Goal: Information Seeking & Learning: Learn about a topic

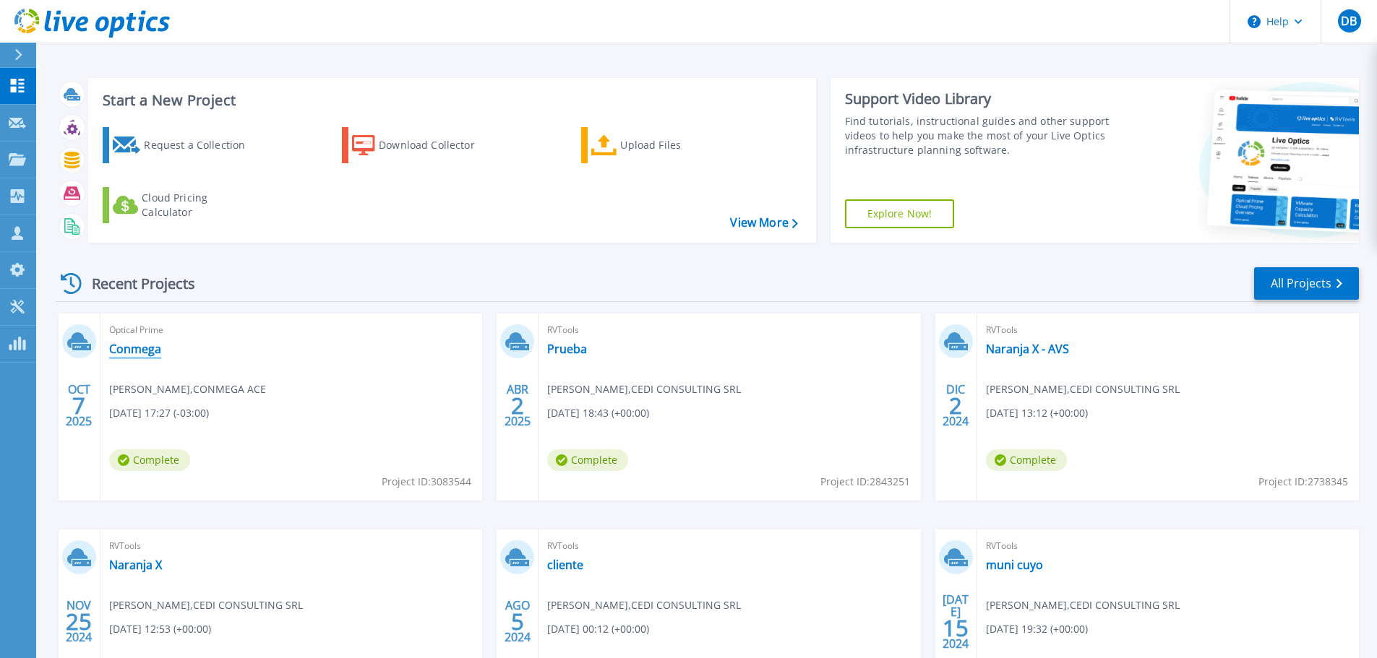
click at [142, 345] on link "Conmega" at bounding box center [135, 349] width 52 height 14
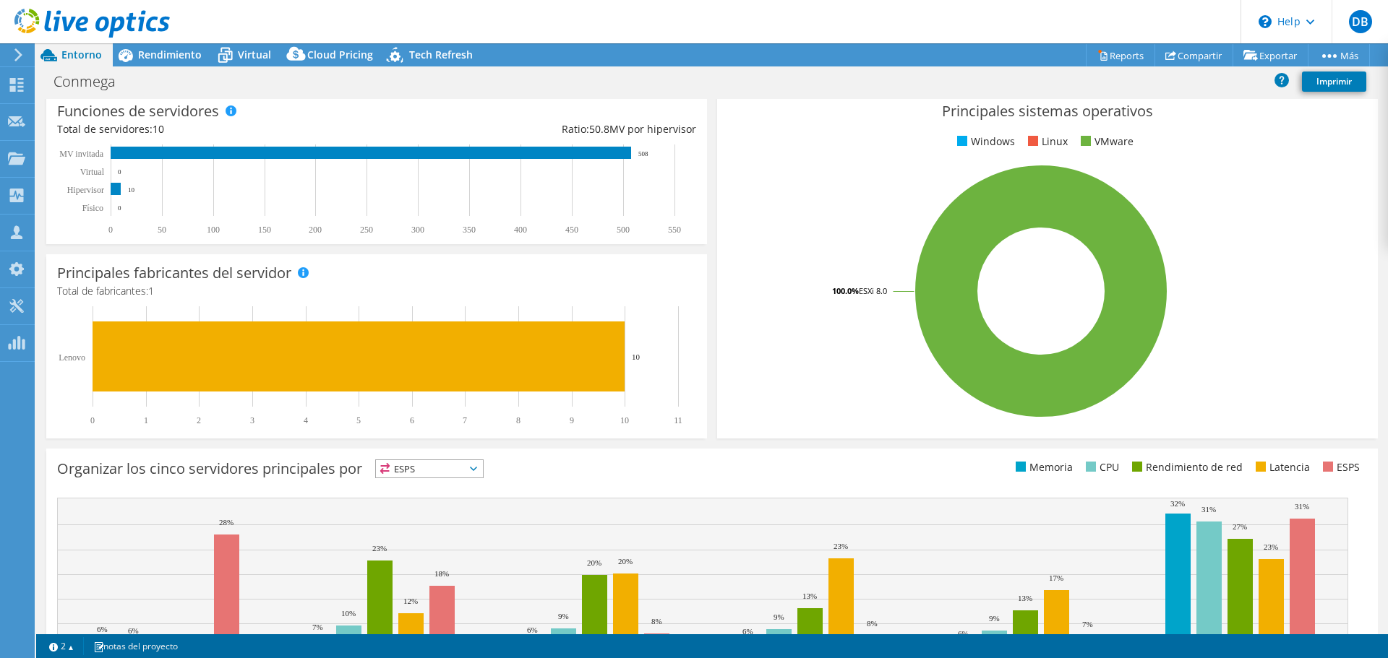
scroll to position [346, 0]
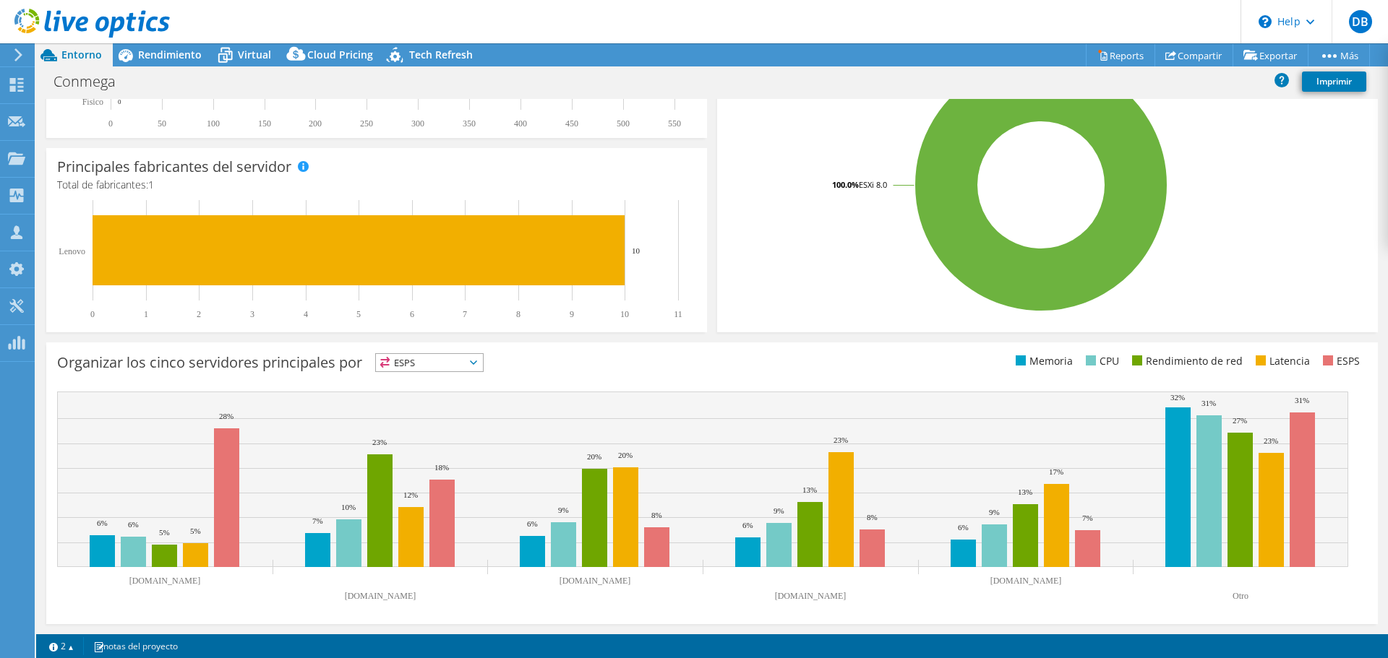
click at [432, 358] on span "ESPS" at bounding box center [429, 362] width 107 height 17
click at [600, 359] on div "Organizar los cinco servidores principales por ESPS ESPS" at bounding box center [384, 365] width 655 height 24
click at [448, 371] on span "ESPS" at bounding box center [429, 362] width 107 height 17
click at [429, 395] on li "Memoria" at bounding box center [429, 402] width 107 height 20
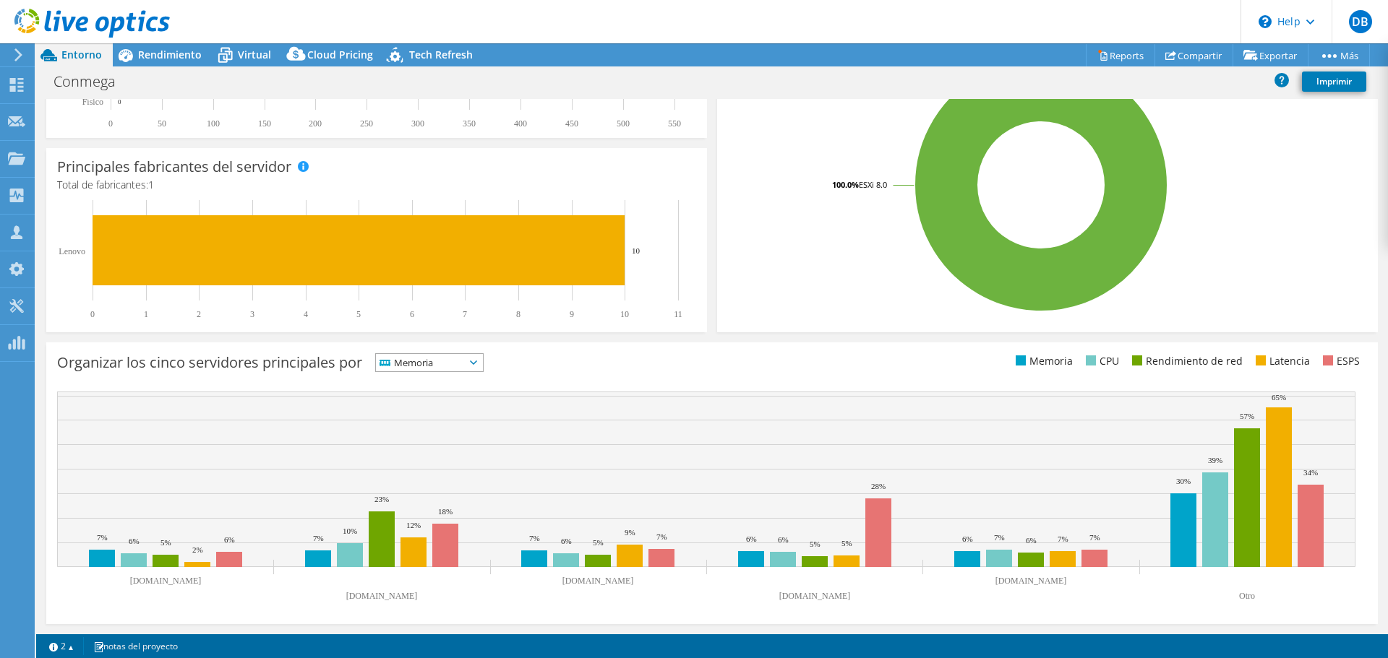
click at [438, 359] on span "Memoria" at bounding box center [420, 362] width 89 height 17
click at [429, 378] on li "ESPS" at bounding box center [429, 382] width 107 height 20
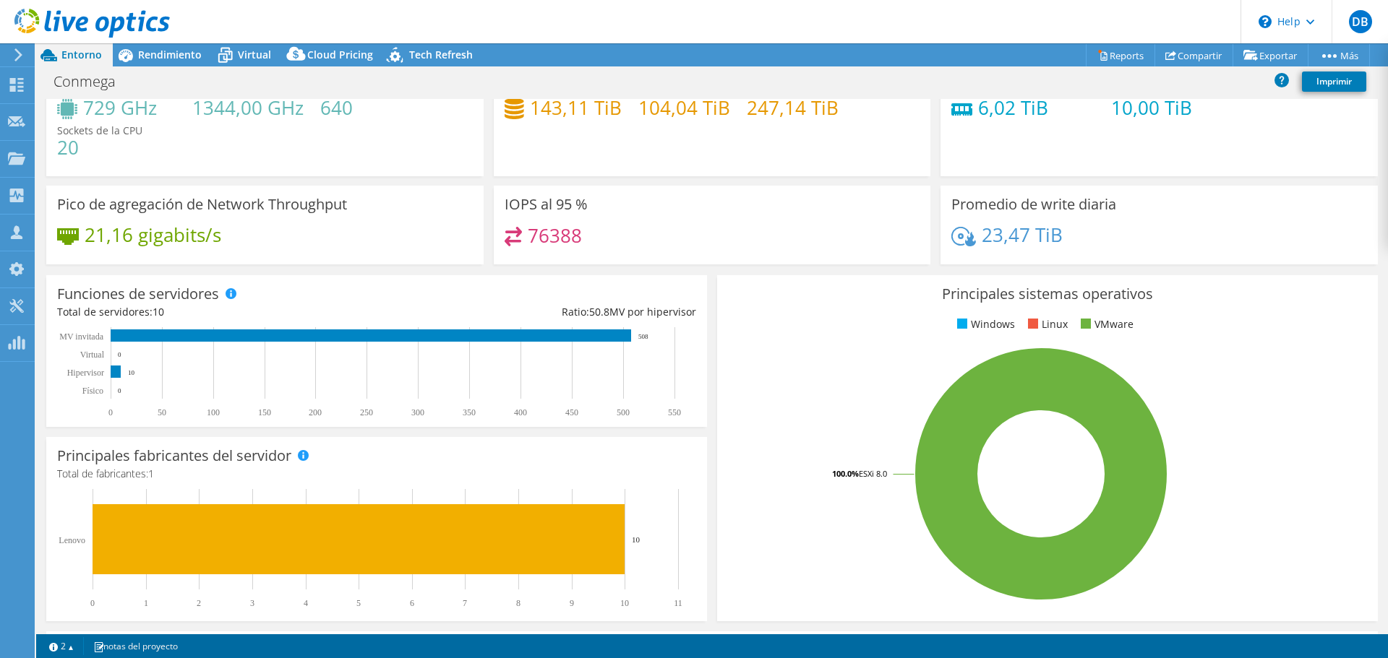
scroll to position [0, 0]
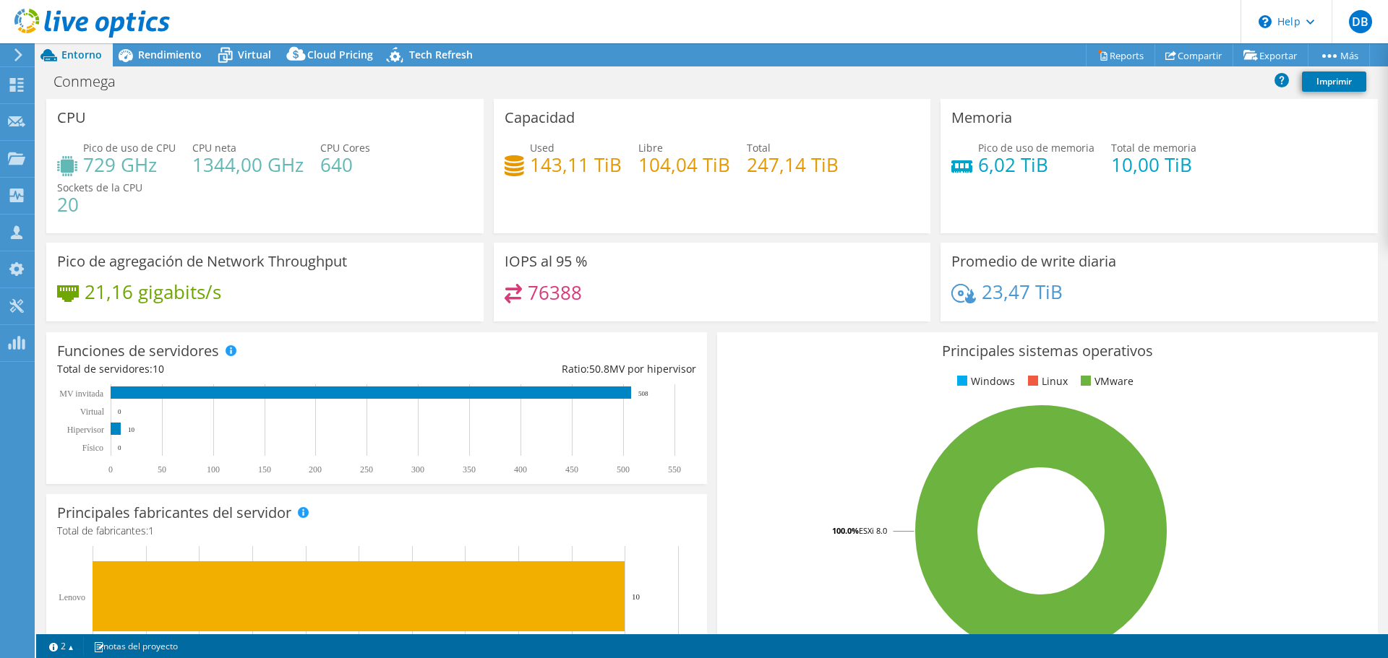
click at [160, 46] on div at bounding box center [85, 24] width 170 height 48
click at [146, 61] on span "Rendimiento" at bounding box center [170, 55] width 64 height 14
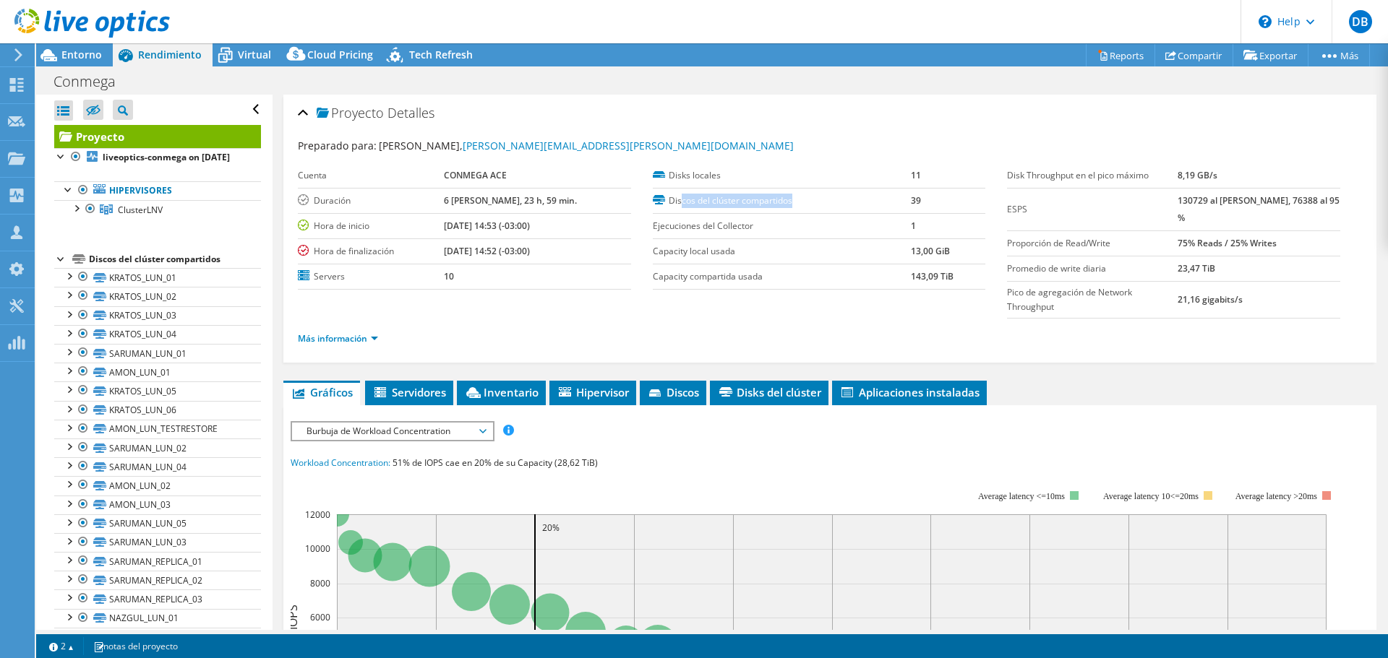
drag, startPoint x: 679, startPoint y: 201, endPoint x: 906, endPoint y: 207, distance: 227.0
click at [906, 207] on tr "Discos del clúster compartidos 39" at bounding box center [819, 200] width 333 height 25
click at [883, 278] on label "Capacity compartida usada" at bounding box center [782, 277] width 258 height 14
click at [80, 52] on span "Entorno" at bounding box center [81, 55] width 40 height 14
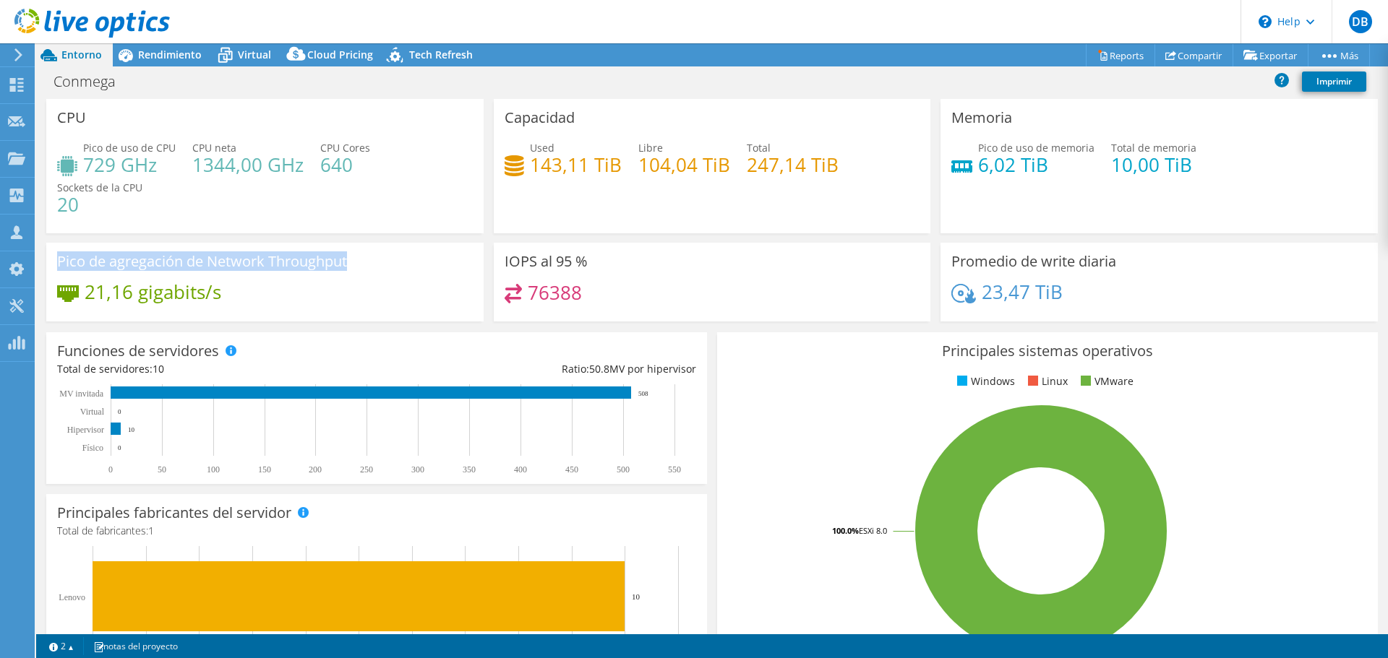
drag, startPoint x: 364, startPoint y: 260, endPoint x: 56, endPoint y: 260, distance: 307.9
click at [56, 260] on div "Pico de agregación de Network Throughput 21,16 gigabits/s" at bounding box center [264, 282] width 437 height 79
click at [1096, 291] on div "23,47 TiB" at bounding box center [1159, 299] width 416 height 30
drag, startPoint x: 502, startPoint y: 262, endPoint x: 643, endPoint y: 278, distance: 141.1
click at [643, 277] on div "IOPS al 95 % 76388" at bounding box center [712, 282] width 437 height 79
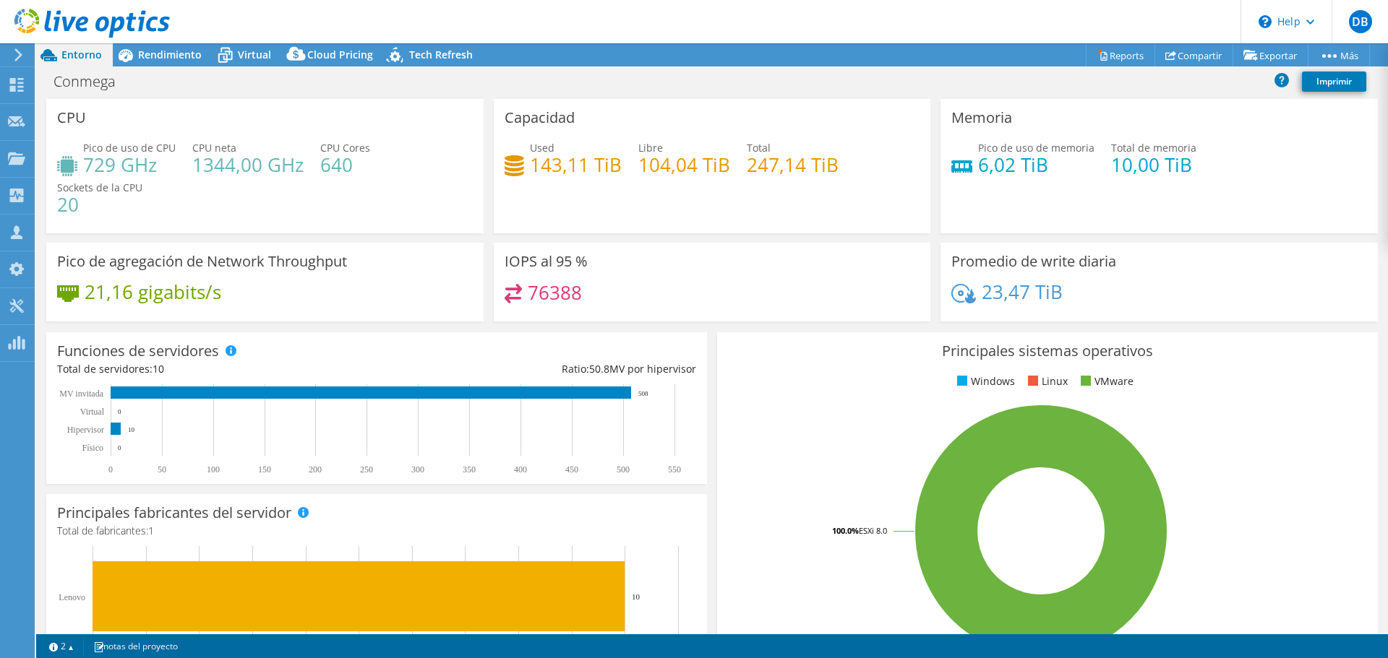
click at [635, 301] on div "76388" at bounding box center [713, 299] width 416 height 31
click at [117, 60] on icon at bounding box center [125, 55] width 25 height 25
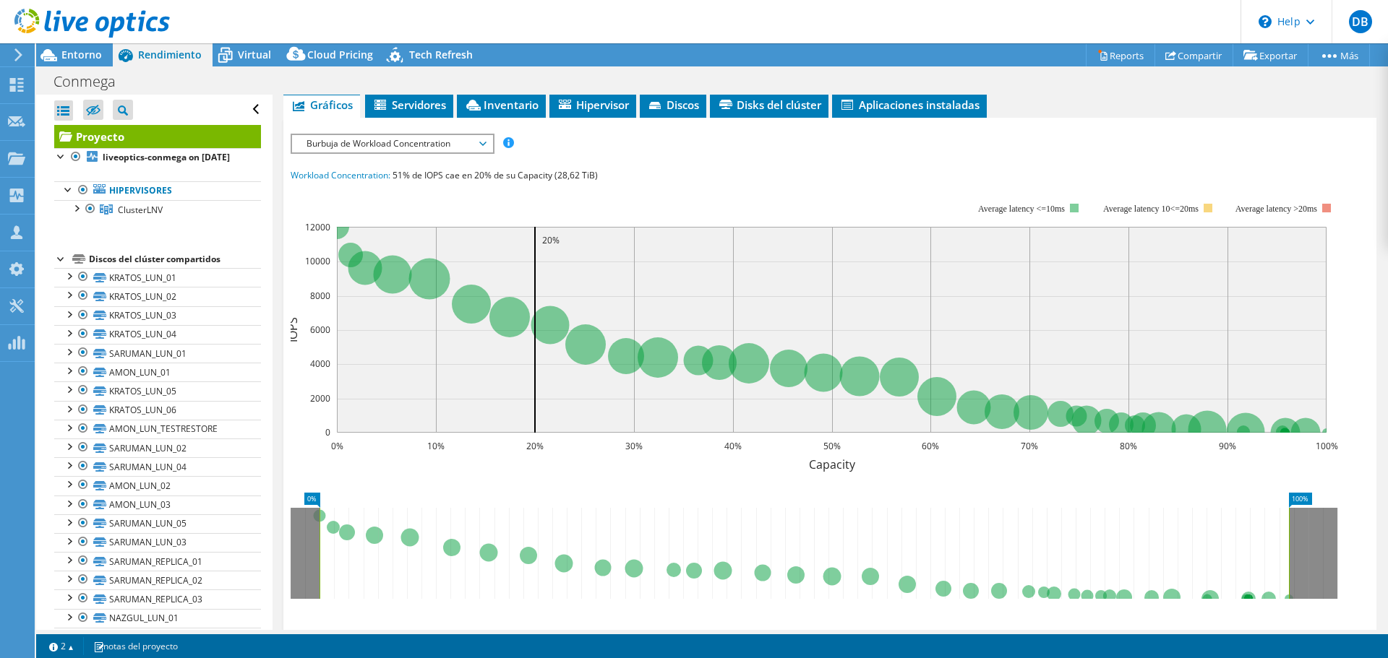
scroll to position [209, 0]
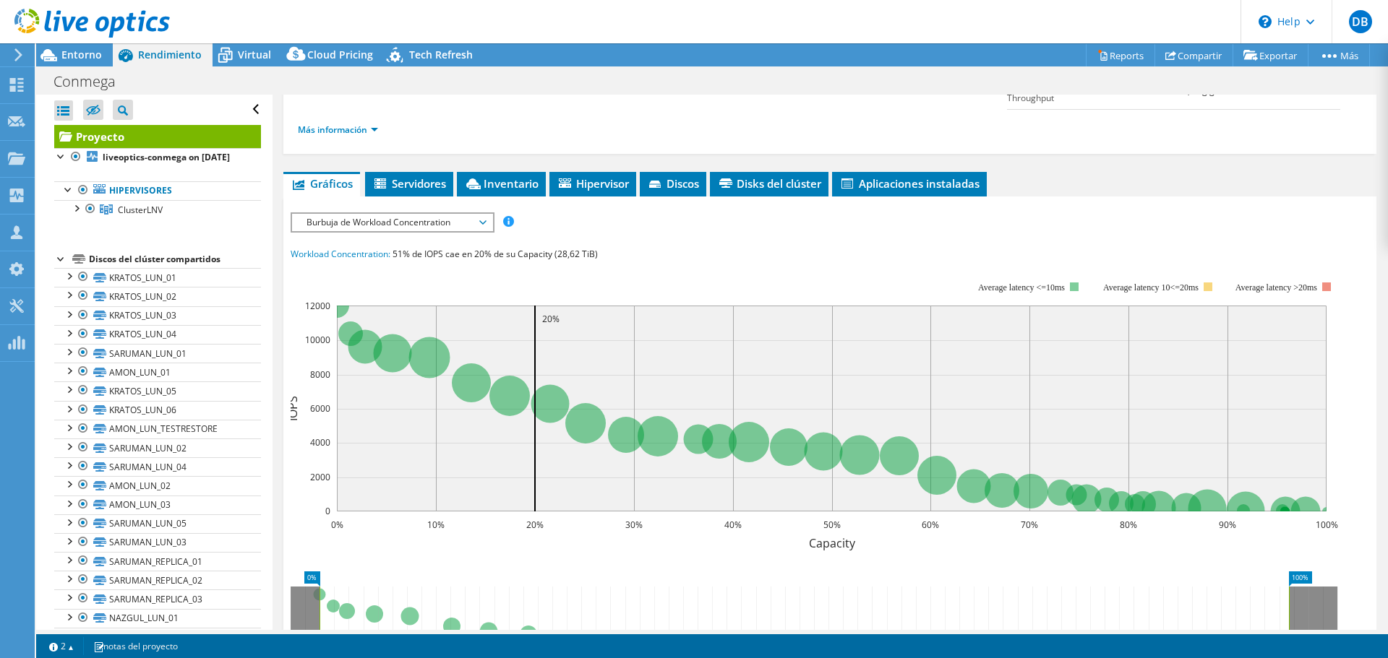
click at [444, 222] on span "Burbuja de Workload Concentration" at bounding box center [392, 222] width 186 height 17
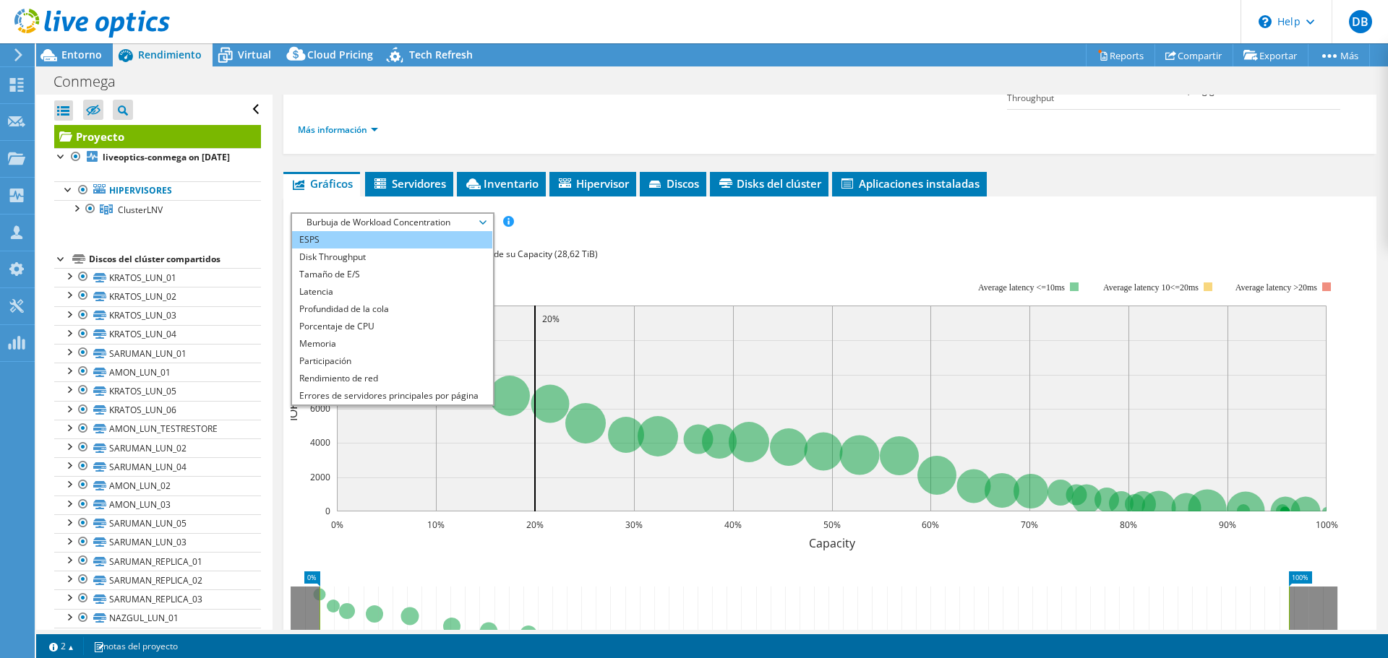
click at [332, 238] on li "ESPS" at bounding box center [392, 239] width 200 height 17
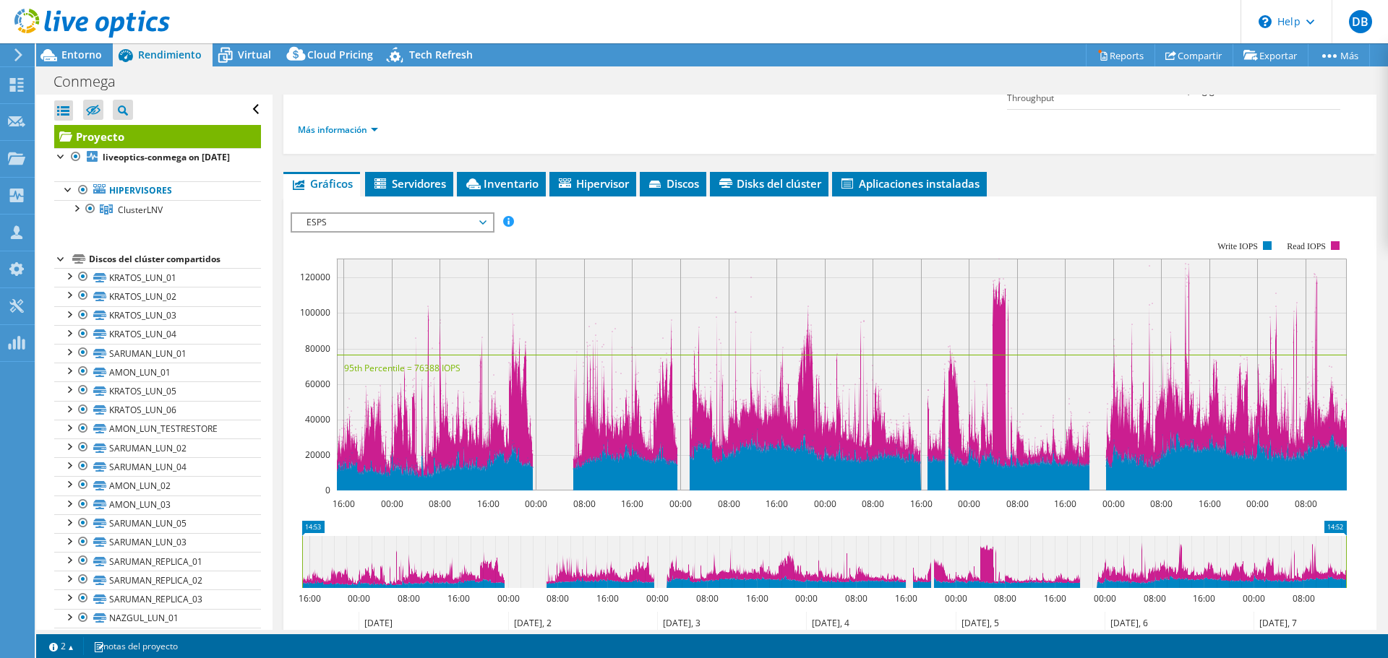
scroll to position [0, 0]
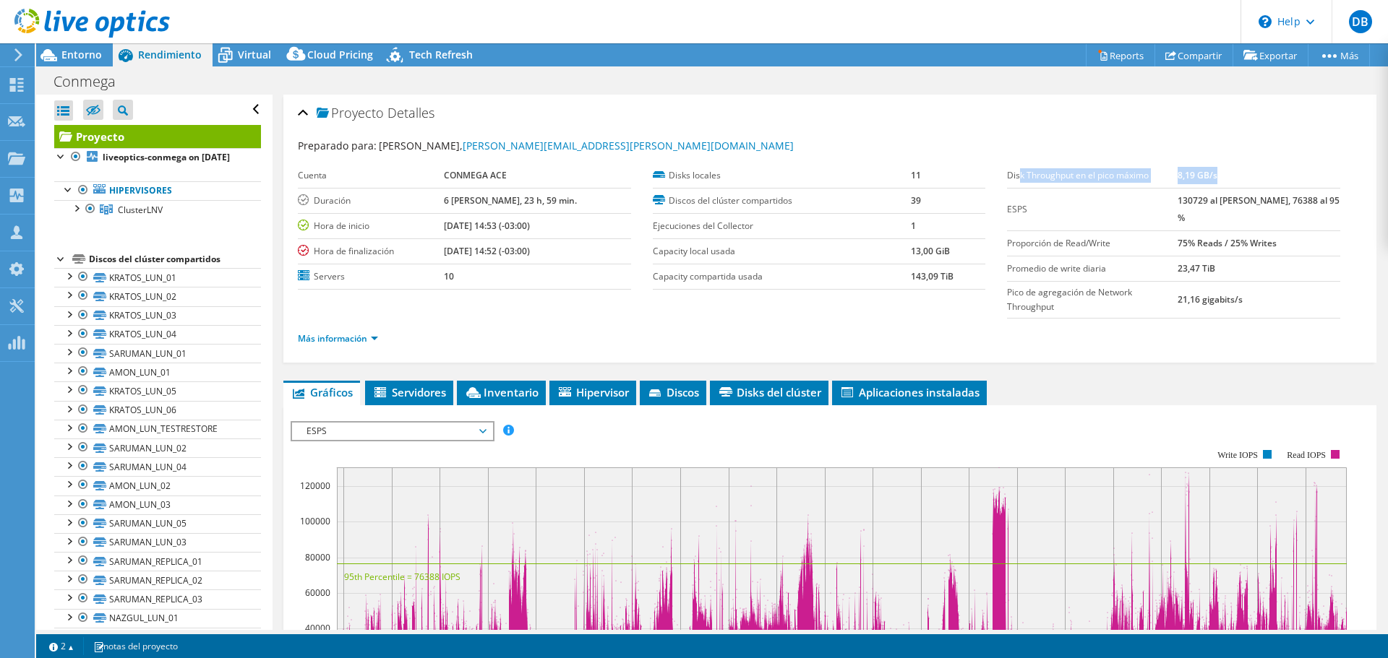
drag, startPoint x: 1013, startPoint y: 172, endPoint x: 1276, endPoint y: 175, distance: 262.4
click at [1276, 175] on tr "Disk Throughput en el pico máximo 8,19 GB/s" at bounding box center [1173, 175] width 333 height 25
click at [1234, 224] on td "130729 al [PERSON_NAME], 76388 al 95 %" at bounding box center [1258, 209] width 163 height 43
click at [142, 163] on b "liveoptics-conmega on [DATE]" at bounding box center [166, 157] width 127 height 12
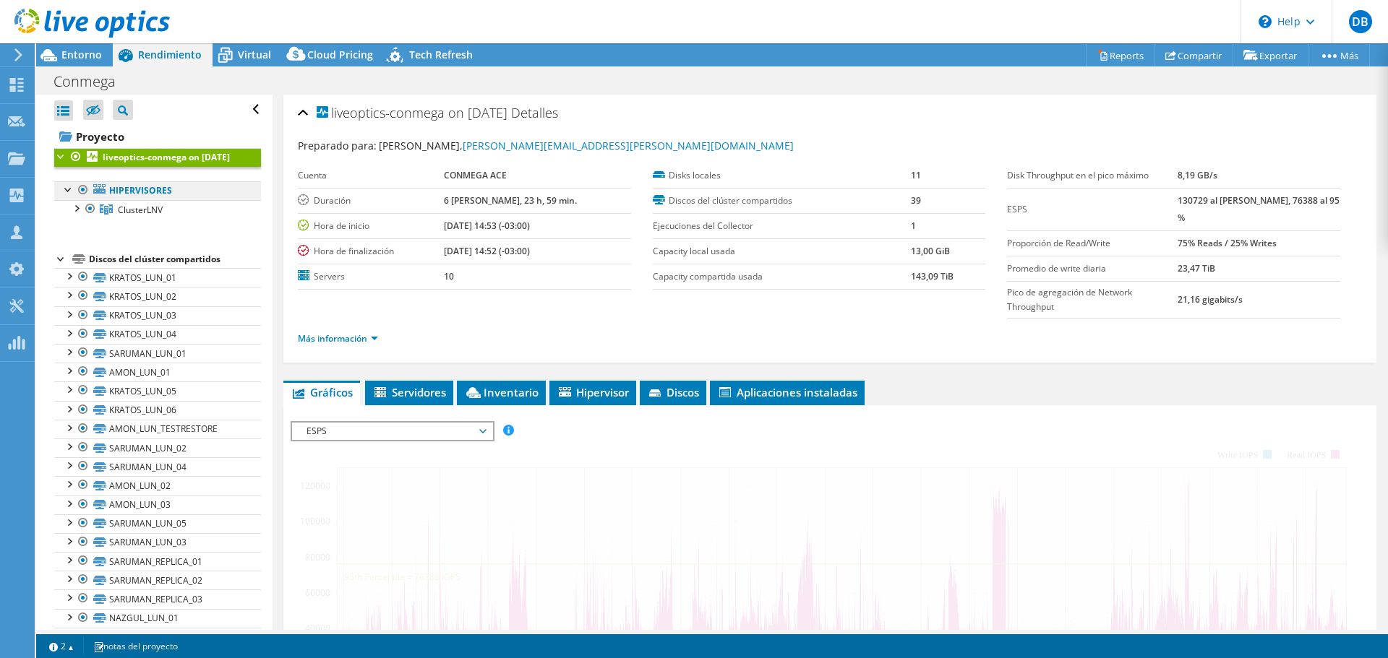
click at [134, 200] on link "Hipervisores" at bounding box center [157, 190] width 207 height 19
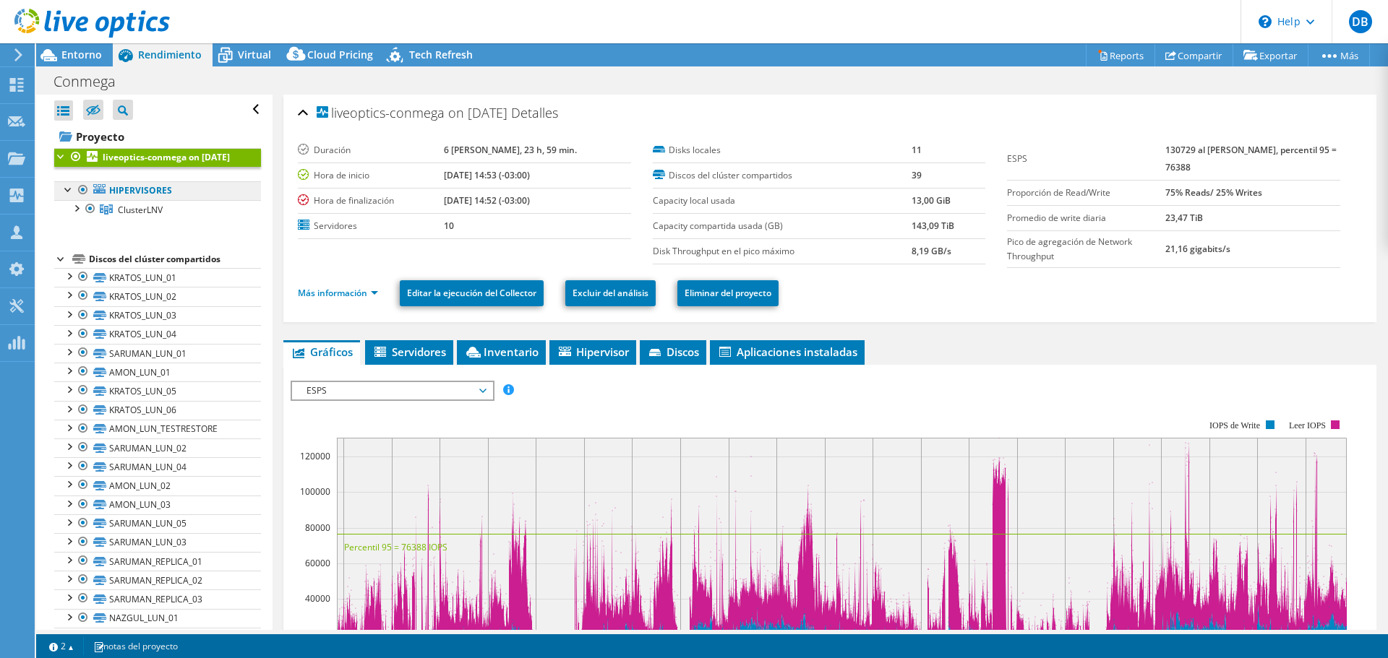
click at [152, 200] on link "Hipervisores" at bounding box center [157, 190] width 207 height 19
click at [137, 200] on link "Hipervisores" at bounding box center [157, 190] width 207 height 19
click at [129, 216] on span "ClusterLNV" at bounding box center [140, 210] width 45 height 12
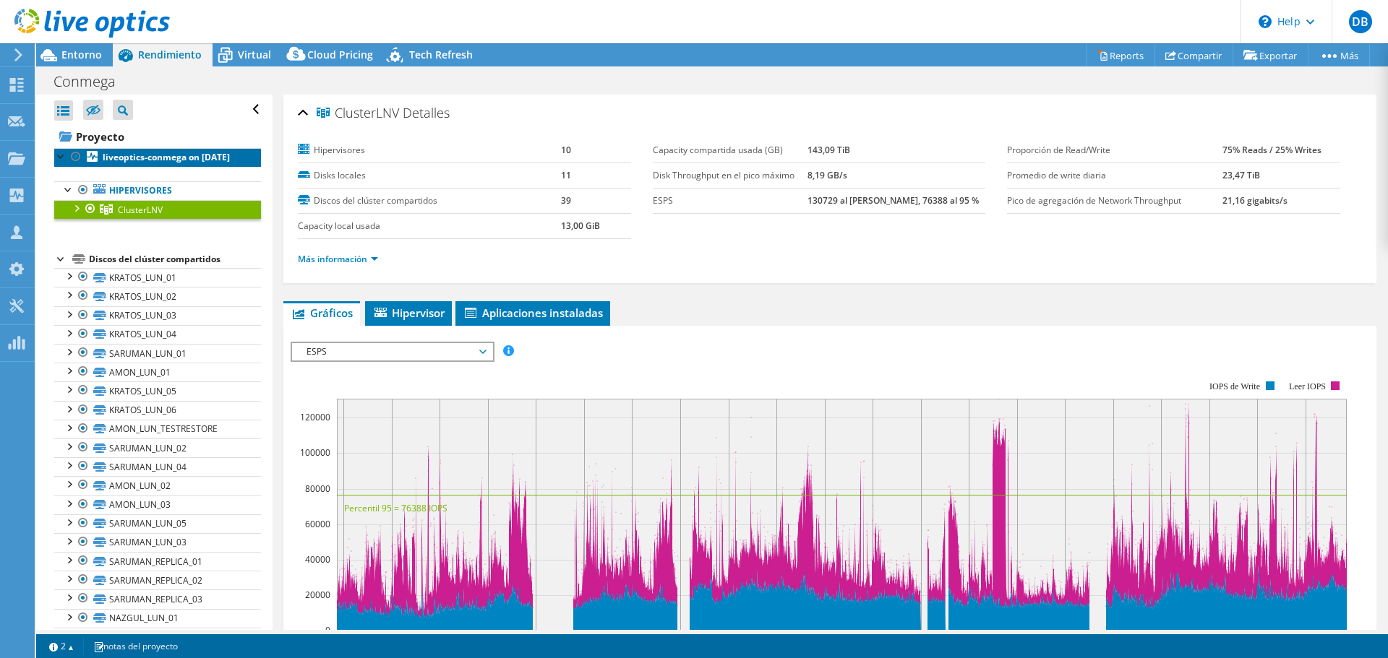
click at [181, 167] on link "liveoptics-conmega on [DATE]" at bounding box center [157, 157] width 207 height 19
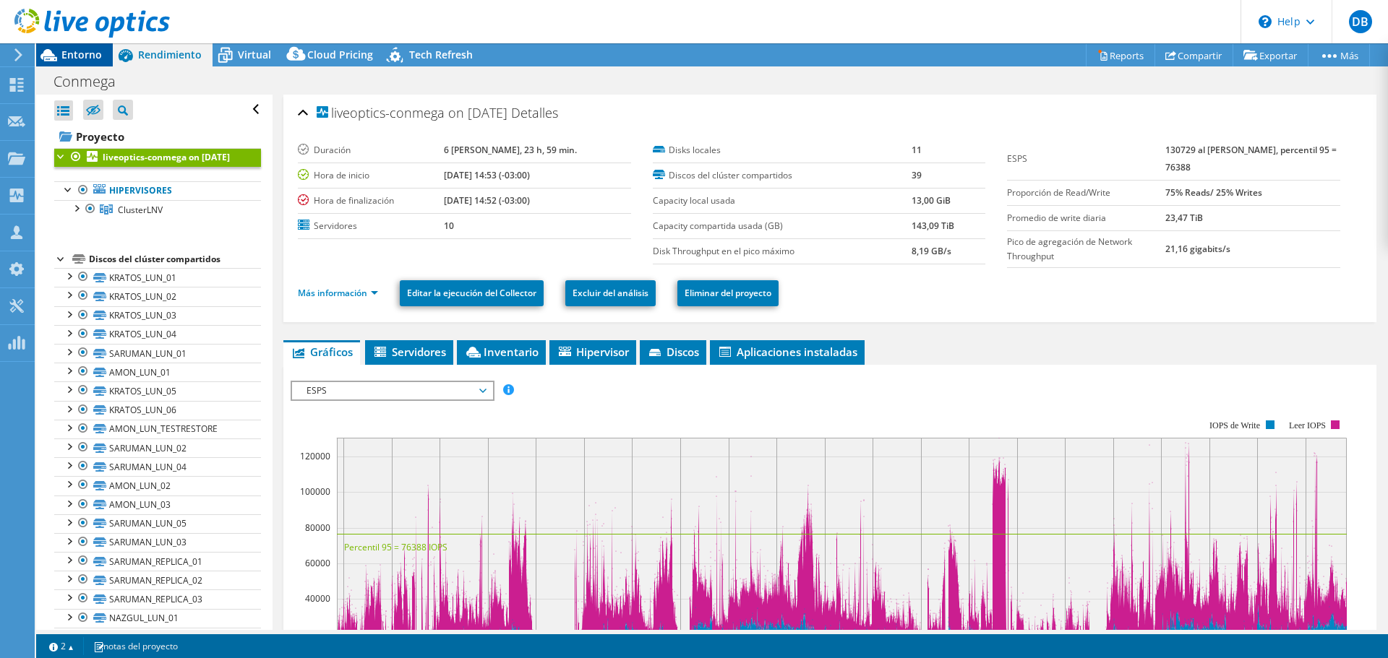
click at [85, 64] on div "Entorno" at bounding box center [74, 54] width 77 height 23
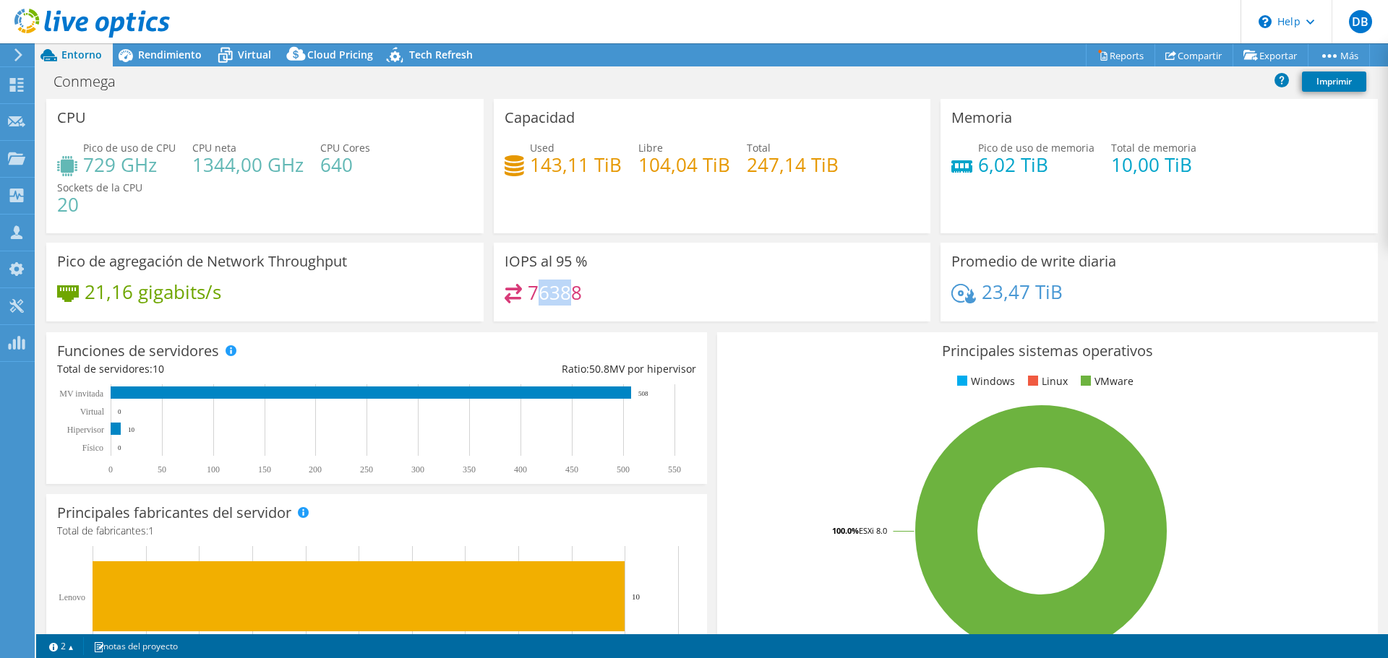
drag, startPoint x: 531, startPoint y: 294, endPoint x: 572, endPoint y: 297, distance: 42.0
click at [572, 297] on h4 "76388" at bounding box center [555, 293] width 54 height 16
click at [712, 334] on div "Principales sistemas operativos Windows Linux VMware 100.0% ESXi 8.0" at bounding box center [1047, 505] width 671 height 356
click at [204, 275] on div "Pico de agregación de Network Throughput 21,16 gigabits/s" at bounding box center [264, 282] width 437 height 79
click at [333, 270] on h3 "Pico de agregación de Network Throughput" at bounding box center [202, 262] width 290 height 16
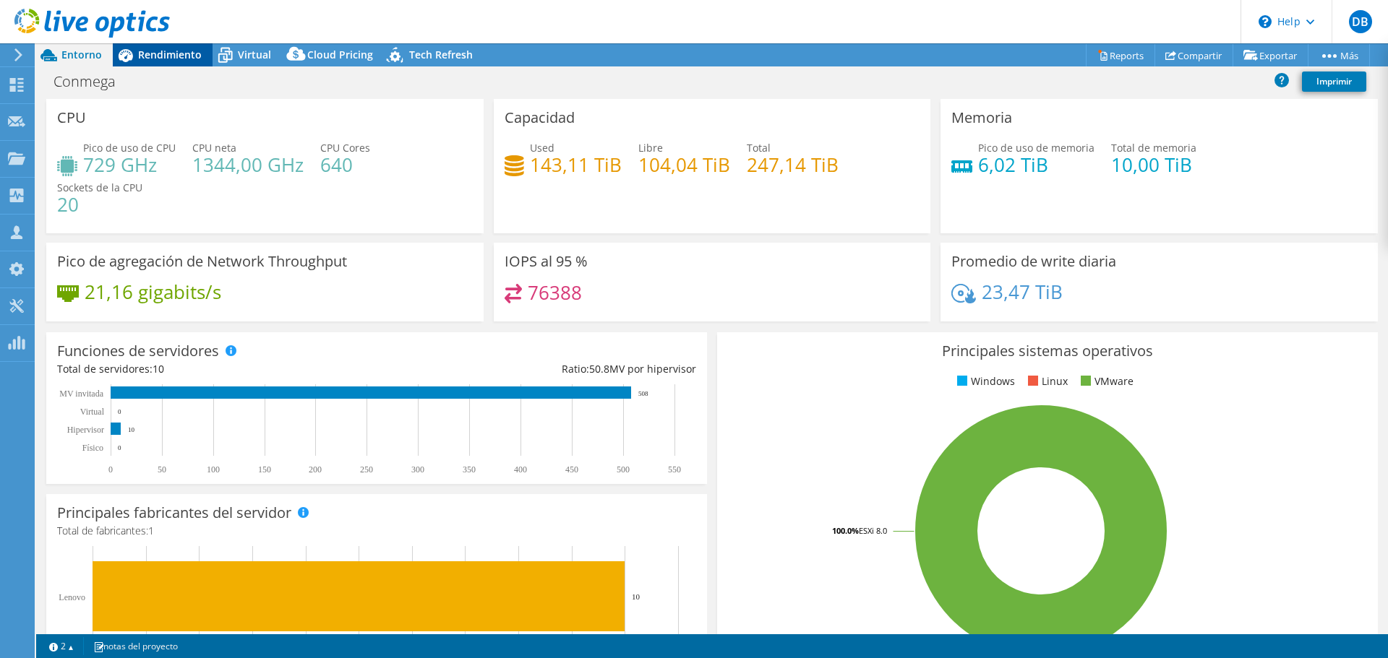
click at [171, 54] on span "Rendimiento" at bounding box center [170, 55] width 64 height 14
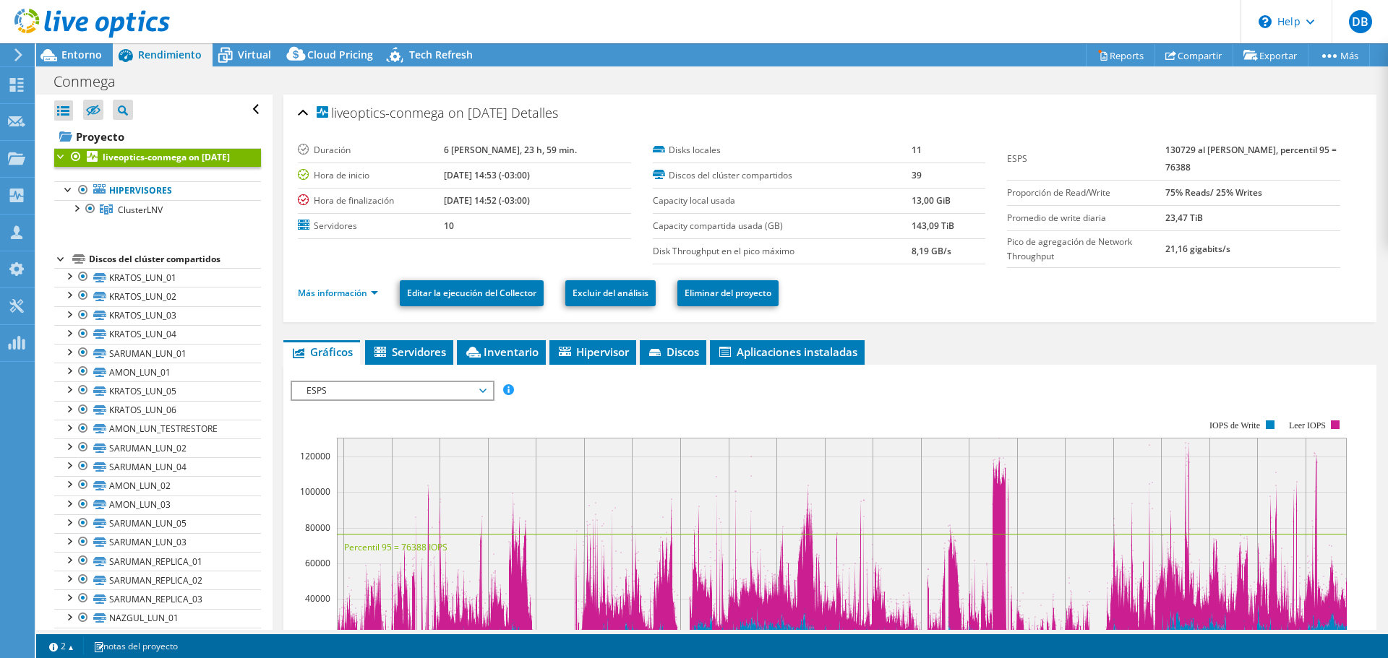
click at [352, 300] on li "Más información" at bounding box center [342, 294] width 89 height 16
click at [352, 294] on link "Más información" at bounding box center [338, 293] width 80 height 12
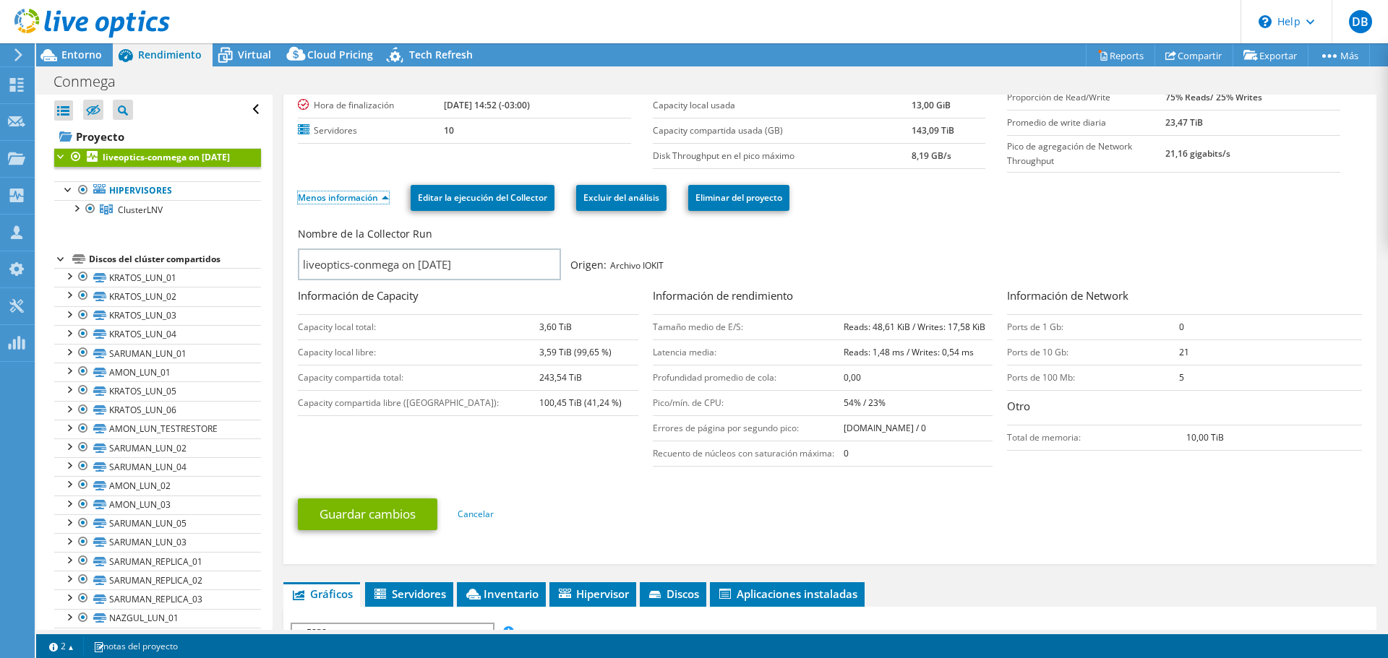
scroll to position [145, 0]
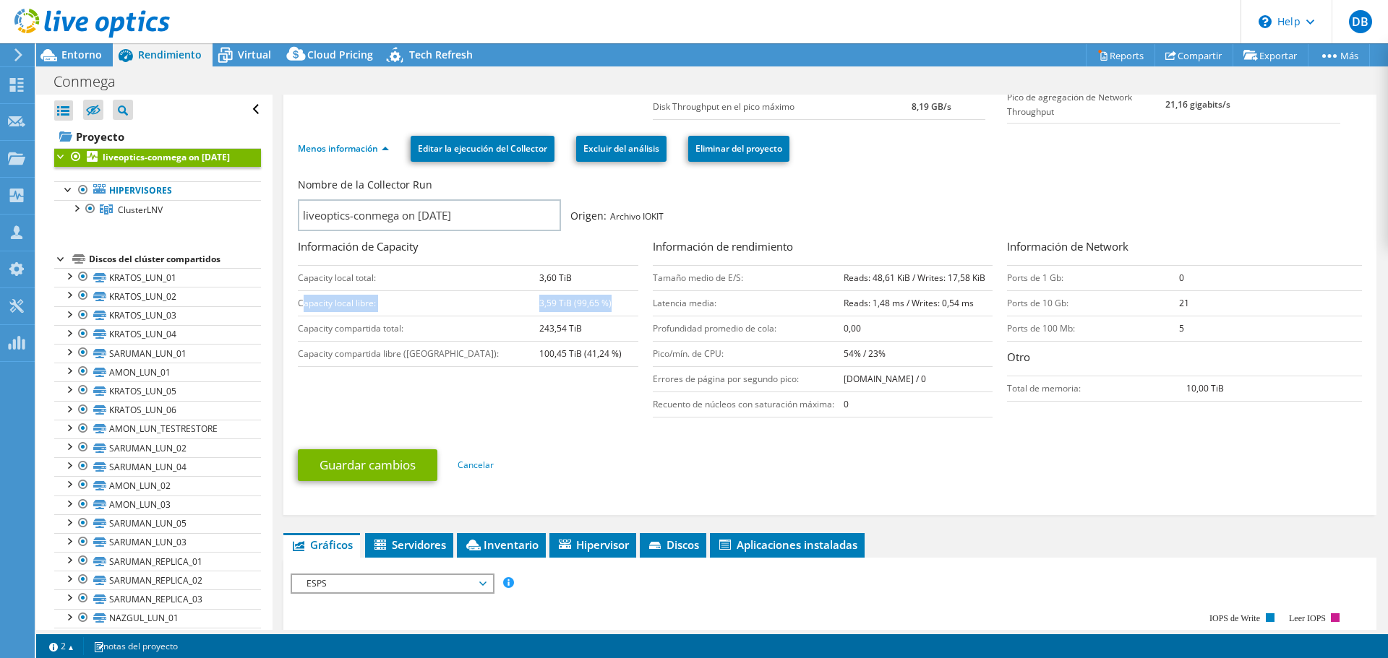
drag, startPoint x: 419, startPoint y: 291, endPoint x: 618, endPoint y: 301, distance: 199.1
click at [618, 301] on tr "Capacity local libre: 3,59 TiB (99,65 %)" at bounding box center [468, 303] width 340 height 25
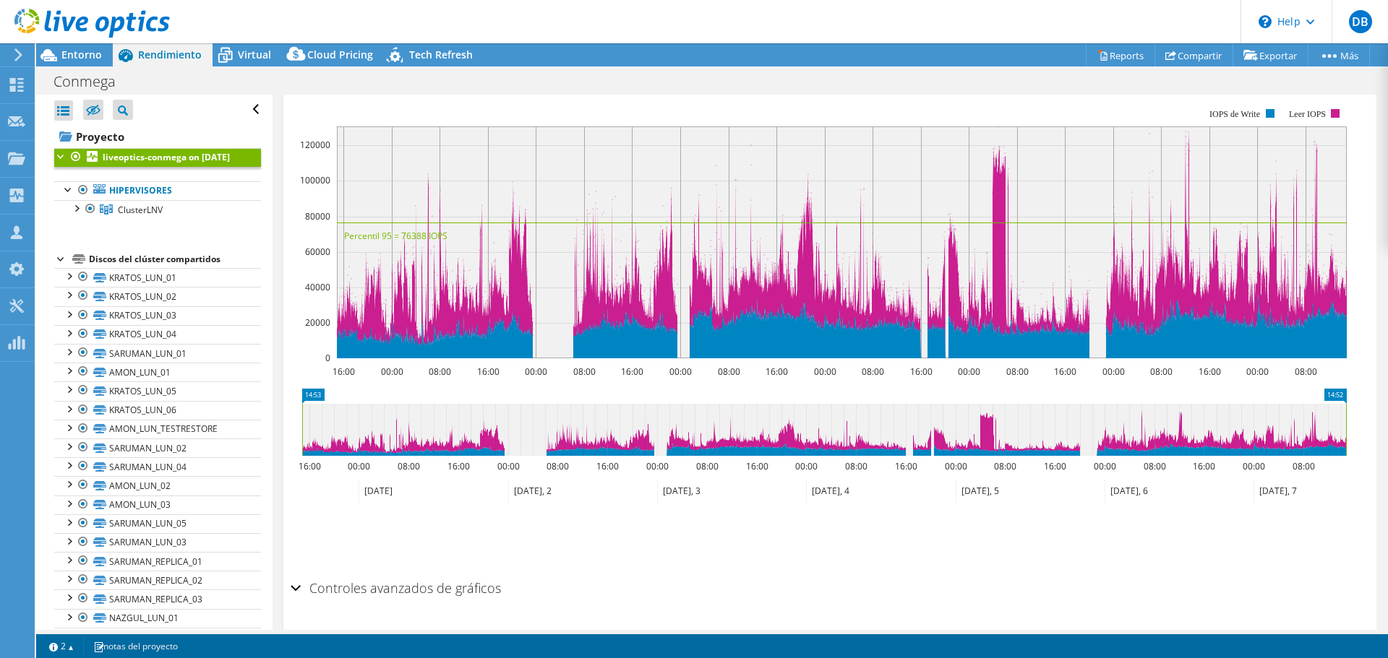
scroll to position [692, 0]
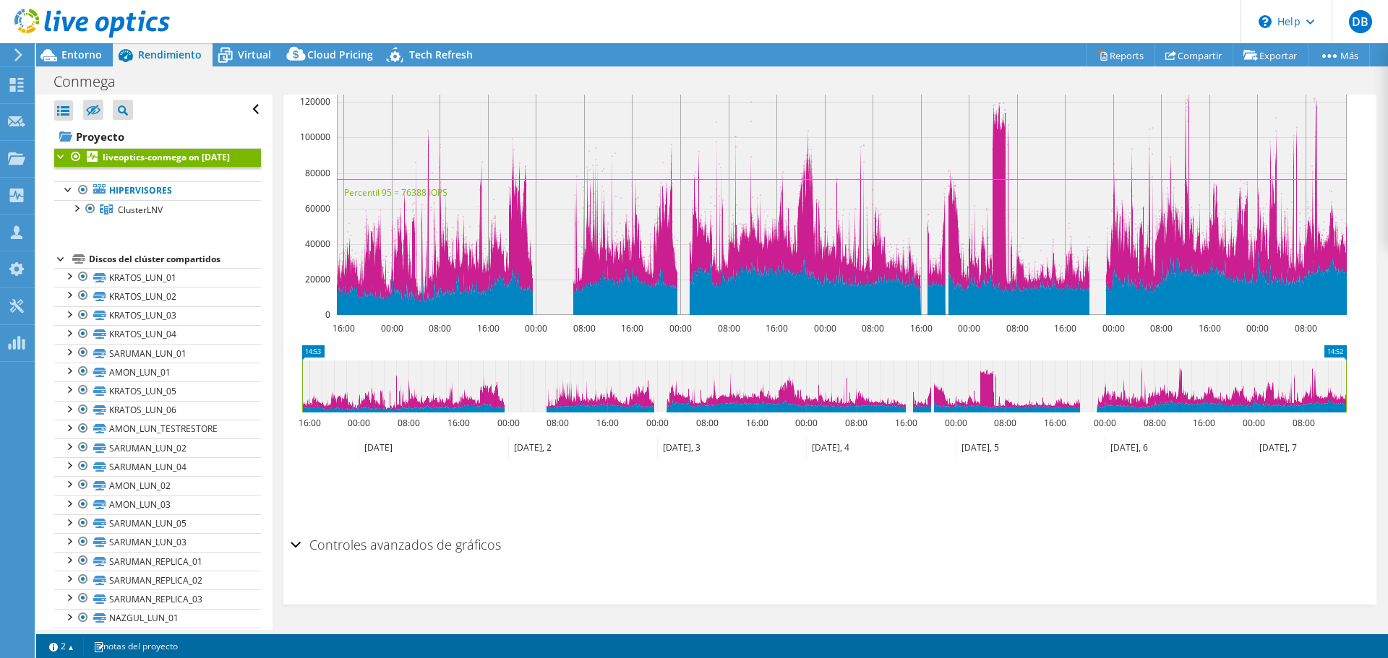
click at [297, 550] on div "Controles avanzados de gráficos" at bounding box center [830, 546] width 1078 height 31
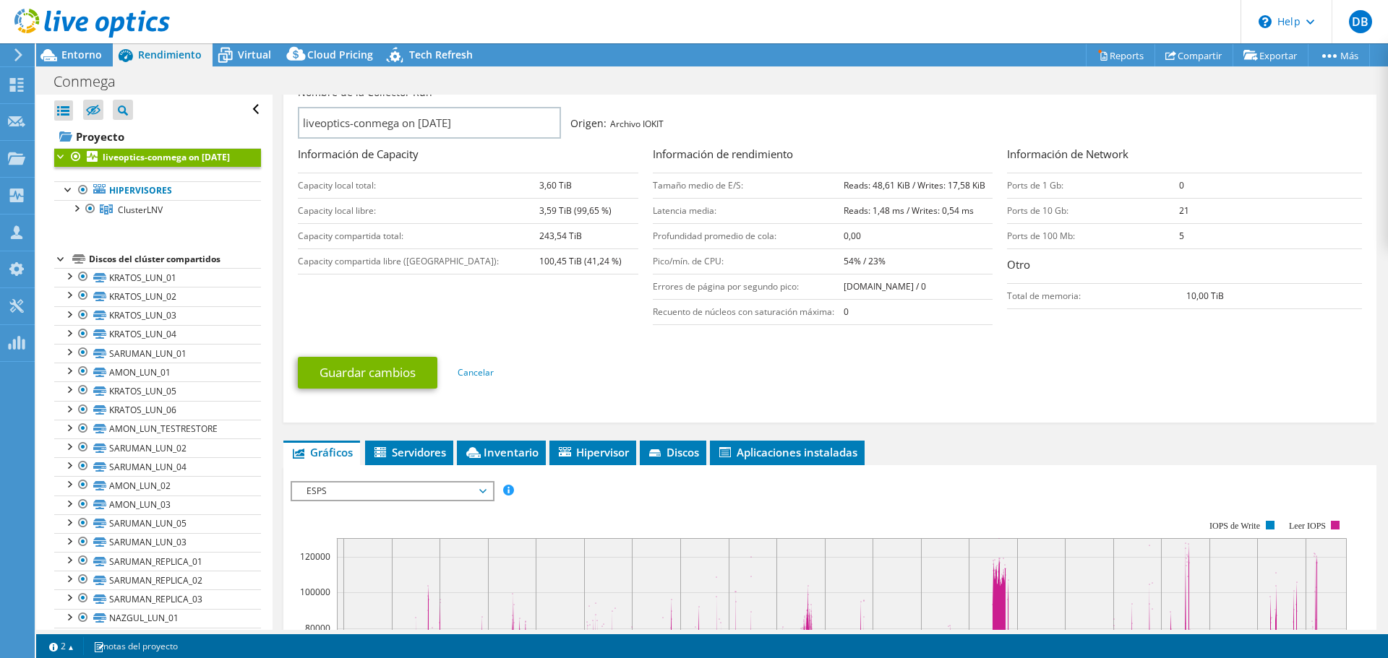
scroll to position [93, 0]
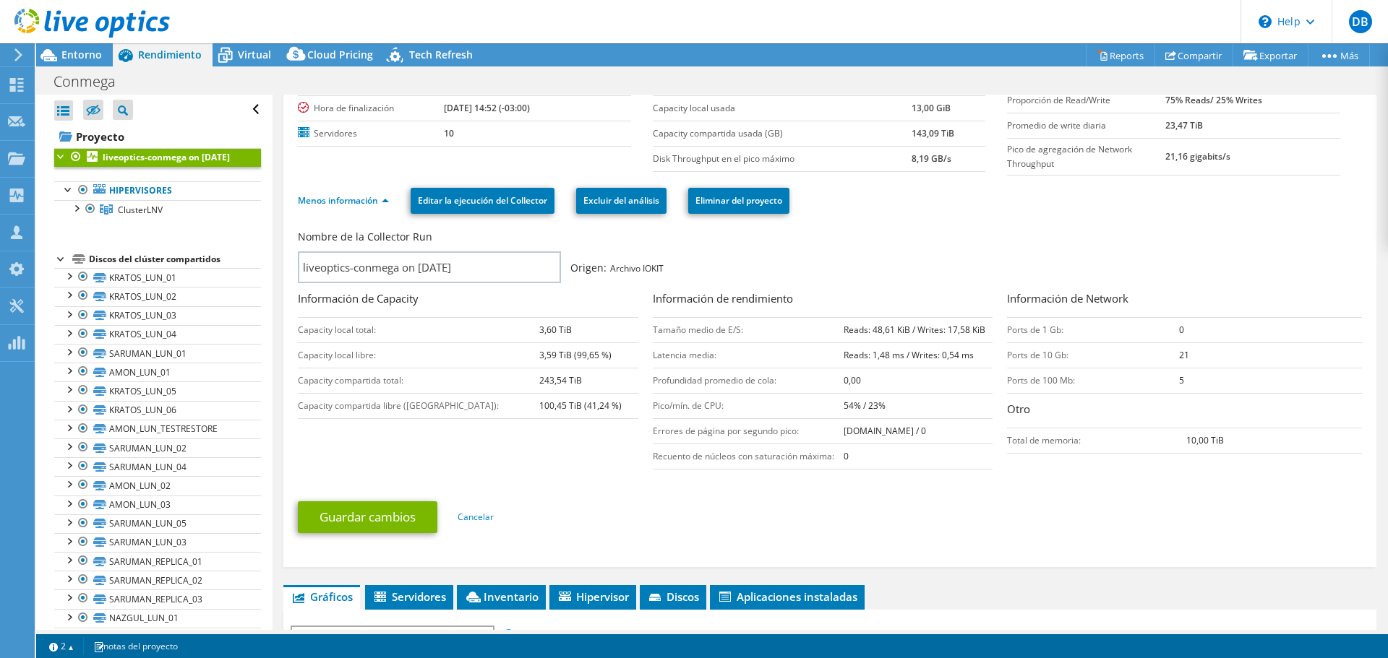
drag, startPoint x: 745, startPoint y: 412, endPoint x: 950, endPoint y: 426, distance: 205.1
click at [950, 426] on tbody "Tamaño medio de E/S: Reads: 48,61 KiB / Writes: 17,58 KiB Latencia media: Reads…" at bounding box center [823, 393] width 340 height 152
click at [928, 478] on form "Nombre de la Collector Run liveoptics-conmega on 10/7/2025 Origen: Archivo IOKI…" at bounding box center [830, 385] width 1064 height 319
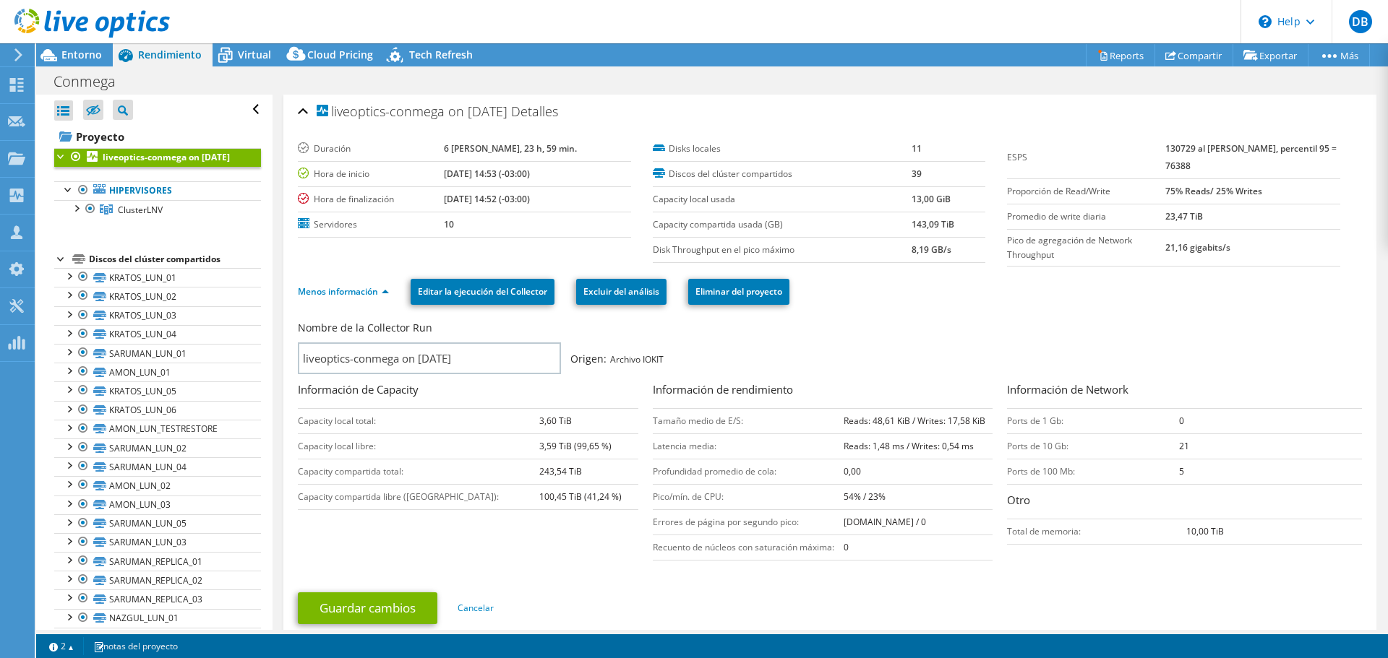
scroll to position [0, 0]
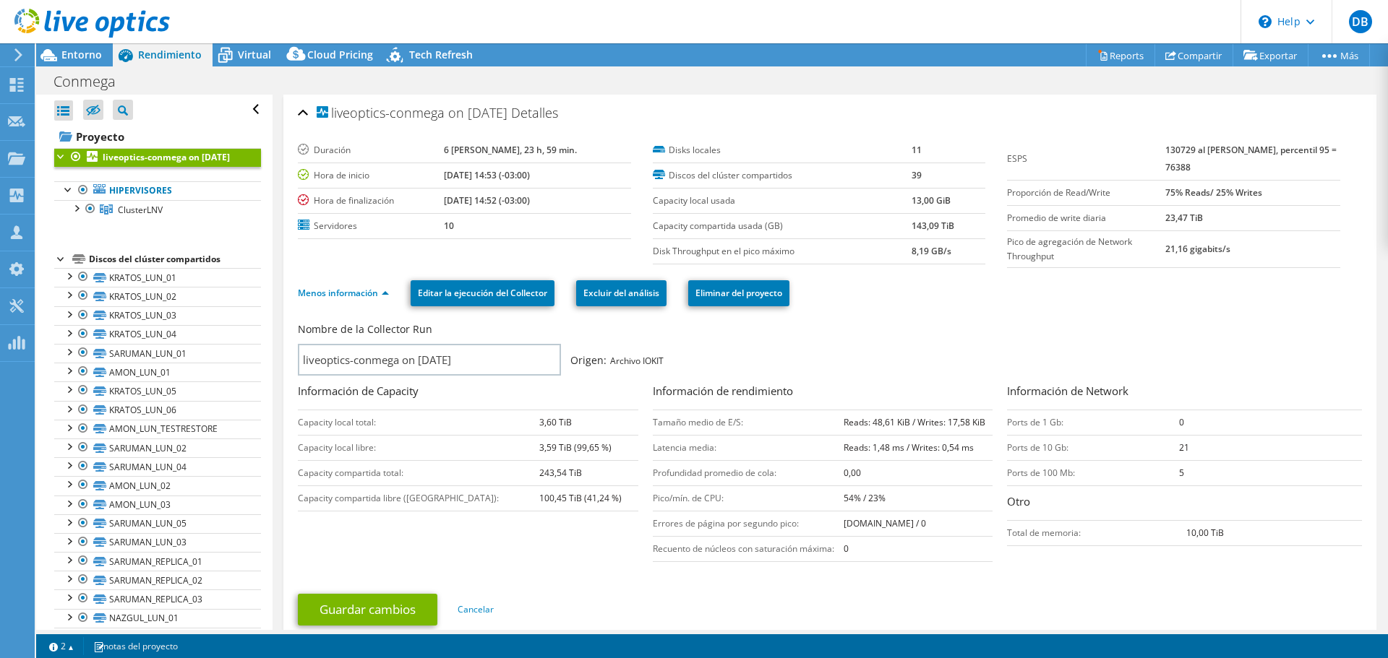
click at [86, 48] on div at bounding box center [85, 24] width 170 height 48
click at [72, 56] on span "Entorno" at bounding box center [81, 55] width 40 height 14
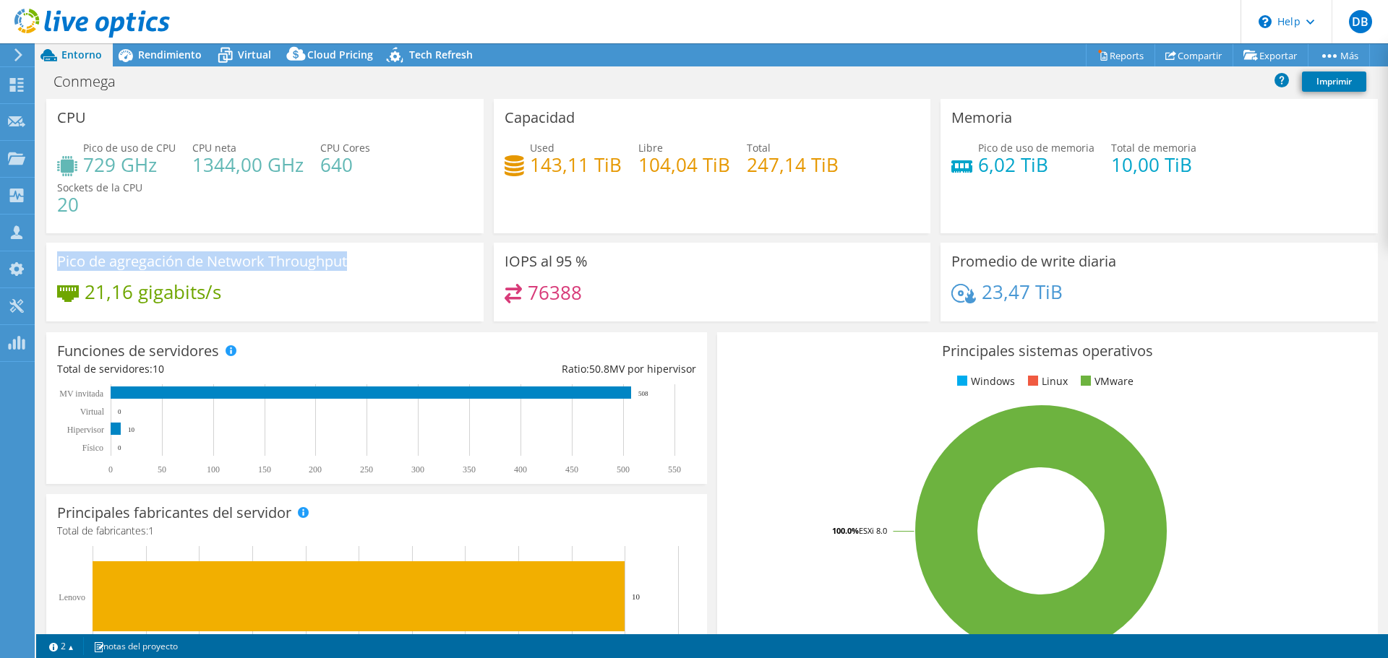
drag, startPoint x: 359, startPoint y: 264, endPoint x: 51, endPoint y: 262, distance: 307.9
click at [51, 262] on div "Pico de agregación de Network Throughput 21,16 gigabits/s" at bounding box center [264, 282] width 437 height 79
drag, startPoint x: 1121, startPoint y: 263, endPoint x: 940, endPoint y: 261, distance: 181.4
click at [940, 261] on div "Promedio de write diaria 23,47 TiB" at bounding box center [1158, 282] width 437 height 79
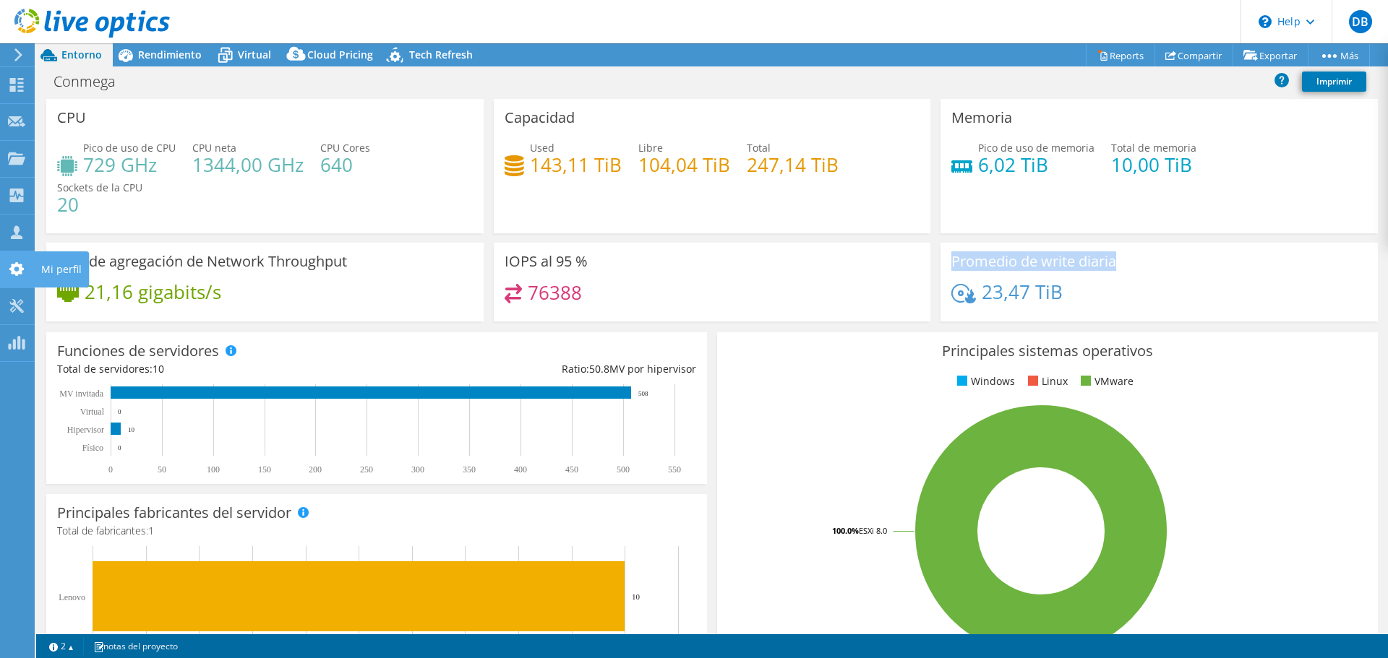
copy h3 "Promedio de write diaria"
click at [170, 55] on span "Rendimiento" at bounding box center [170, 55] width 64 height 14
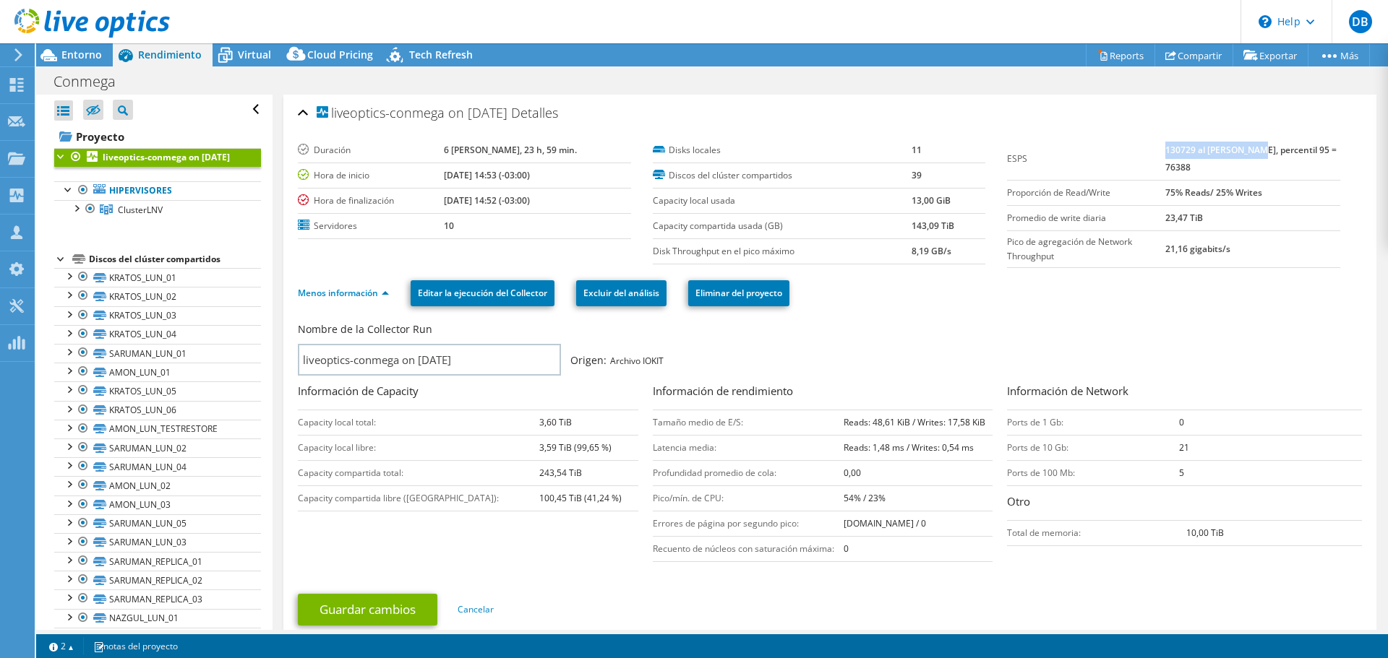
drag, startPoint x: 1167, startPoint y: 149, endPoint x: 1261, endPoint y: 150, distance: 94.7
click at [1261, 150] on b "130729 al pico máximo, percentil 95 = 76388" at bounding box center [1250, 159] width 171 height 30
copy b "130729 al pico máximo"
drag, startPoint x: 1274, startPoint y: 170, endPoint x: 1249, endPoint y: 170, distance: 24.6
click at [1273, 170] on td "130729 al pico máximo, percentil 95 = 76388" at bounding box center [1252, 159] width 175 height 43
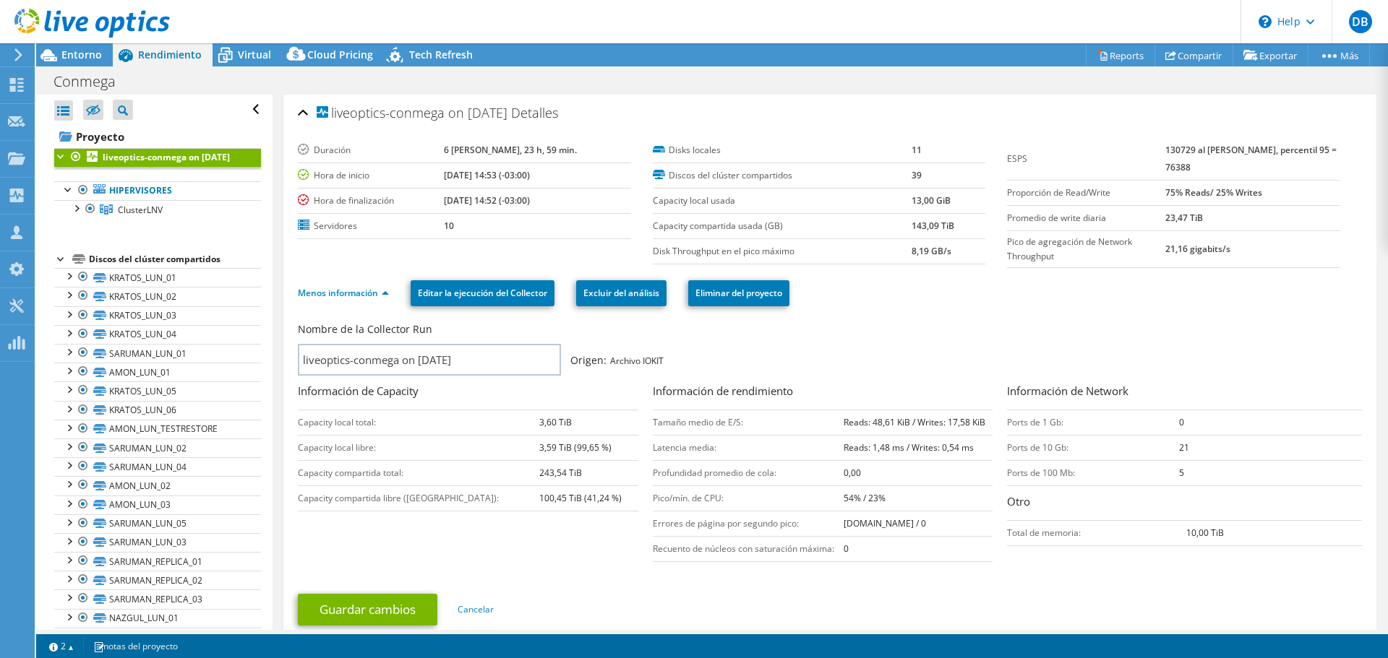
drag, startPoint x: 1052, startPoint y: 185, endPoint x: 1065, endPoint y: 189, distance: 13.7
click at [1055, 184] on td "Proporción de Read/Write" at bounding box center [1086, 192] width 158 height 25
drag, startPoint x: 1063, startPoint y: 202, endPoint x: 1075, endPoint y: 200, distance: 12.6
click at [1063, 202] on td "Proporción de Read/Write" at bounding box center [1086, 192] width 158 height 25
drag, startPoint x: 1110, startPoint y: 189, endPoint x: 1000, endPoint y: 196, distance: 110.1
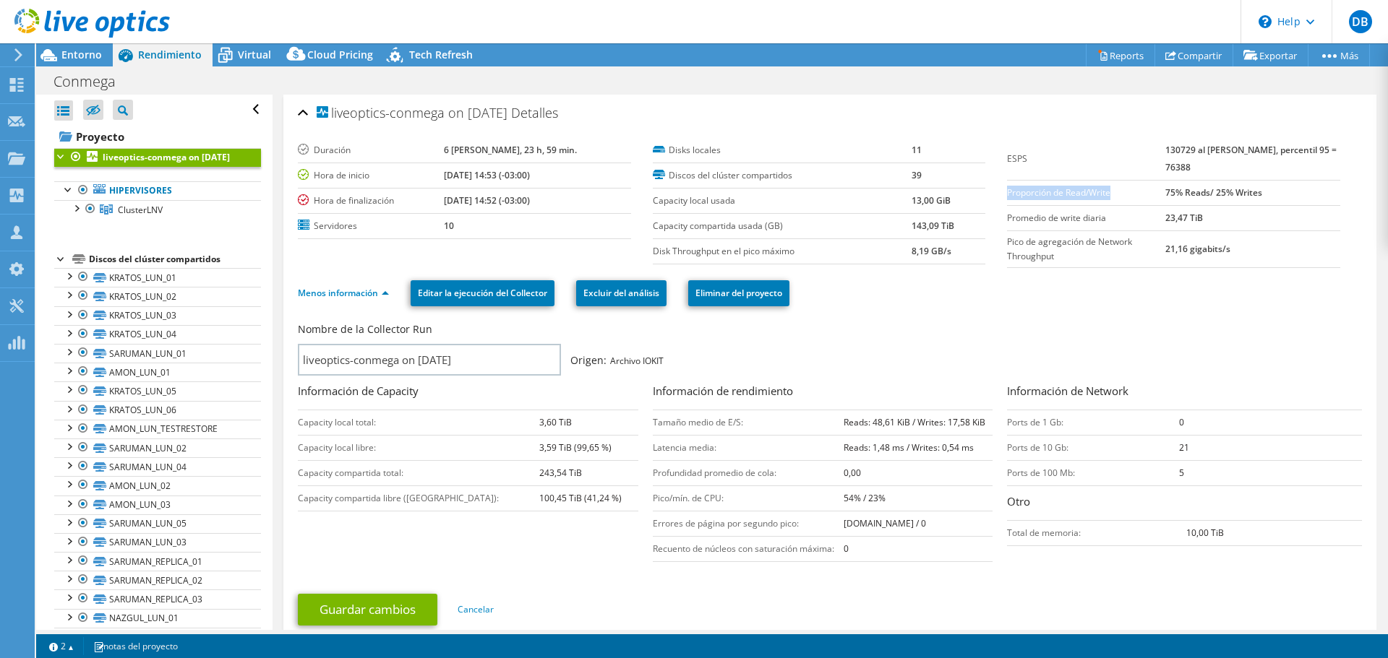
click at [1007, 196] on label "Proporción de Read/Write" at bounding box center [1086, 193] width 158 height 14
copy label "Proporción de Read/Write"
drag, startPoint x: 1167, startPoint y: 193, endPoint x: 1271, endPoint y: 199, distance: 104.2
click at [1271, 199] on td "75% Reads/ 25% Writes" at bounding box center [1252, 192] width 175 height 25
copy b "75% Reads/ 25% Writes"
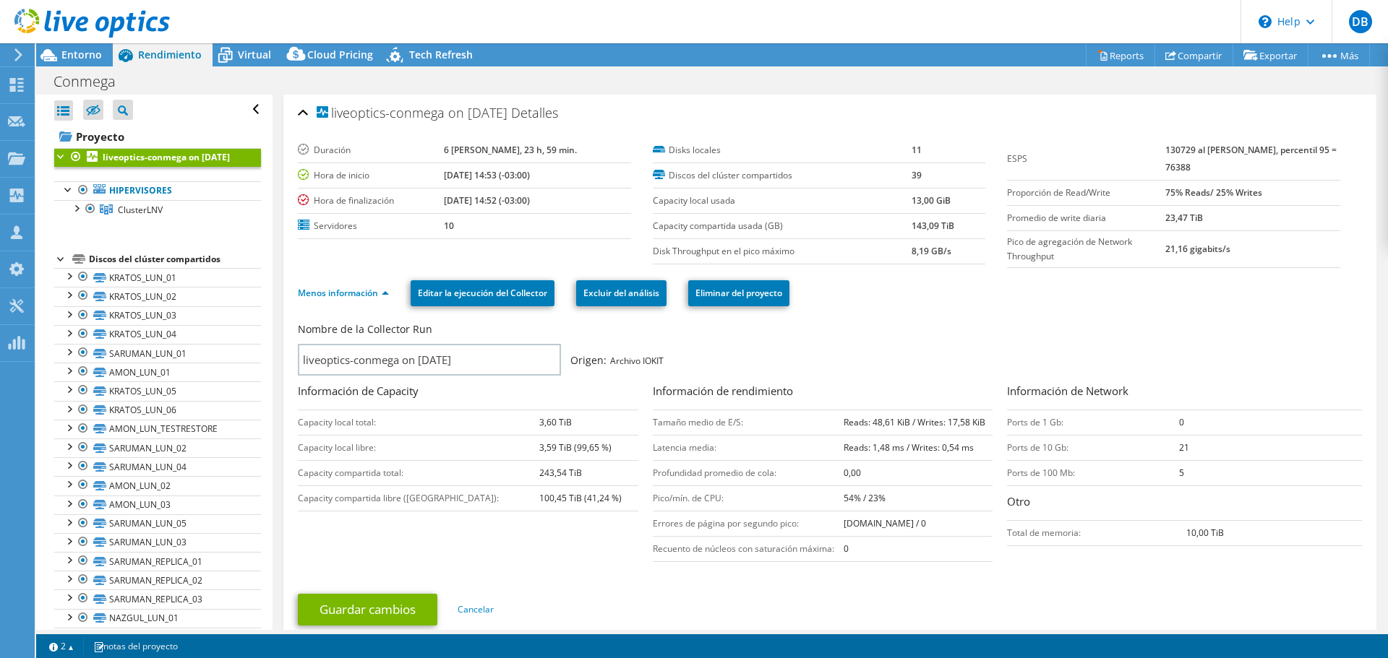
click at [899, 527] on b "esxdc102.nexus.int / 0" at bounding box center [885, 524] width 82 height 12
drag, startPoint x: 896, startPoint y: 496, endPoint x: 650, endPoint y: 509, distance: 246.8
click at [653, 509] on tr "Pico/mín. de CPU: 54% / 23%" at bounding box center [823, 498] width 340 height 25
click at [705, 523] on td "Errores de página por segundo pico:" at bounding box center [748, 523] width 191 height 25
drag, startPoint x: 724, startPoint y: 496, endPoint x: 650, endPoint y: 505, distance: 75.0
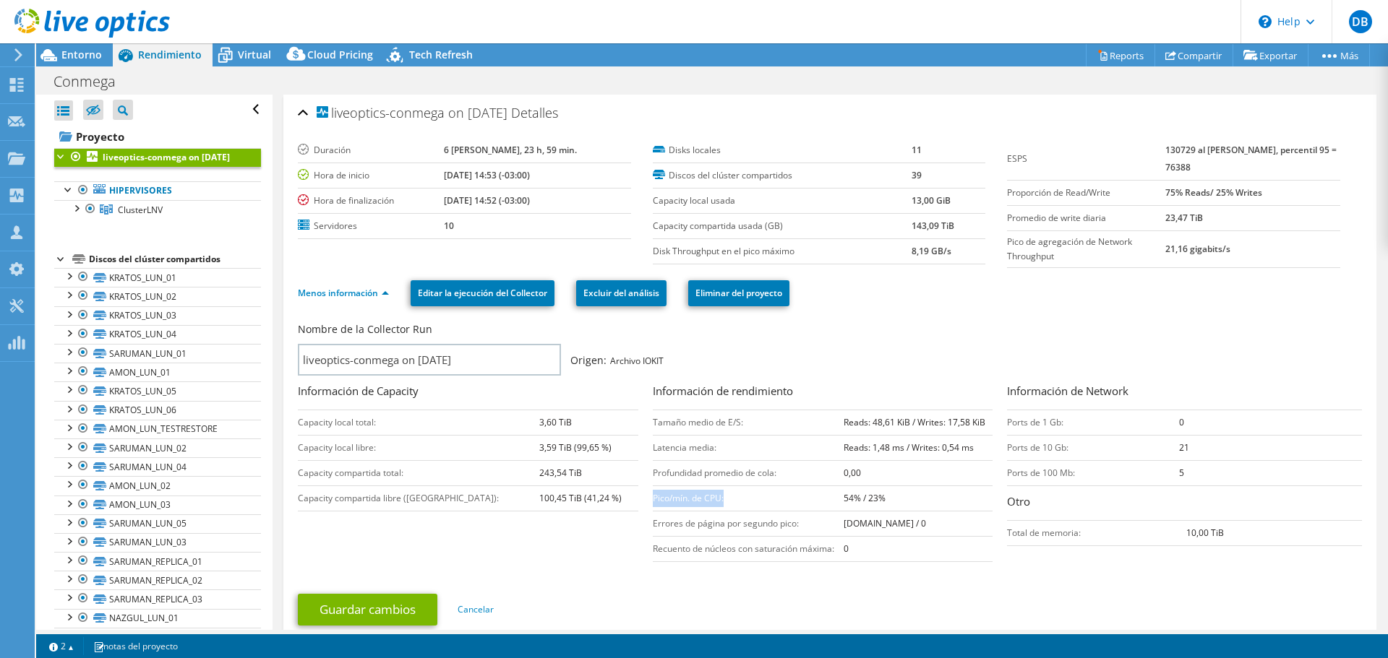
click at [653, 505] on td "Pico/mín. de CPU:" at bounding box center [748, 498] width 191 height 25
click at [732, 422] on td "Tamaño medio de E/S:" at bounding box center [748, 422] width 191 height 25
drag, startPoint x: 747, startPoint y: 424, endPoint x: 650, endPoint y: 423, distance: 96.9
click at [653, 423] on td "Tamaño medio de E/S:" at bounding box center [748, 422] width 191 height 25
drag, startPoint x: 796, startPoint y: 505, endPoint x: 650, endPoint y: 497, distance: 146.2
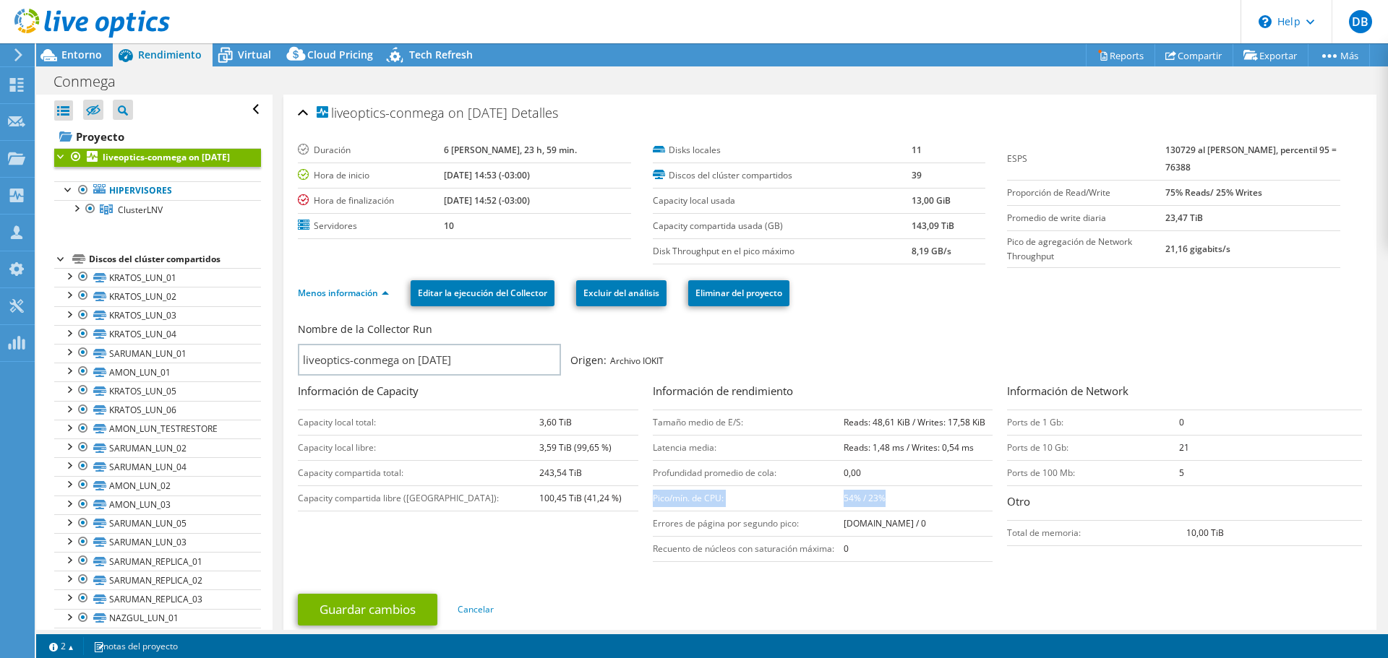
click at [653, 497] on tr "Pico/mín. de CPU: 54% / 23%" at bounding box center [823, 498] width 340 height 25
click at [705, 507] on td "Pico/mín. de CPU:" at bounding box center [748, 498] width 191 height 25
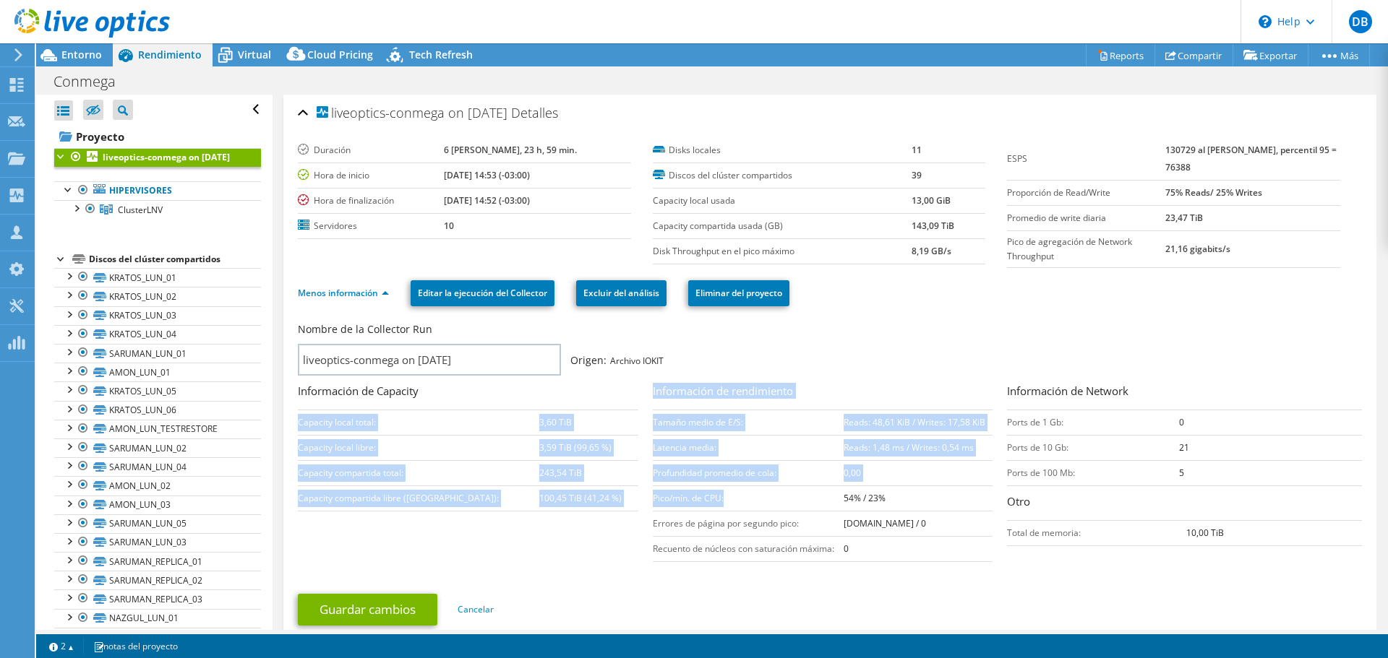
drag, startPoint x: 723, startPoint y: 499, endPoint x: 645, endPoint y: 497, distance: 78.1
click at [645, 497] on div "Nombre de la Collector Run liveoptics-conmega on 10/7/2025 Origen: Archivo IOKI…" at bounding box center [833, 444] width 1071 height 251
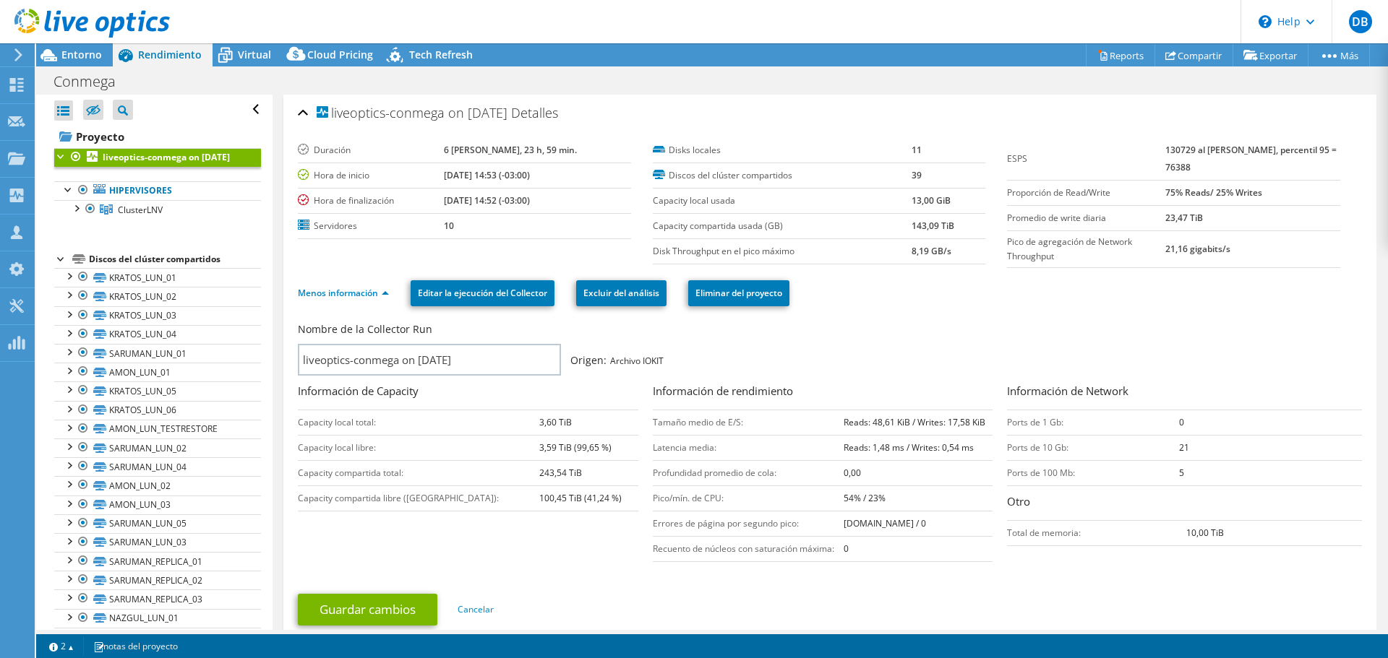
click at [647, 497] on div "Información de Capacity Capacity local total: 3,60 TiB Capacity local libre: 3,…" at bounding box center [475, 447] width 355 height 129
drag, startPoint x: 698, startPoint y: 501, endPoint x: 737, endPoint y: 497, distance: 39.2
click at [737, 498] on td "Pico/mín. de CPU:" at bounding box center [748, 498] width 191 height 25
copy td "Pico/mín. de CPU:"
drag, startPoint x: 840, startPoint y: 501, endPoint x: 877, endPoint y: 500, distance: 36.9
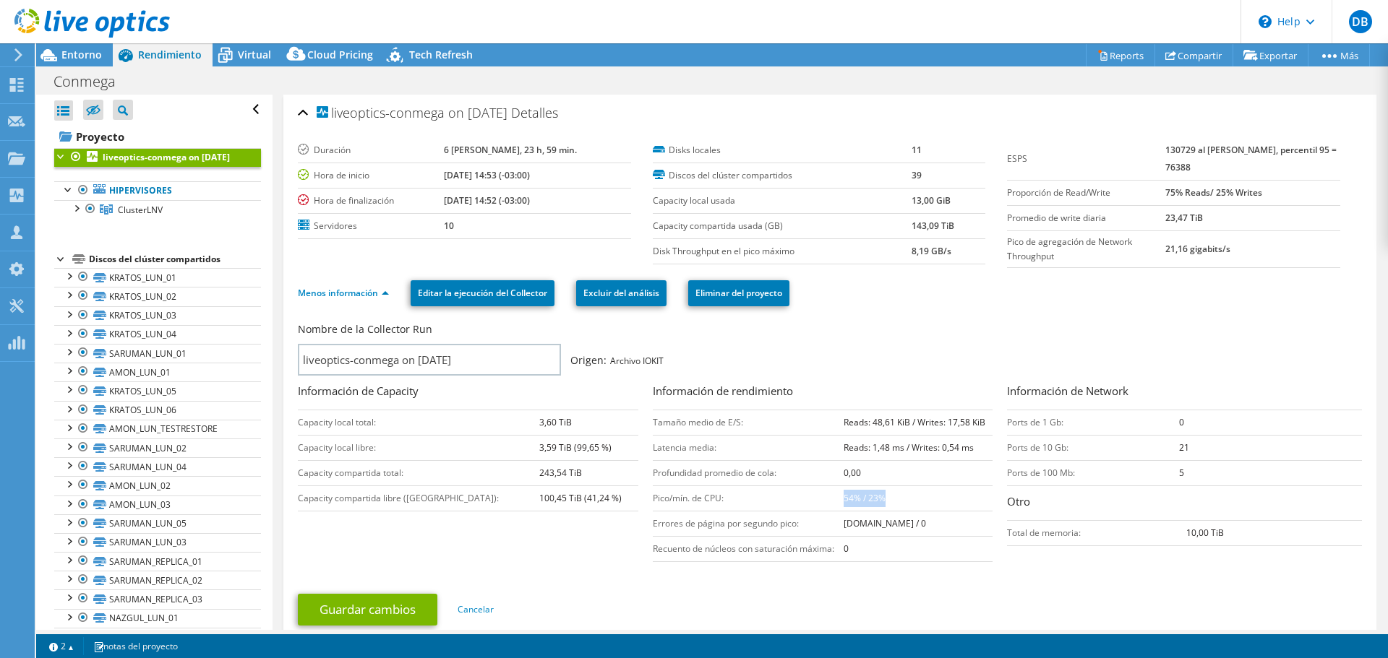
click at [877, 500] on b "54% / 23%" at bounding box center [865, 498] width 42 height 12
copy b "54% / 23%"
drag, startPoint x: 650, startPoint y: 450, endPoint x: 716, endPoint y: 452, distance: 66.5
click at [716, 452] on td "Latencia media:" at bounding box center [748, 447] width 191 height 25
copy td "Latencia media:"
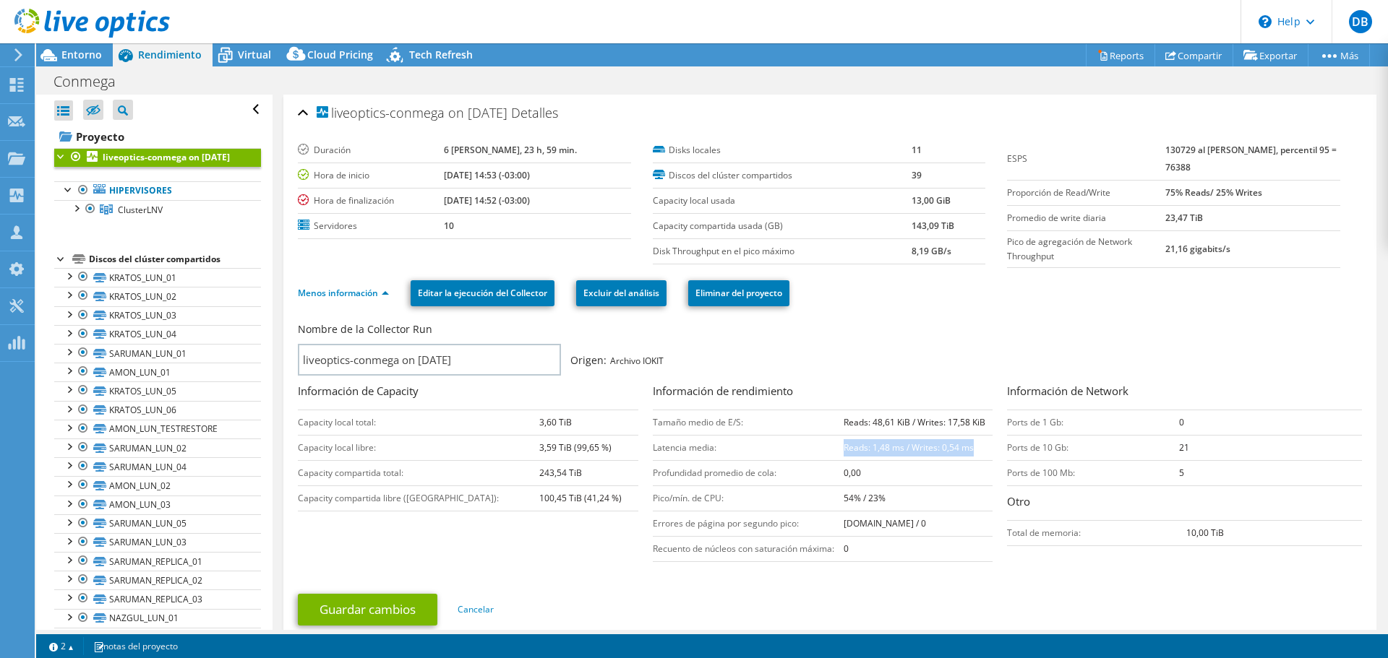
drag, startPoint x: 839, startPoint y: 450, endPoint x: 984, endPoint y: 442, distance: 145.5
click at [984, 442] on td "Reads: 1,48 ms / Writes: 0,54 ms" at bounding box center [918, 447] width 149 height 25
copy b "Reads: 1,48 ms / Writes: 0,54 ms"
drag, startPoint x: 651, startPoint y: 422, endPoint x: 753, endPoint y: 423, distance: 102.6
click at [753, 423] on td "Tamaño medio de E/S:" at bounding box center [748, 422] width 191 height 25
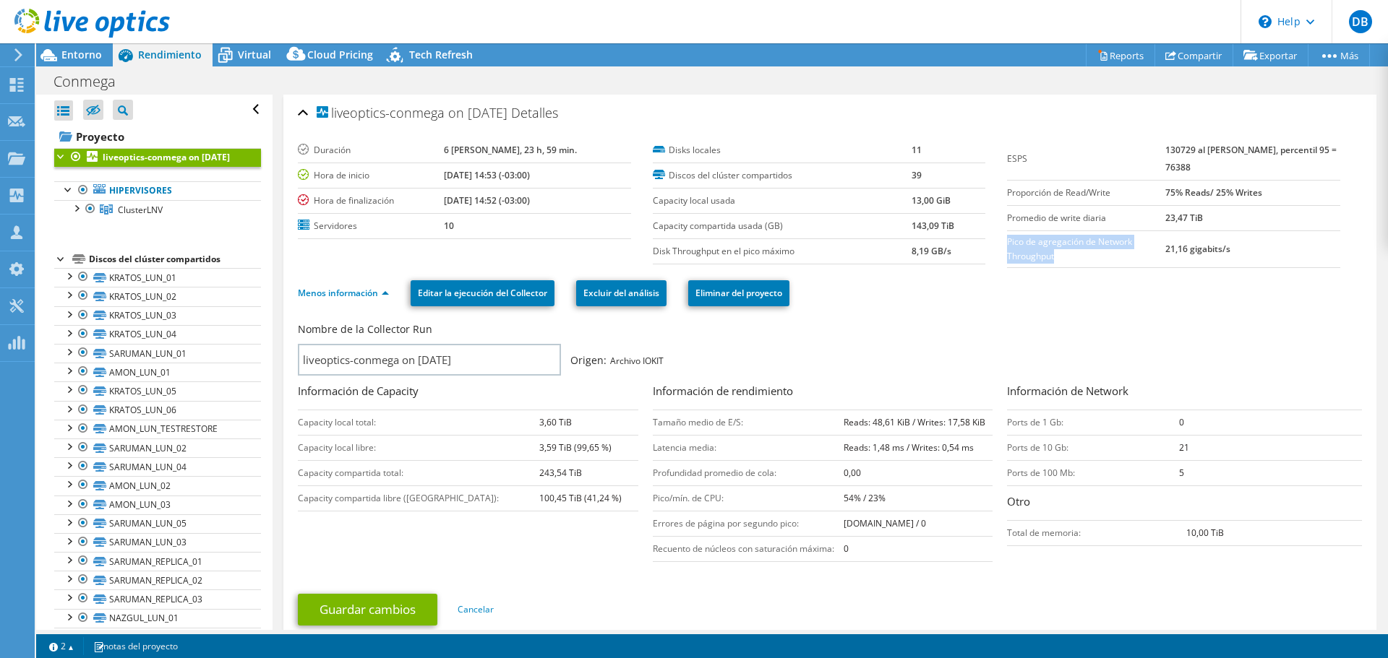
drag, startPoint x: 1055, startPoint y: 262, endPoint x: 1000, endPoint y: 241, distance: 58.8
click at [1007, 241] on label "Pico de agregación de Network Throughput" at bounding box center [1086, 249] width 158 height 29
copy label "Pico de agregación de Network Throughput"
drag, startPoint x: 1231, startPoint y: 252, endPoint x: 1167, endPoint y: 254, distance: 64.3
click at [1167, 254] on td "21,16 gigabits/s" at bounding box center [1252, 249] width 175 height 37
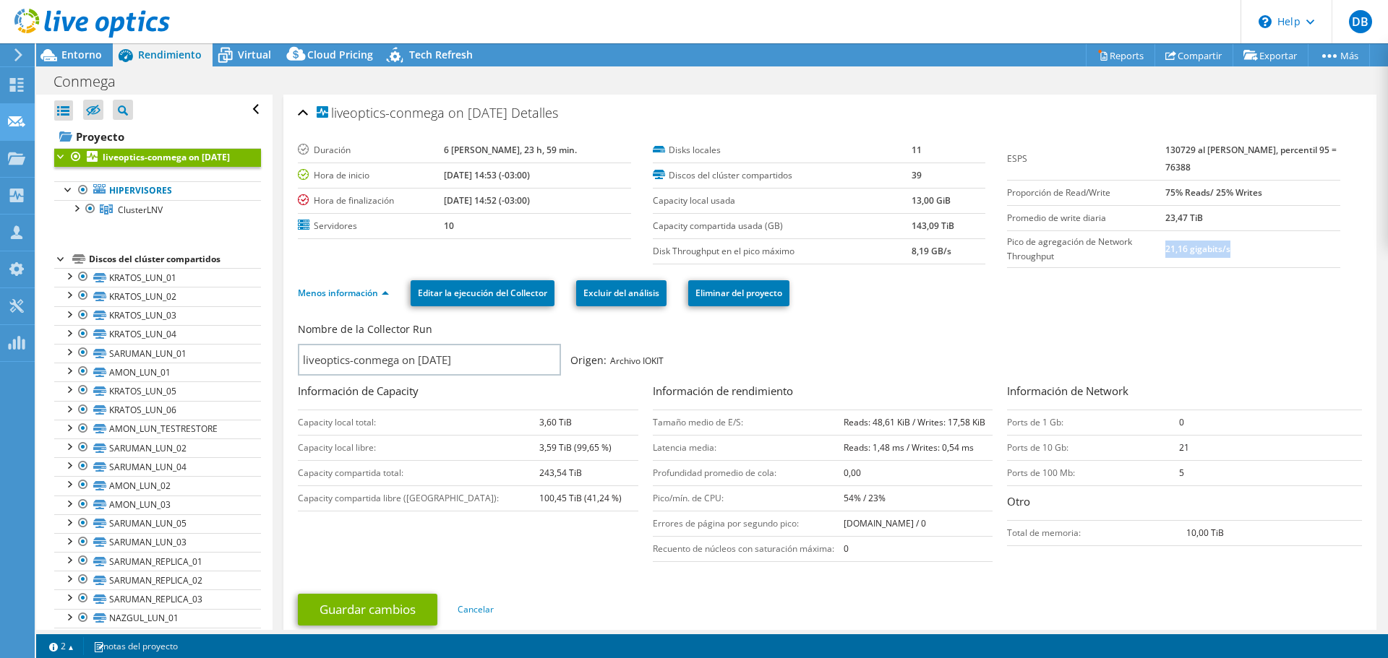
copy b "21,16 gigabits/s"
click at [1216, 179] on td "130729 al pico máximo, percentil 95 = 76388" at bounding box center [1252, 159] width 175 height 43
drag, startPoint x: 949, startPoint y: 254, endPoint x: 772, endPoint y: 253, distance: 177.1
click at [772, 253] on tr "Disk Throughput en el pico máximo 8,19 GB/s" at bounding box center [819, 251] width 333 height 25
click at [878, 542] on td "0" at bounding box center [918, 548] width 149 height 25
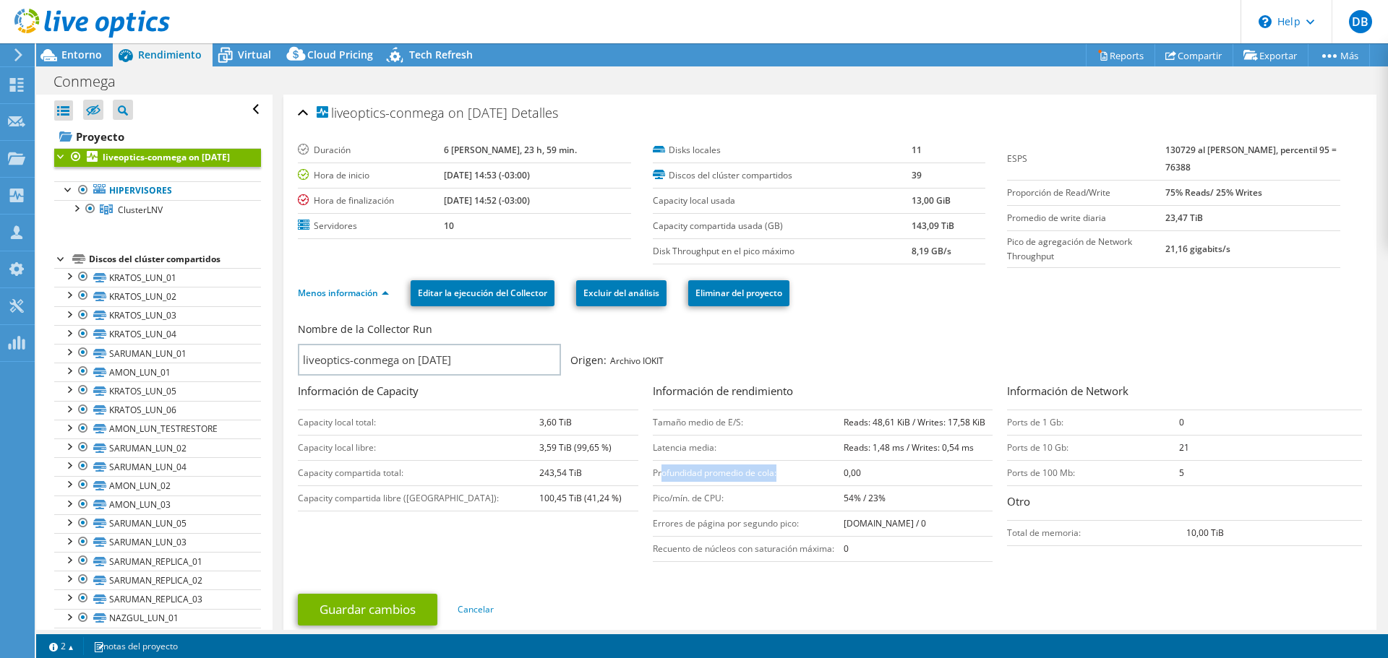
drag, startPoint x: 672, startPoint y: 473, endPoint x: 826, endPoint y: 473, distance: 154.0
click at [826, 473] on td "Profundidad promedio de cola:" at bounding box center [748, 472] width 191 height 25
drag, startPoint x: 885, startPoint y: 476, endPoint x: 648, endPoint y: 473, distance: 237.1
click at [653, 473] on tr "Profundidad promedio de cola: 0,00" at bounding box center [823, 472] width 340 height 25
click at [773, 465] on td "Profundidad promedio de cola:" at bounding box center [748, 472] width 191 height 25
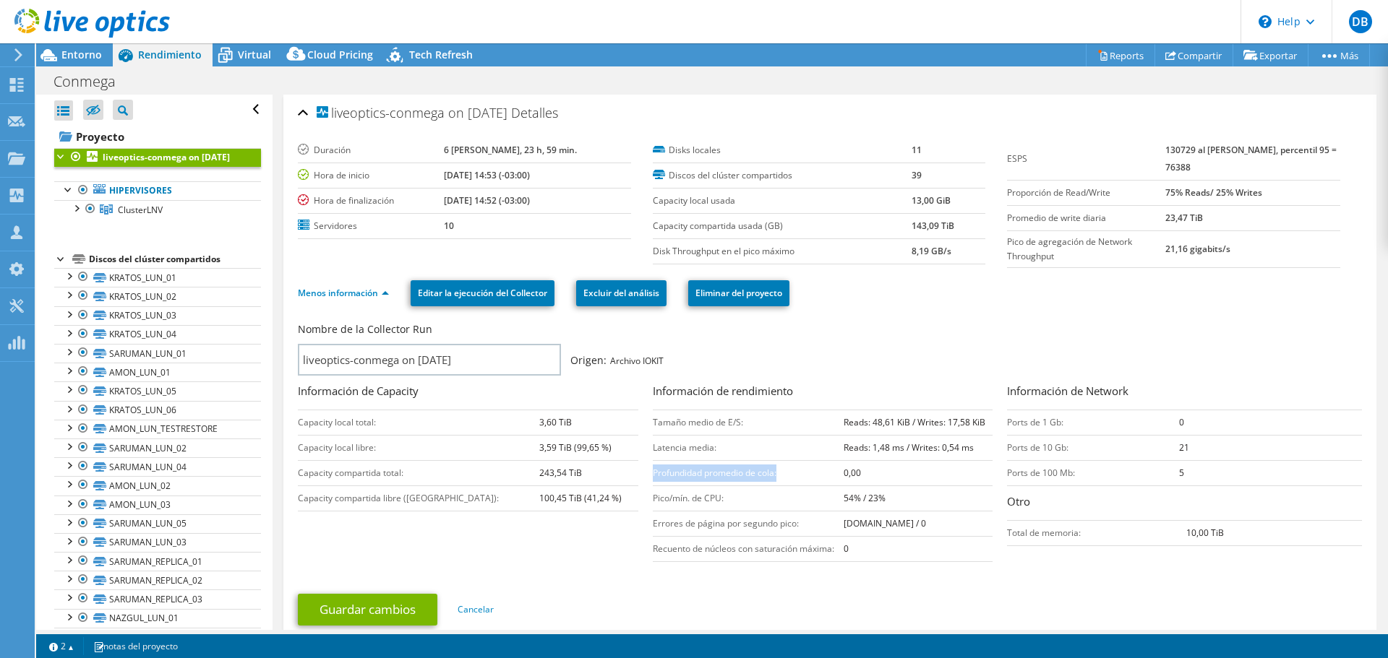
drag, startPoint x: 784, startPoint y: 478, endPoint x: 650, endPoint y: 473, distance: 133.8
click at [653, 473] on td "Profundidad promedio de cola:" at bounding box center [748, 472] width 191 height 25
click at [924, 558] on td "0" at bounding box center [918, 548] width 149 height 25
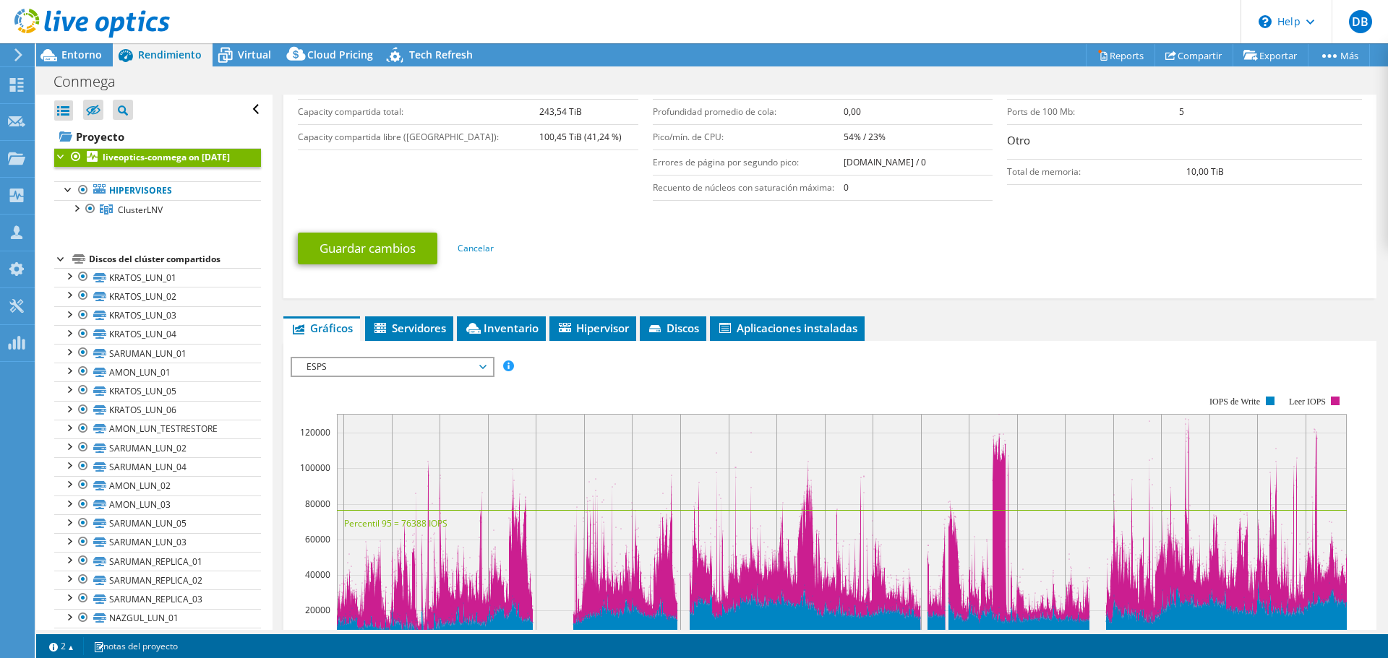
scroll to position [72, 0]
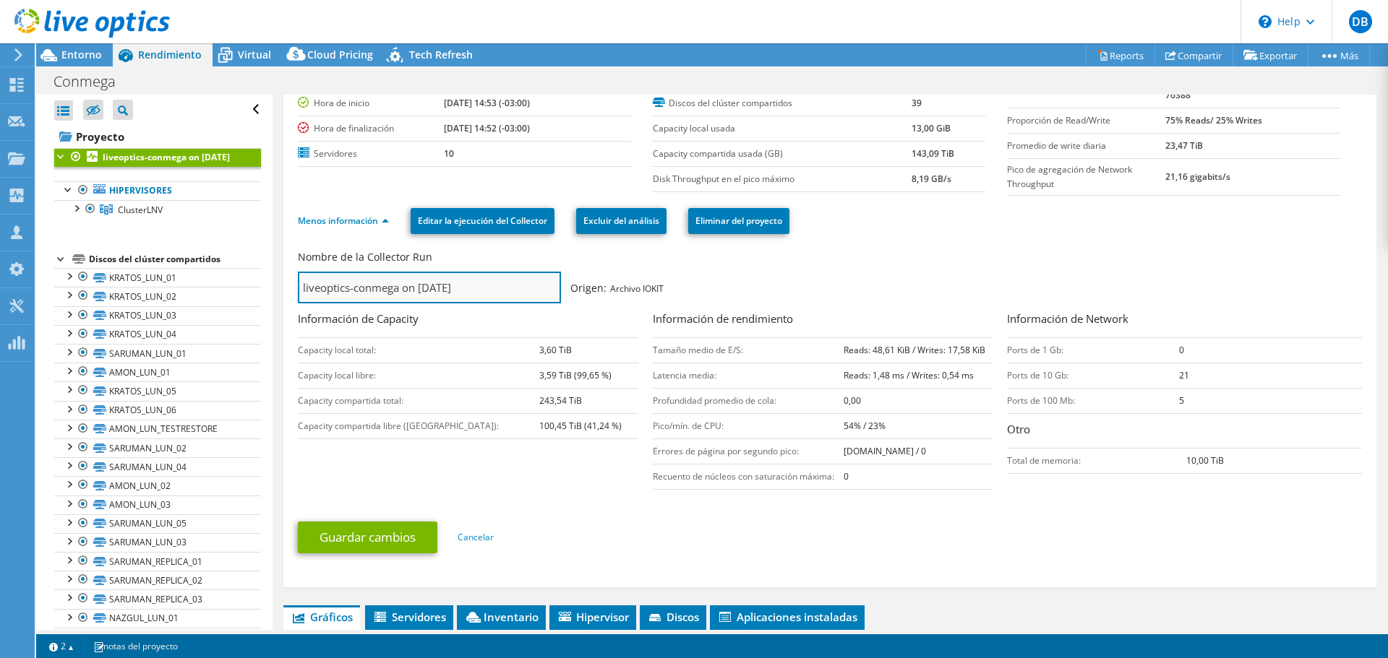
click at [510, 278] on input "liveoptics-conmega on [DATE]" at bounding box center [429, 288] width 263 height 32
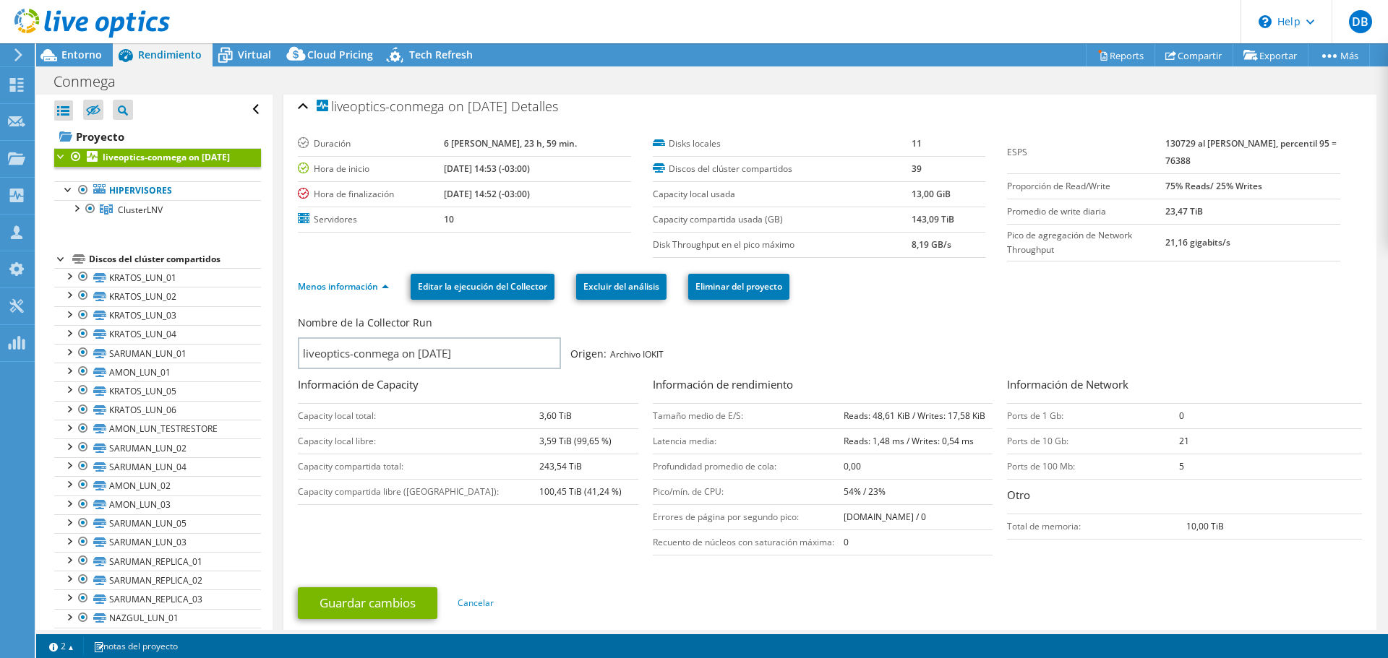
scroll to position [0, 0]
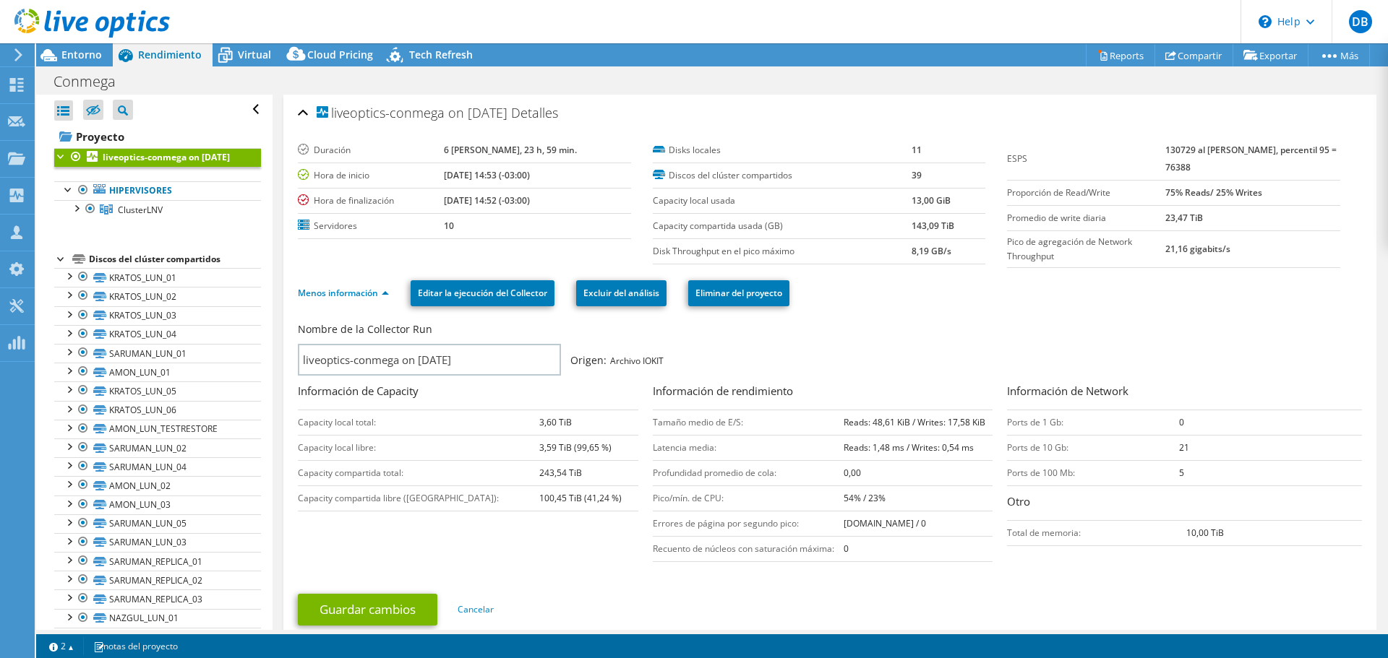
click at [385, 426] on td "Capacity local total:" at bounding box center [418, 422] width 241 height 25
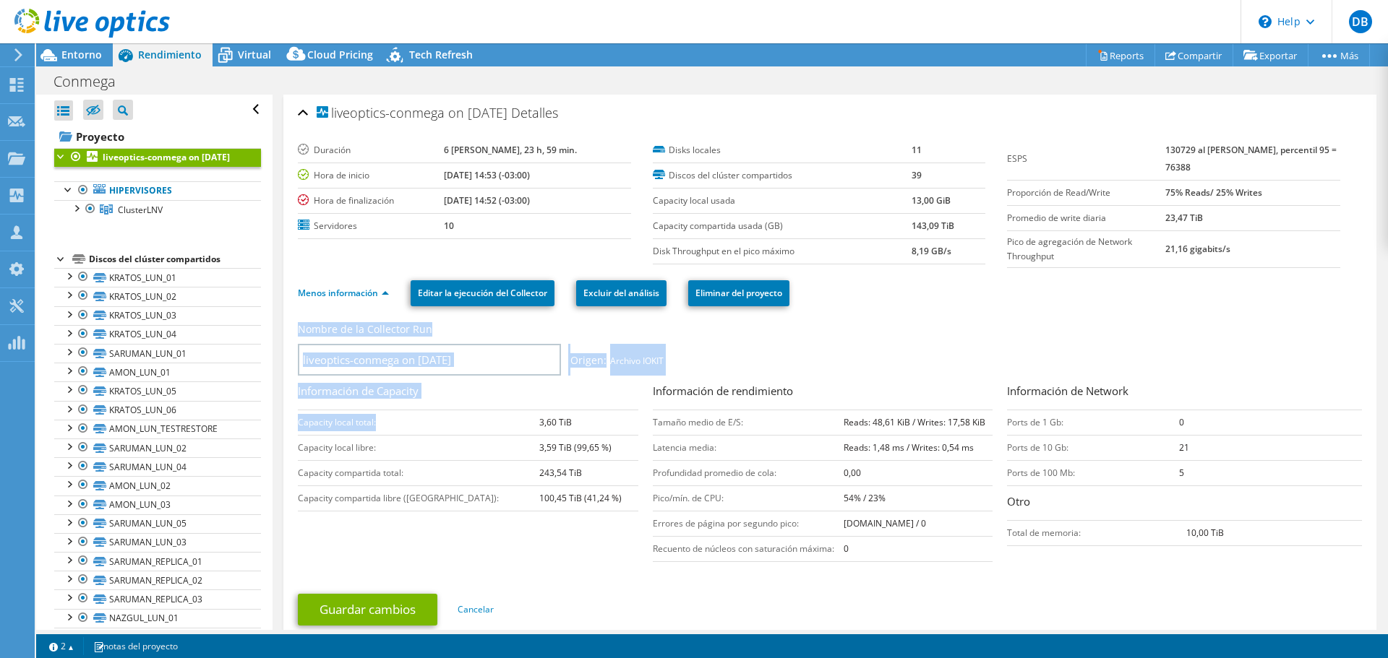
drag, startPoint x: 392, startPoint y: 424, endPoint x: 290, endPoint y: 432, distance: 102.9
click at [290, 432] on div "liveoptics-conmega on 10/7/2025 Detalles Duración 6 días, 23 h, 59 min. Hora de…" at bounding box center [829, 377] width 1093 height 565
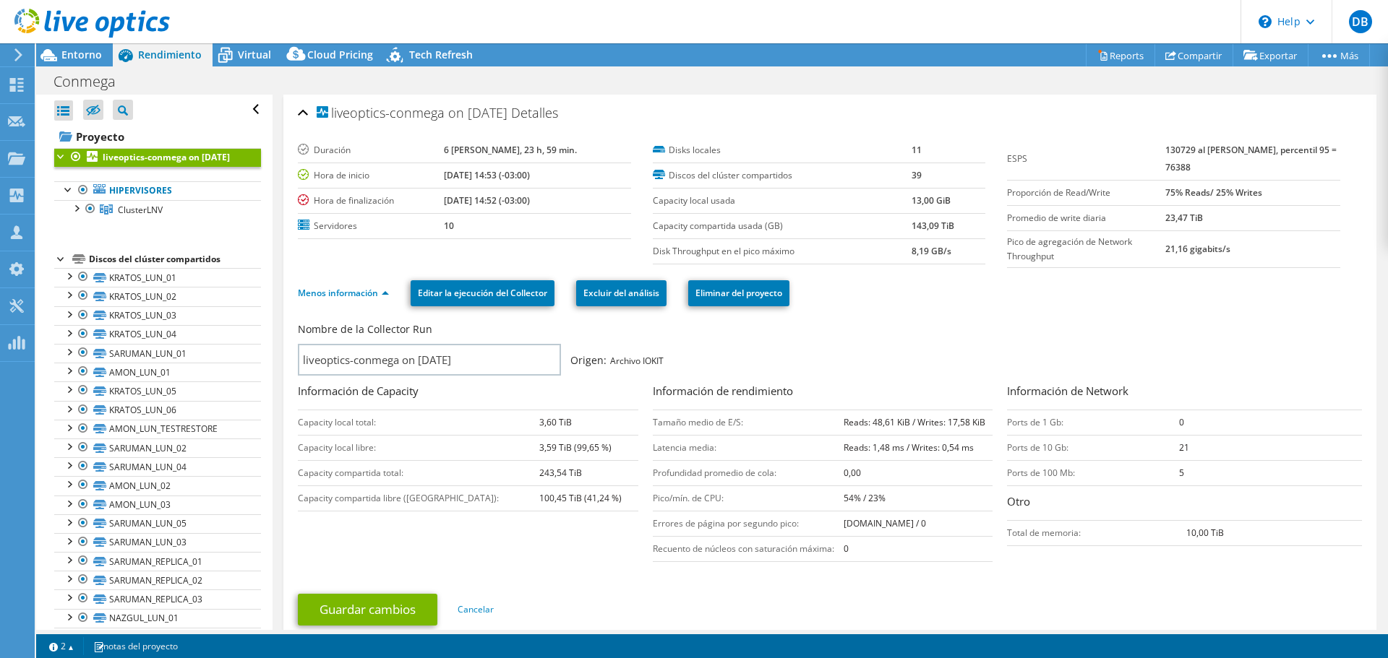
click at [360, 437] on td "Capacity local libre:" at bounding box center [418, 447] width 241 height 25
drag, startPoint x: 378, startPoint y: 424, endPoint x: 298, endPoint y: 429, distance: 80.4
click at [298, 429] on td "Capacity local total:" at bounding box center [418, 422] width 241 height 25
click at [327, 455] on td "Capacity local libre:" at bounding box center [418, 447] width 241 height 25
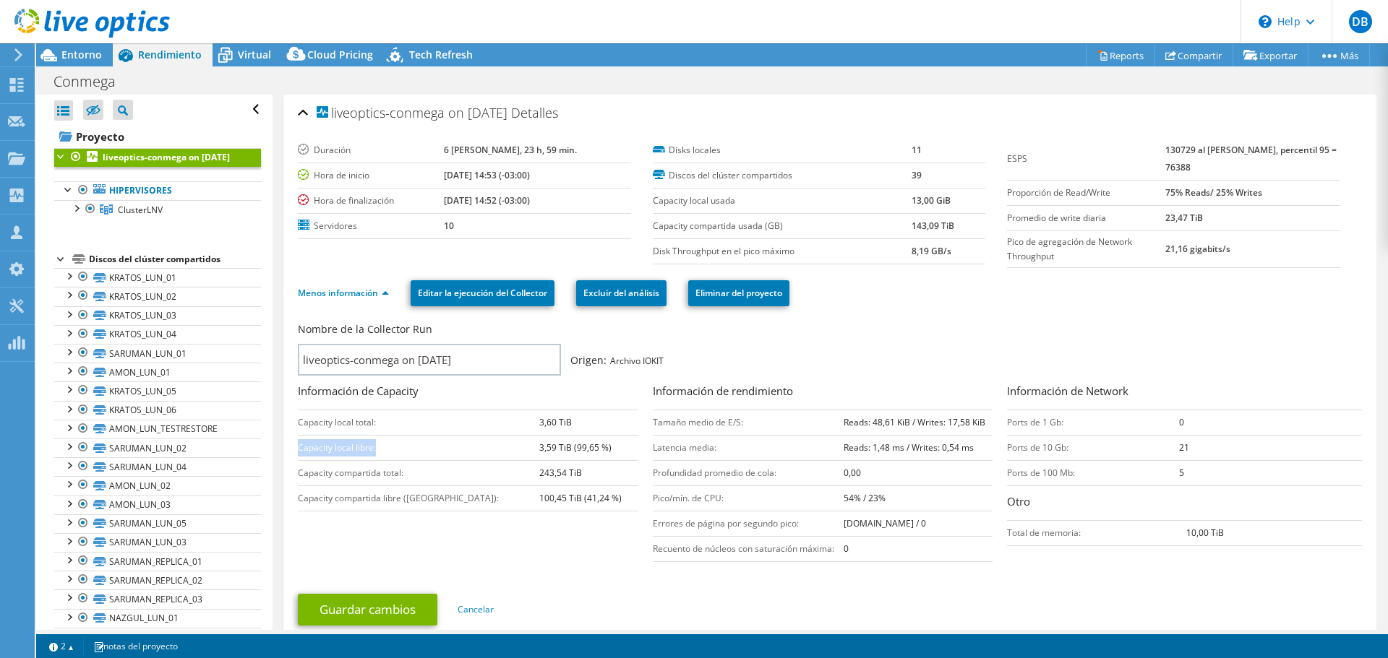
drag, startPoint x: 372, startPoint y: 447, endPoint x: 299, endPoint y: 452, distance: 72.5
click at [299, 452] on td "Capacity local libre:" at bounding box center [418, 447] width 241 height 25
drag, startPoint x: 409, startPoint y: 471, endPoint x: 299, endPoint y: 476, distance: 110.7
click at [299, 476] on td "Capacity compartida total:" at bounding box center [418, 472] width 241 height 25
click at [472, 482] on td "Capacity compartida total:" at bounding box center [418, 472] width 241 height 25
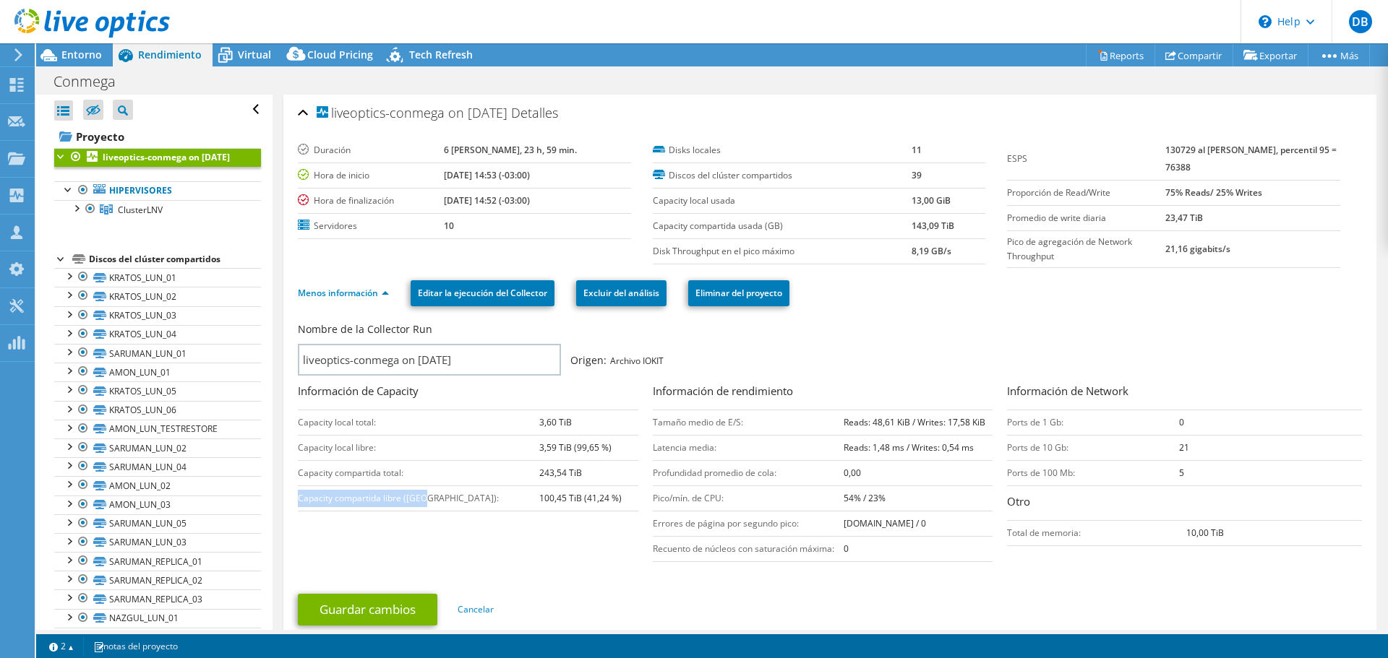
drag, startPoint x: 428, startPoint y: 499, endPoint x: 299, endPoint y: 503, distance: 129.5
click at [299, 503] on td "Capacity compartida libre (GB):" at bounding box center [418, 498] width 241 height 25
drag, startPoint x: 535, startPoint y: 497, endPoint x: 549, endPoint y: 492, distance: 14.4
click at [539, 497] on td "100,45 TiB (41,24 %)" at bounding box center [588, 498] width 99 height 25
drag, startPoint x: 650, startPoint y: 255, endPoint x: 805, endPoint y: 255, distance: 155.4
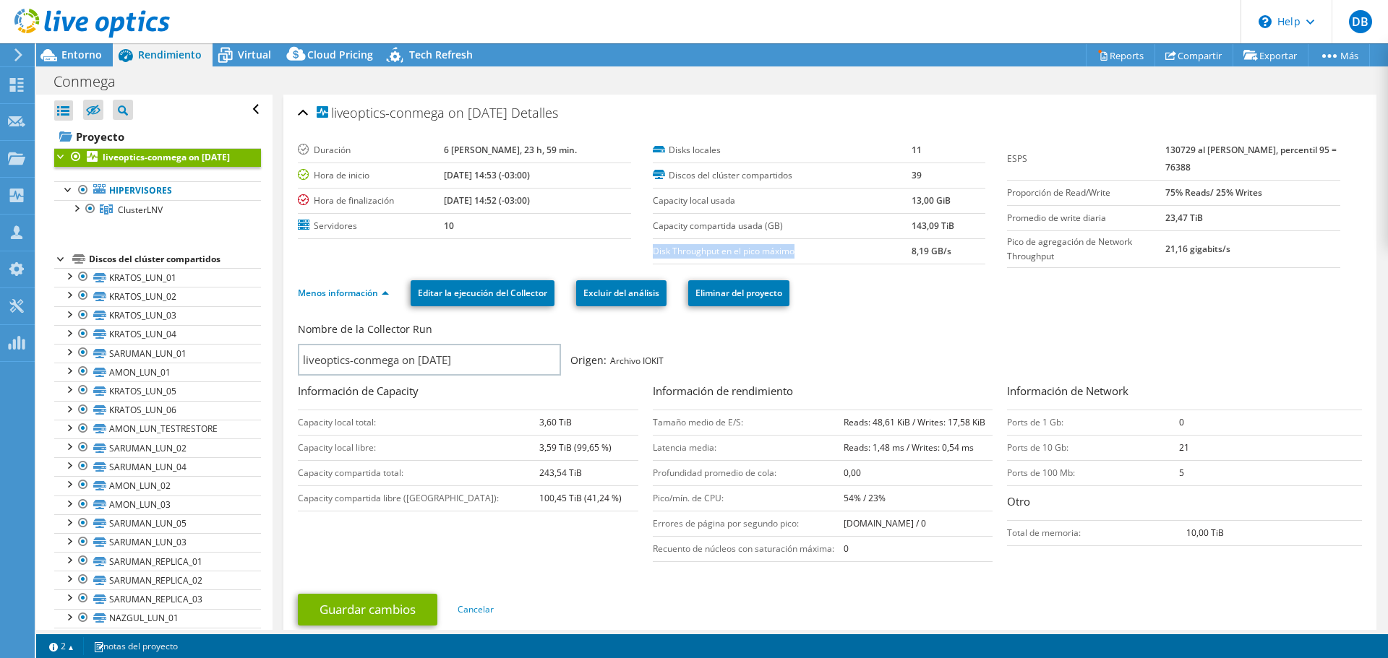
click at [805, 255] on label "Disk Throughput en el pico máximo" at bounding box center [782, 251] width 259 height 14
click at [911, 244] on td "8,19 GB/s" at bounding box center [948, 251] width 74 height 25
drag, startPoint x: 904, startPoint y: 252, endPoint x: 953, endPoint y: 252, distance: 49.9
click at [953, 252] on tr "Disk Throughput en el pico máximo 8,19 GB/s" at bounding box center [819, 251] width 333 height 25
click at [540, 455] on td "3,59 TiB (99,65 %)" at bounding box center [588, 447] width 99 height 25
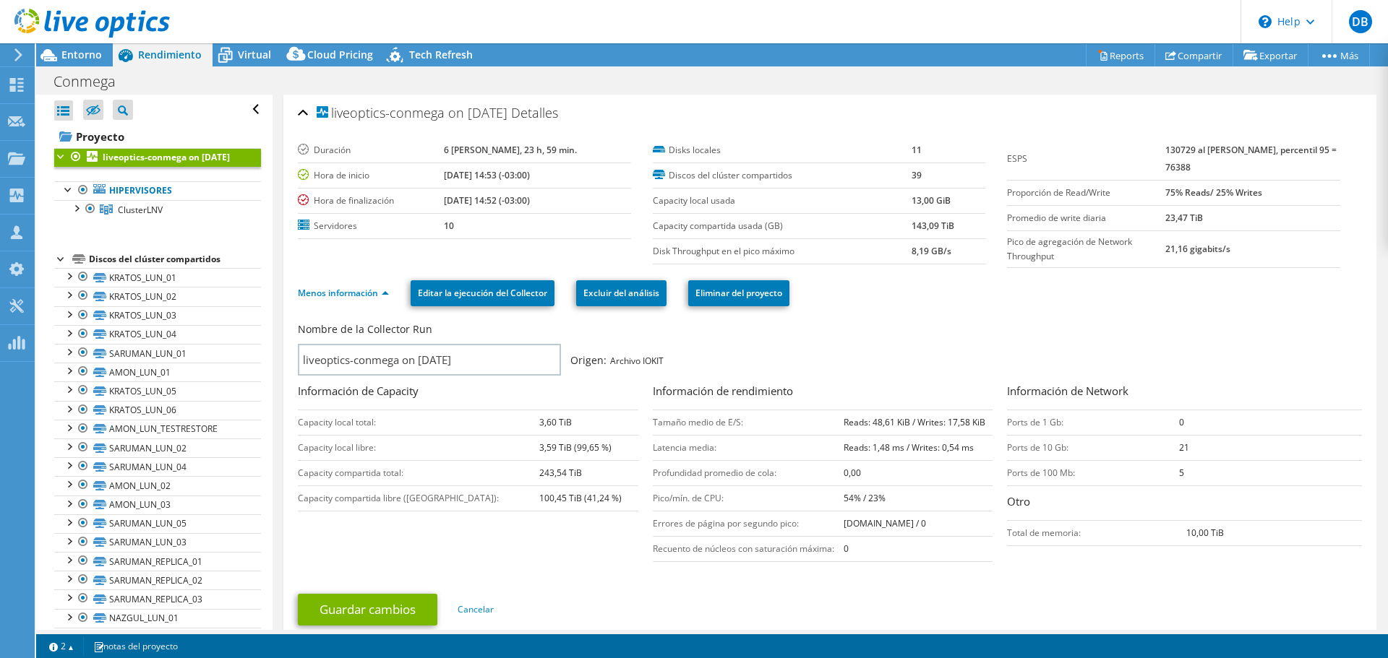
drag, startPoint x: 539, startPoint y: 422, endPoint x: 490, endPoint y: 419, distance: 48.6
click at [490, 419] on tr "Capacity local total: 3,60 TiB" at bounding box center [468, 422] width 340 height 25
drag, startPoint x: 583, startPoint y: 447, endPoint x: 501, endPoint y: 452, distance: 82.6
click at [501, 452] on tr "Capacity local libre: 3,59 TiB (99,65 %)" at bounding box center [468, 447] width 340 height 25
drag, startPoint x: 546, startPoint y: 471, endPoint x: 494, endPoint y: 471, distance: 52.0
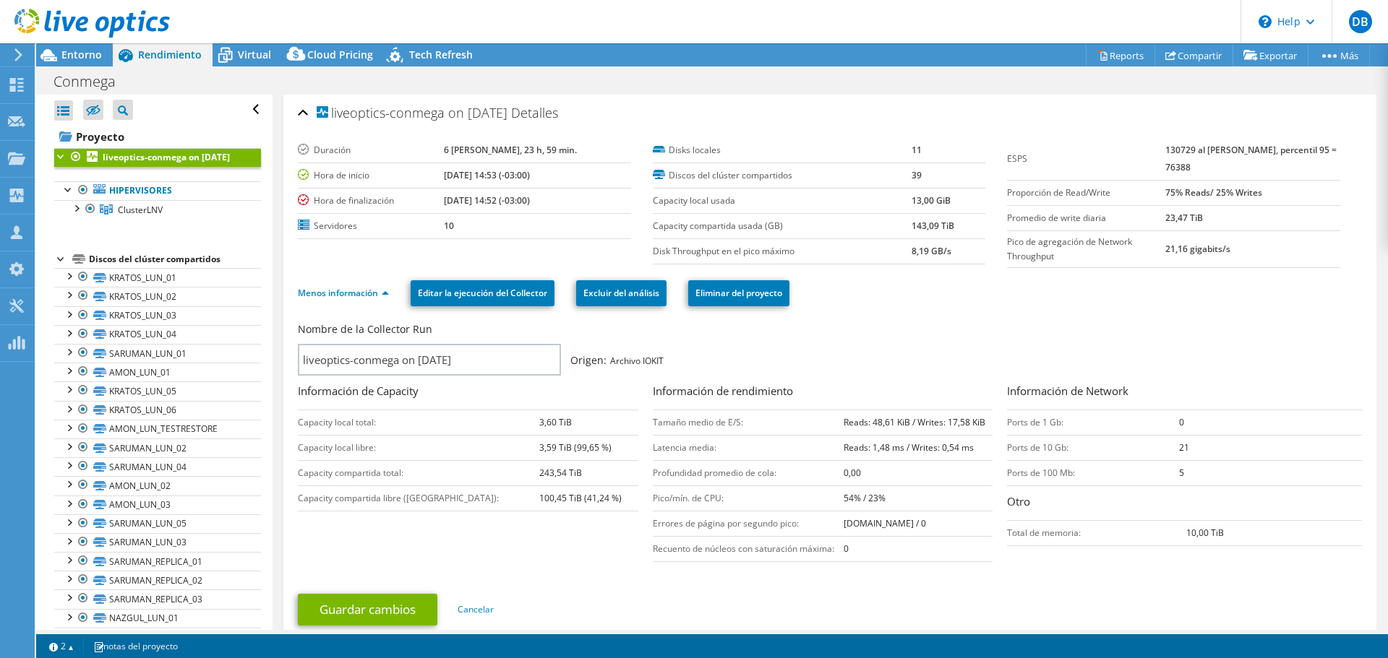
click at [494, 471] on tr "Capacity compartida total: 243,54 TiB" at bounding box center [468, 472] width 340 height 25
drag, startPoint x: 590, startPoint y: 498, endPoint x: 491, endPoint y: 501, distance: 99.1
click at [491, 501] on tr "Capacity compartida libre (GB): 100,45 TiB (41,24 %)" at bounding box center [468, 498] width 340 height 25
click at [346, 292] on link "Menos información" at bounding box center [343, 293] width 91 height 12
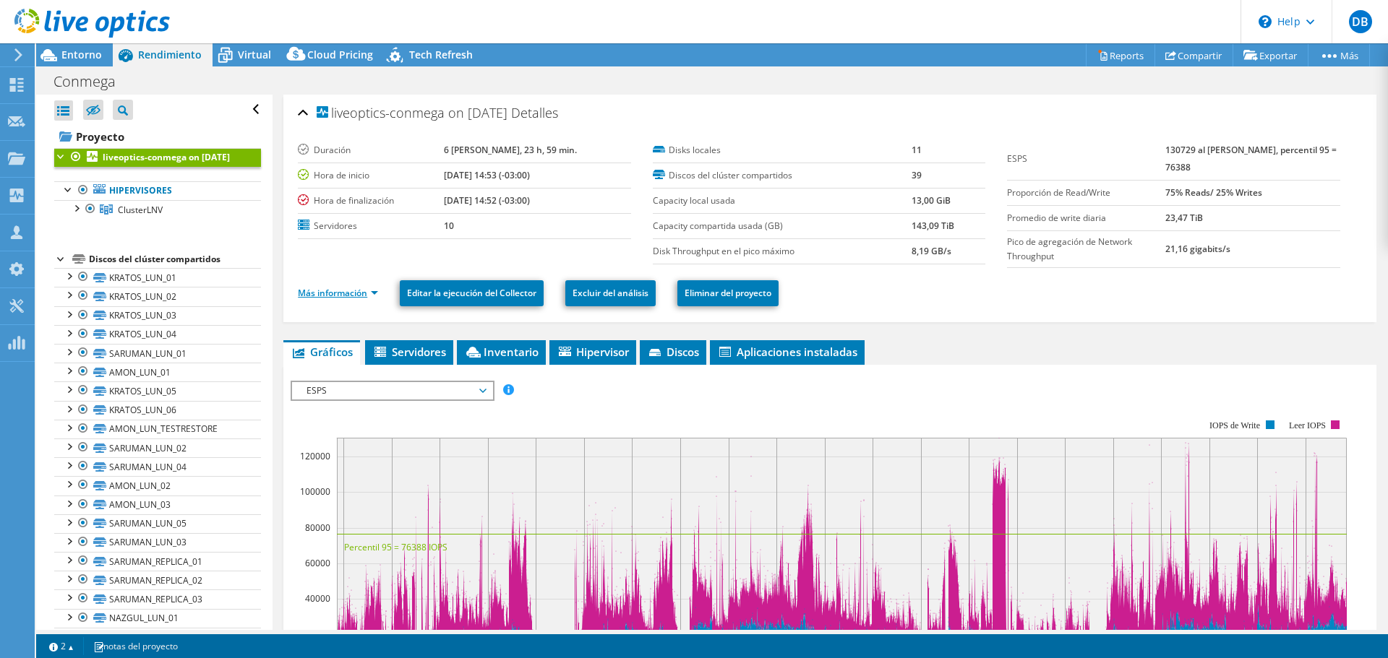
click at [346, 292] on link "Más información" at bounding box center [338, 293] width 80 height 12
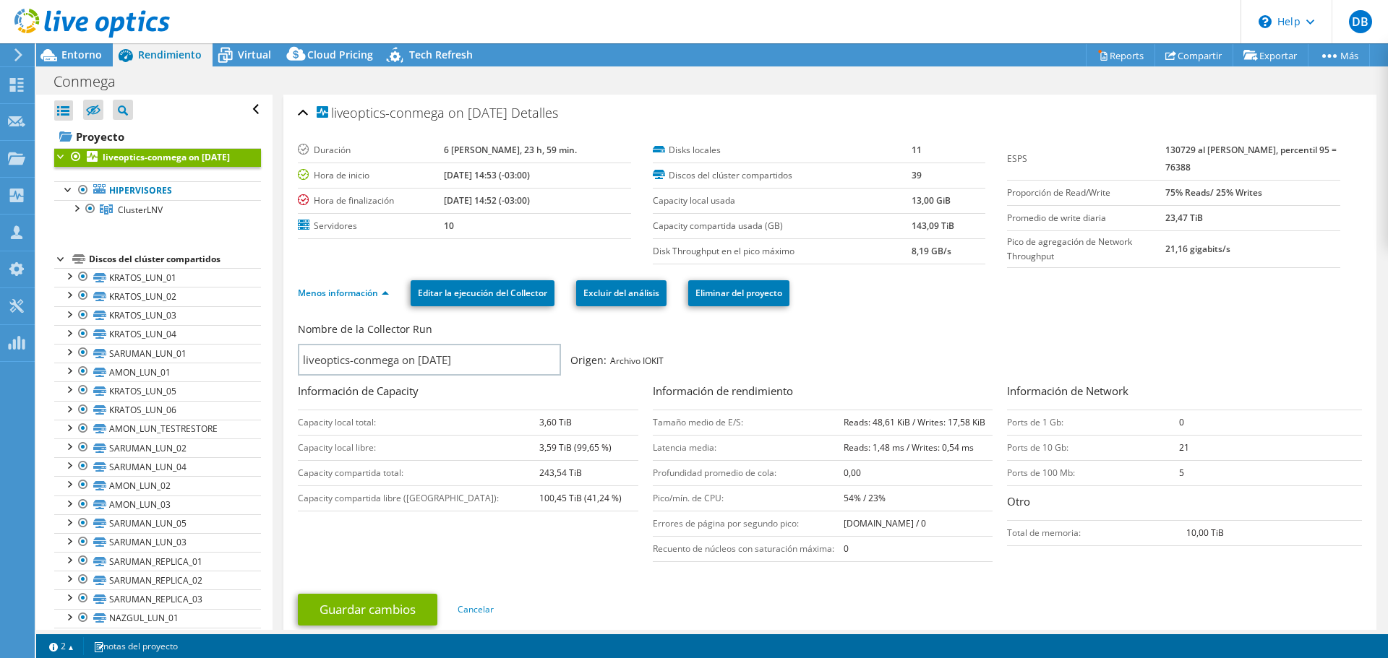
click at [321, 286] on li "Menos información" at bounding box center [348, 294] width 100 height 16
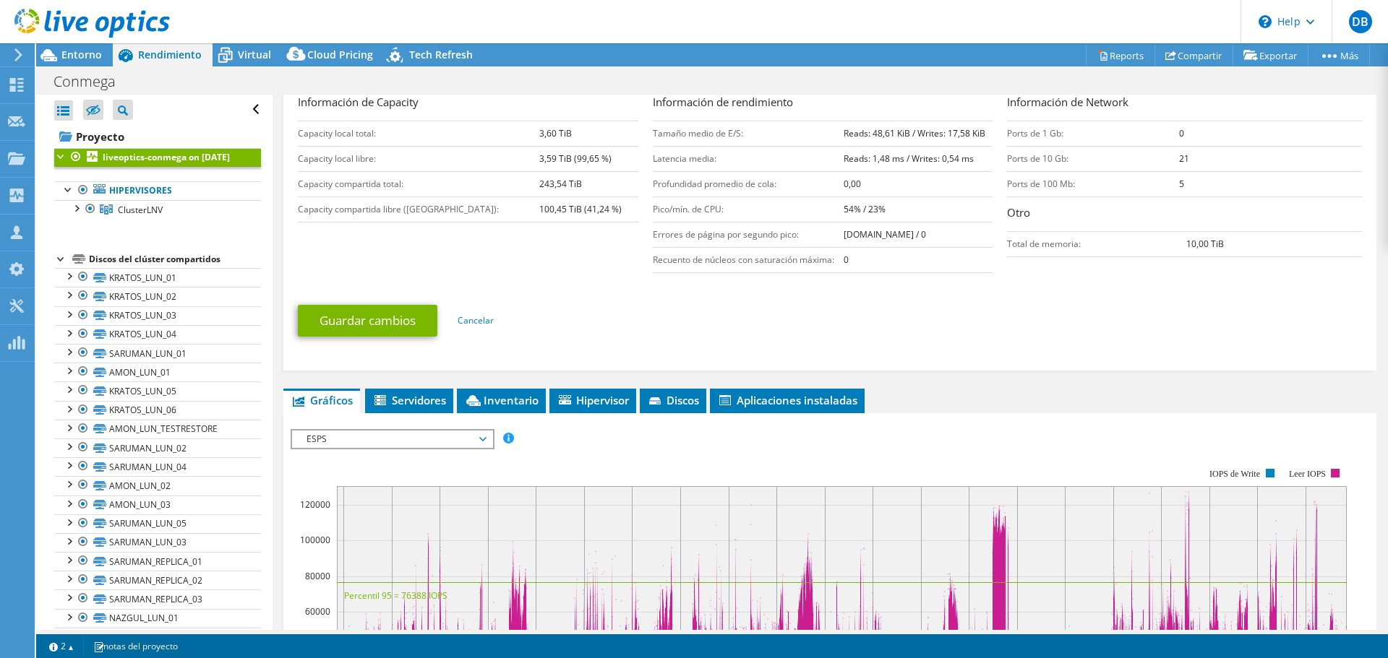
scroll to position [145, 0]
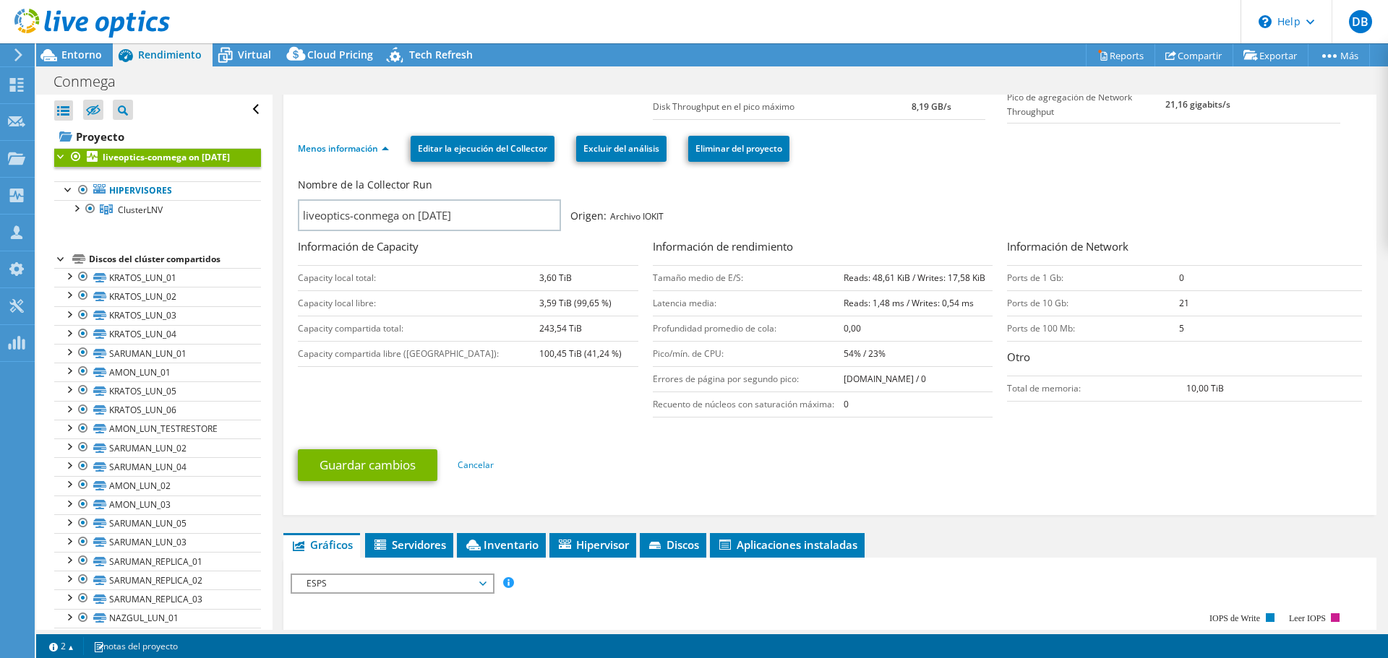
click at [1155, 319] on td "Ports de 100 Mb:" at bounding box center [1093, 328] width 172 height 25
drag, startPoint x: 1016, startPoint y: 309, endPoint x: 1185, endPoint y: 337, distance: 171.4
click at [1182, 330] on tbody "Ports de 1 Gb: 0 Ports de 10 Gb: 21 Ports de 100 Mb: 5" at bounding box center [1184, 303] width 355 height 76
click at [1185, 330] on td "5" at bounding box center [1270, 328] width 183 height 25
click at [1031, 329] on td "Ports de 100 Mb:" at bounding box center [1093, 328] width 172 height 25
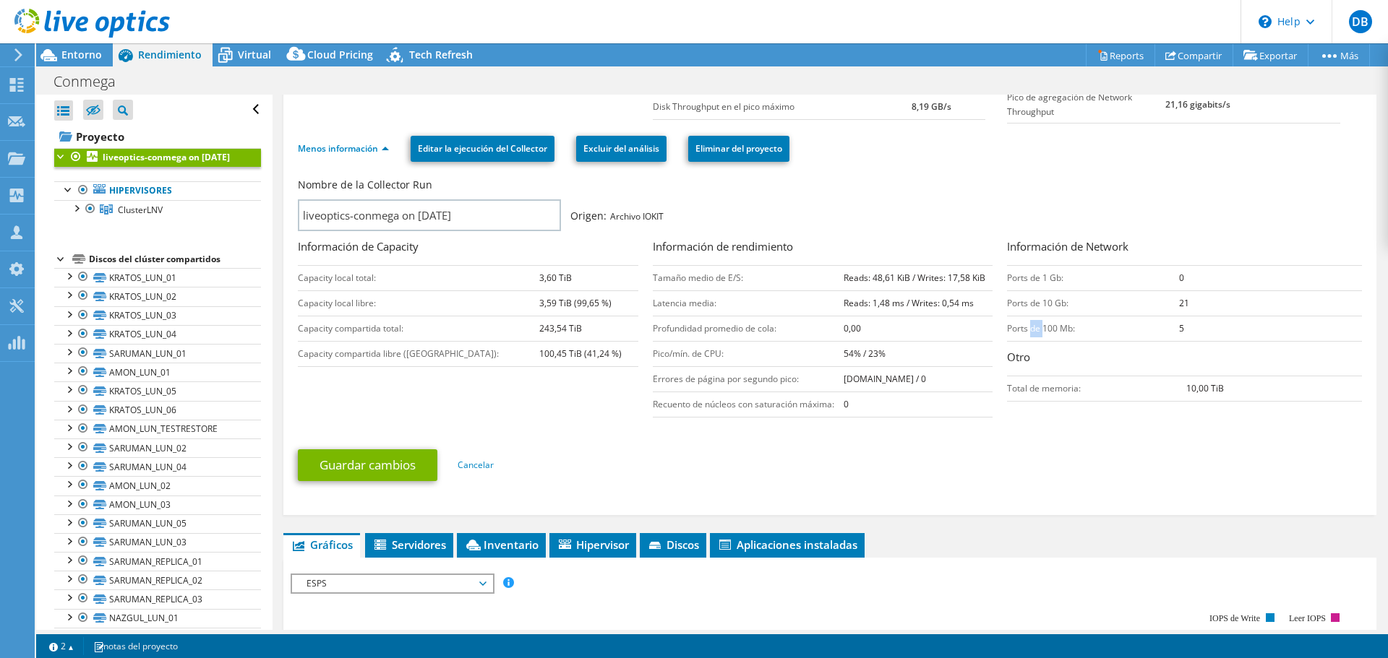
click at [1031, 329] on td "Ports de 100 Mb:" at bounding box center [1093, 328] width 172 height 25
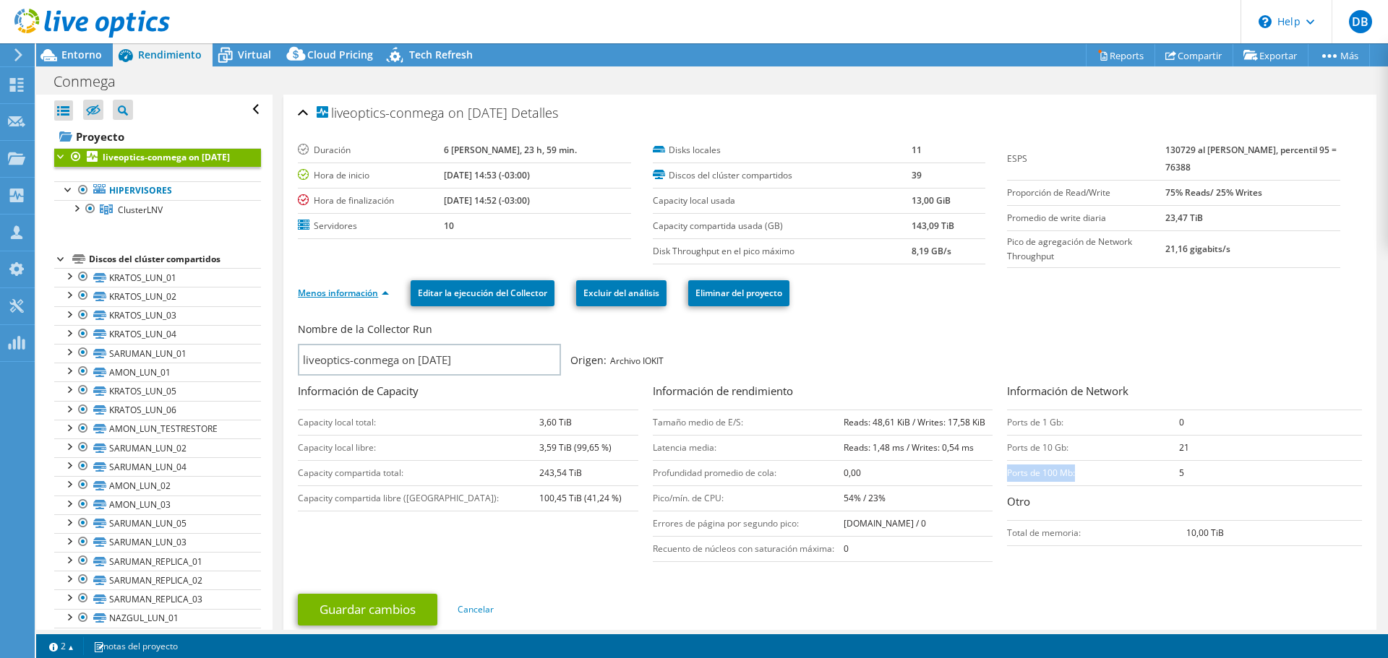
click at [359, 291] on link "Menos información" at bounding box center [343, 293] width 91 height 12
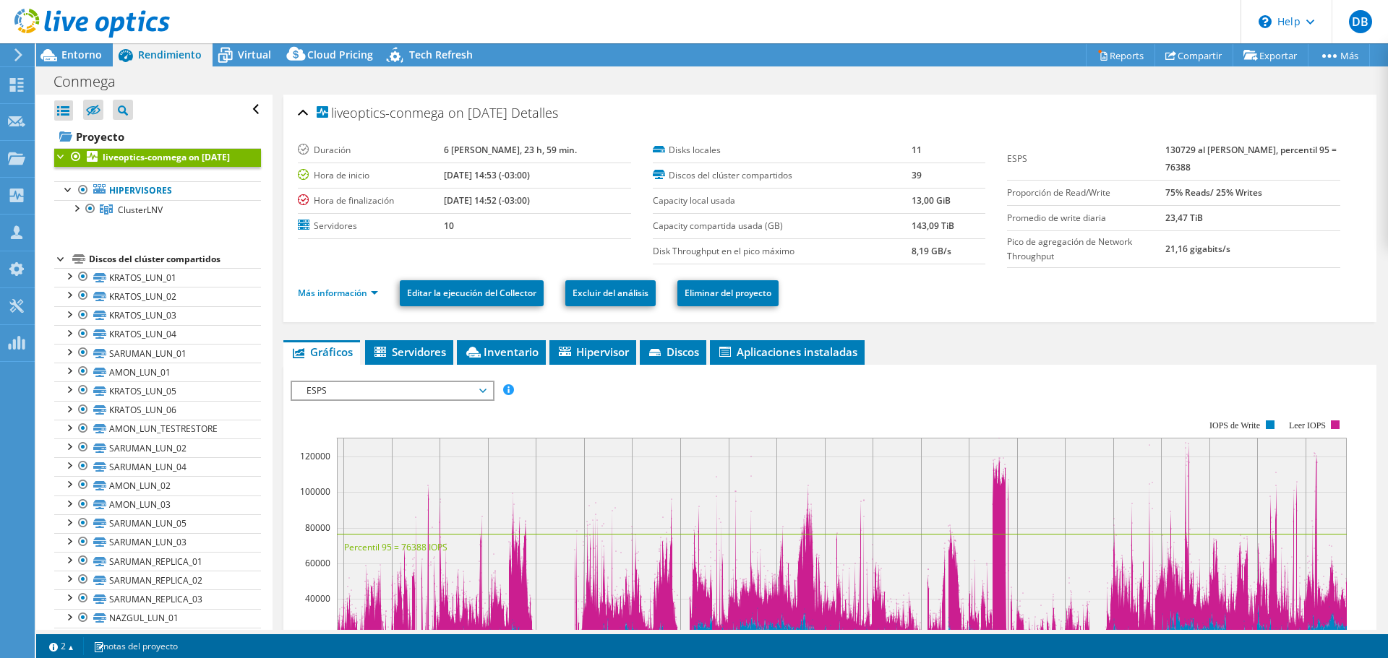
click at [68, 265] on div at bounding box center [61, 258] width 14 height 14
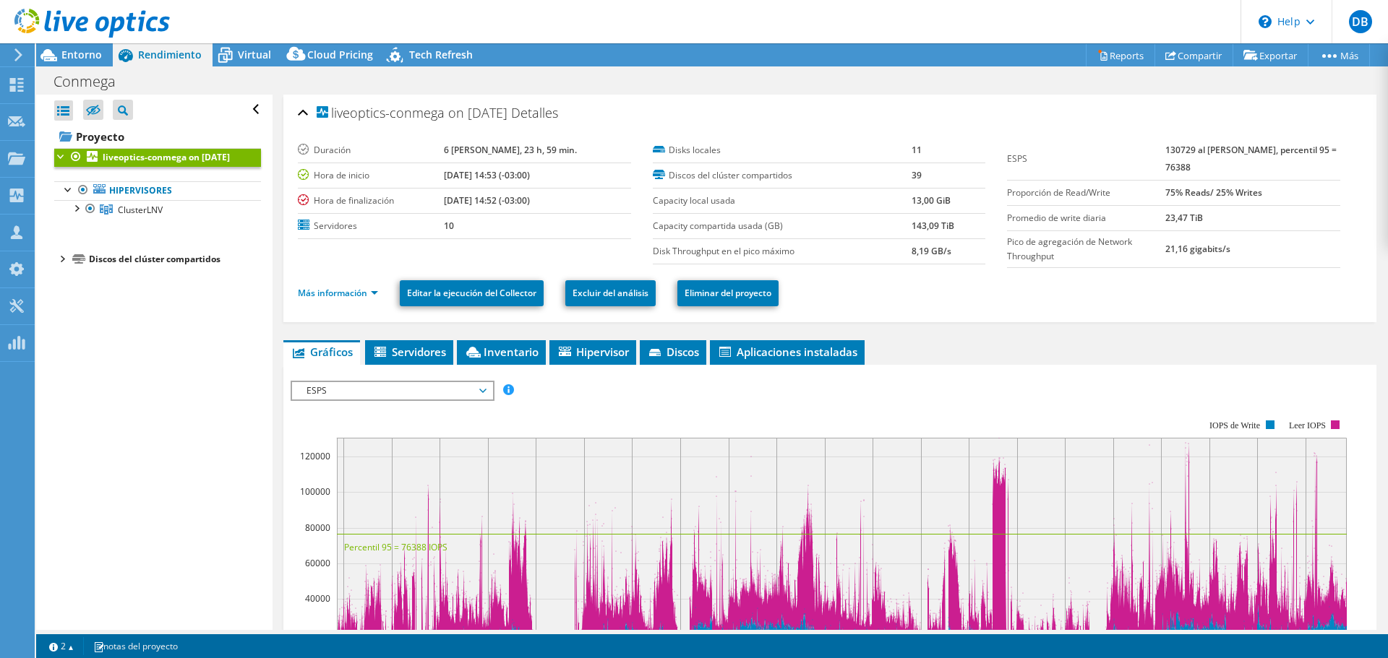
click at [149, 268] on div "Discos del clúster compartidos" at bounding box center [175, 259] width 172 height 17
click at [63, 265] on div at bounding box center [61, 258] width 14 height 14
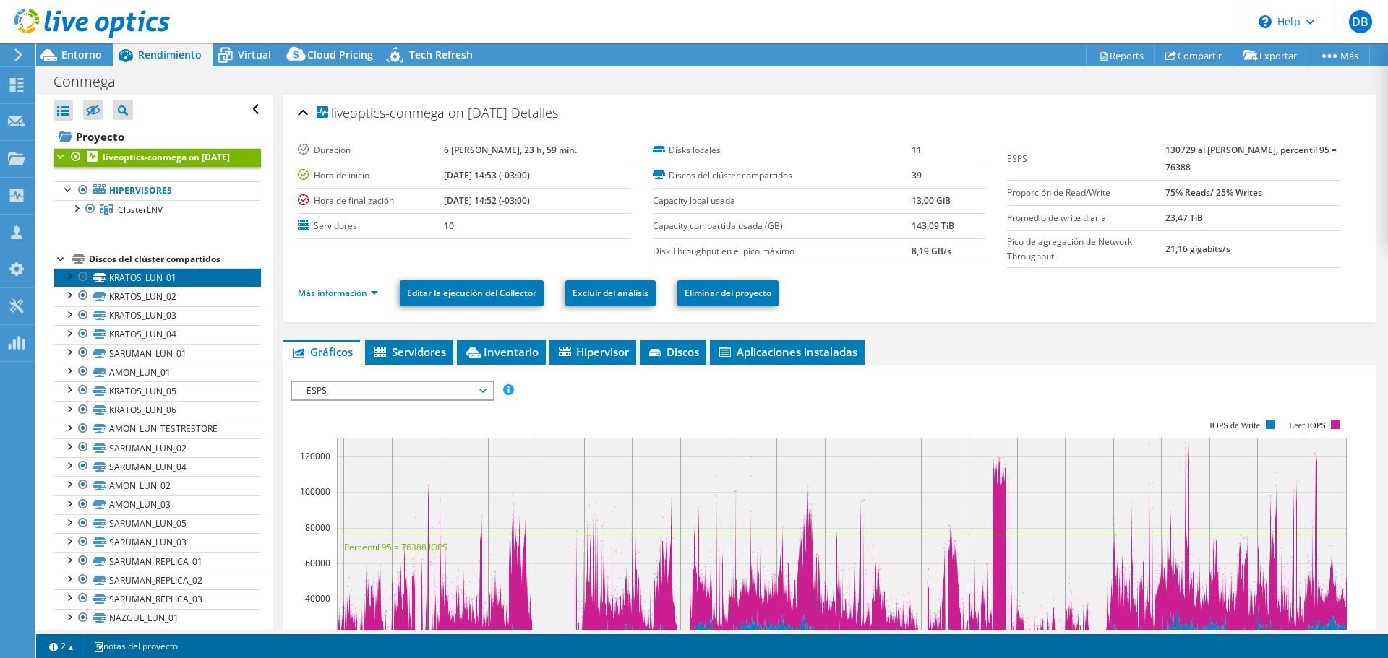
click at [126, 287] on link "KRATOS_LUN_01" at bounding box center [157, 277] width 207 height 19
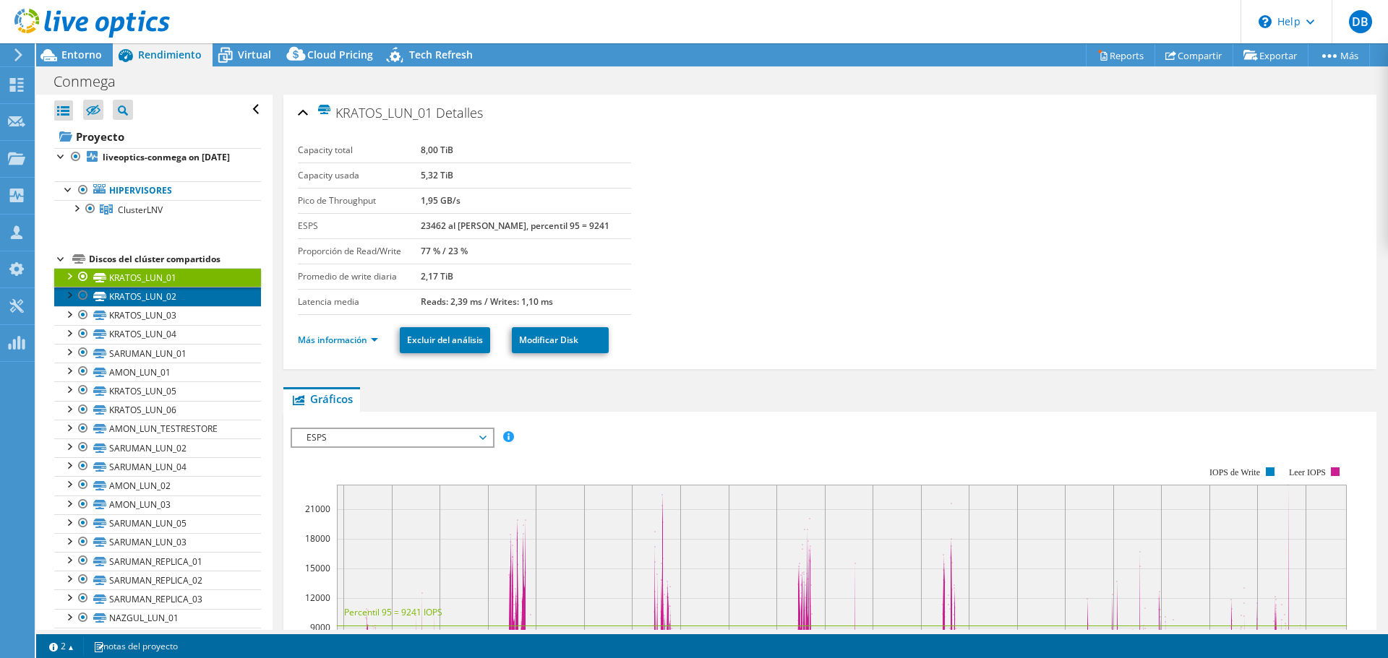
click at [176, 306] on link "KRATOS_LUN_02" at bounding box center [157, 296] width 207 height 19
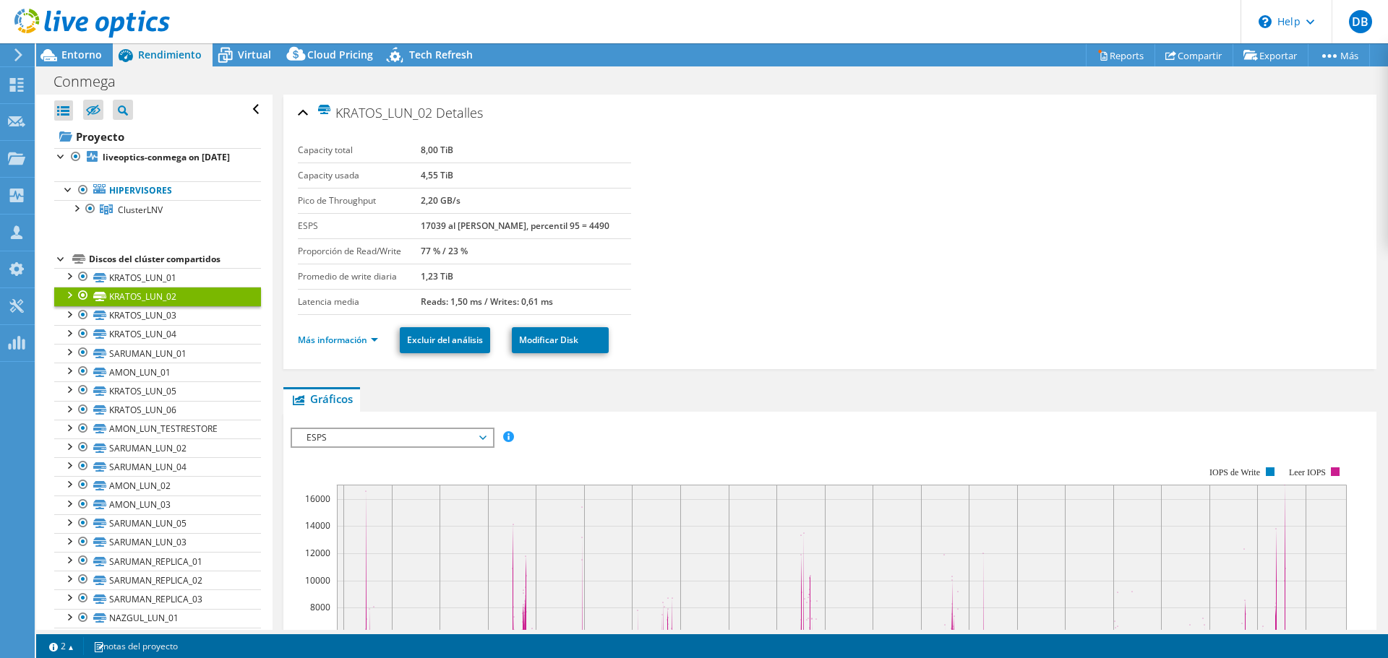
click at [128, 268] on div "Discos del clúster compartidos" at bounding box center [175, 259] width 172 height 17
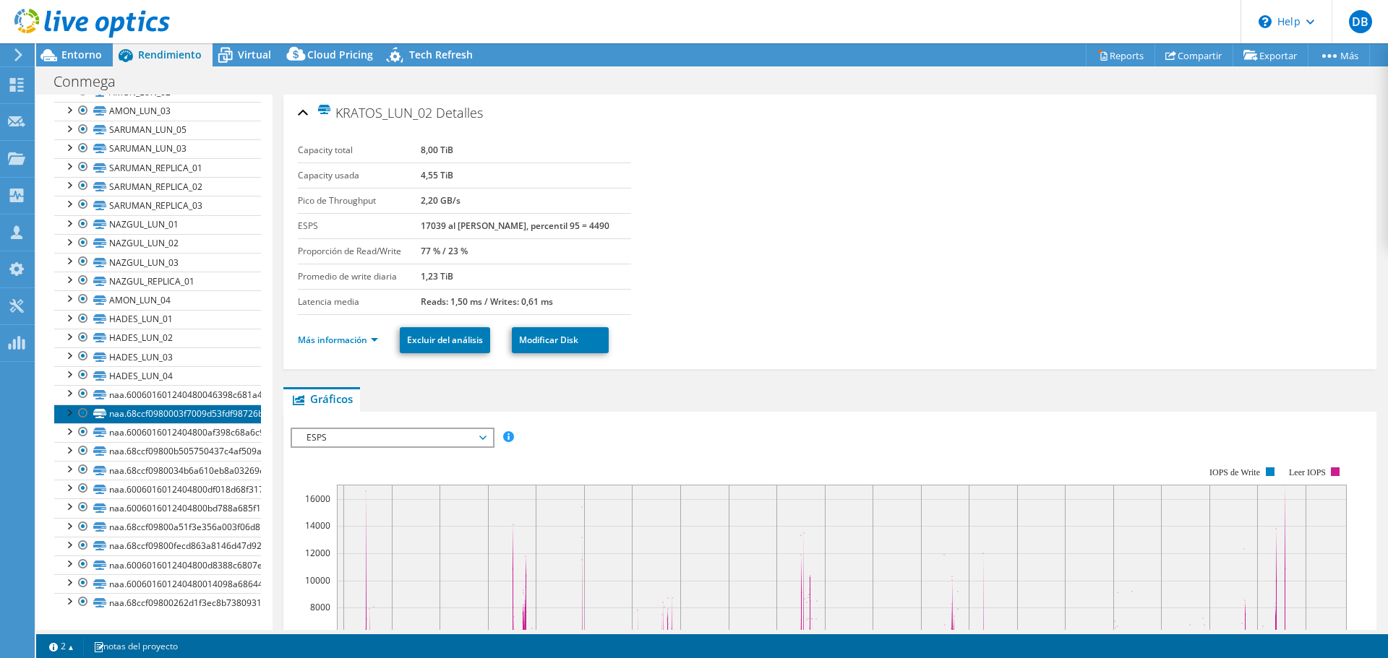
click at [153, 415] on link "naa.68ccf0980003f7009d53fdf98726bf56" at bounding box center [157, 414] width 207 height 19
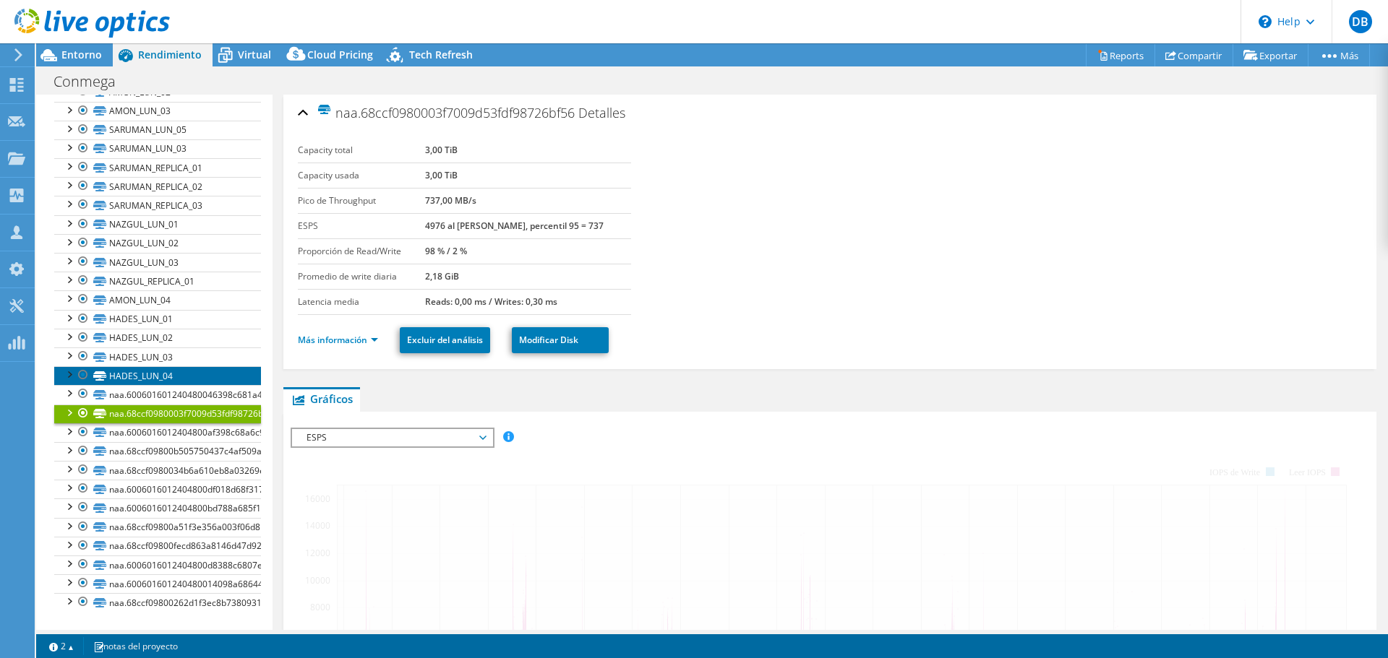
click at [156, 374] on link "HADES_LUN_04" at bounding box center [157, 375] width 207 height 19
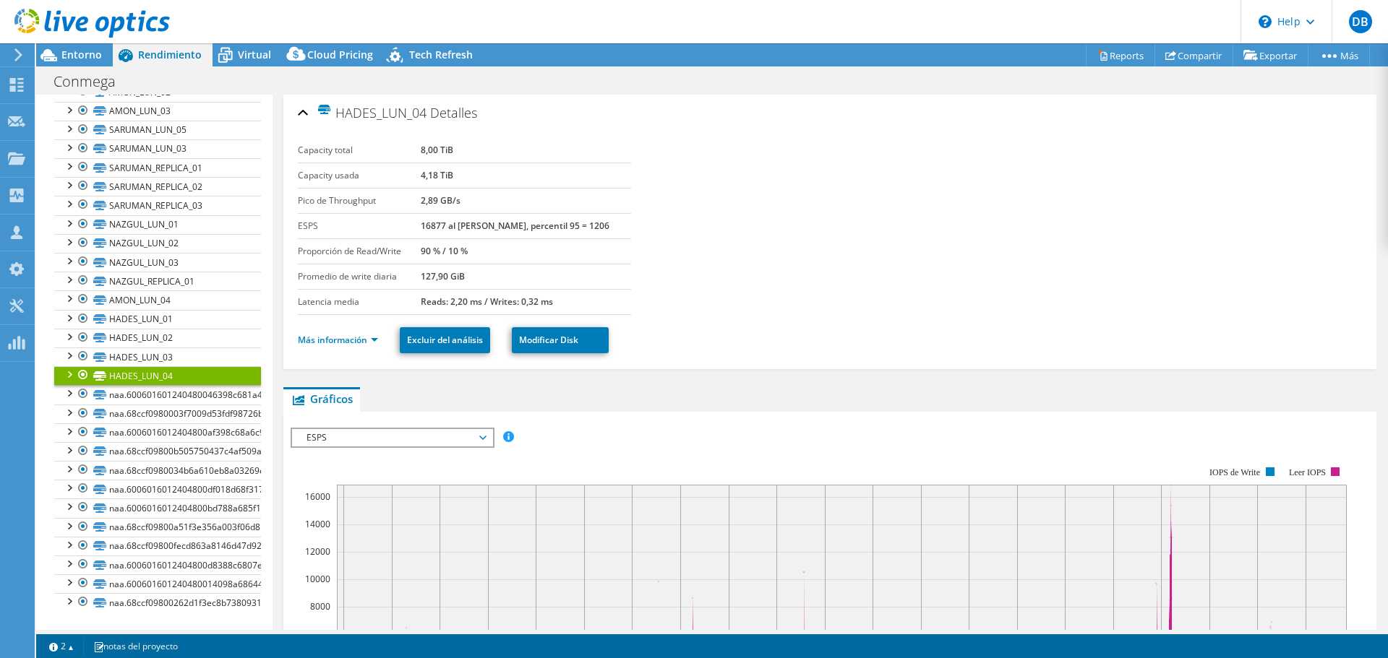
scroll to position [0, 0]
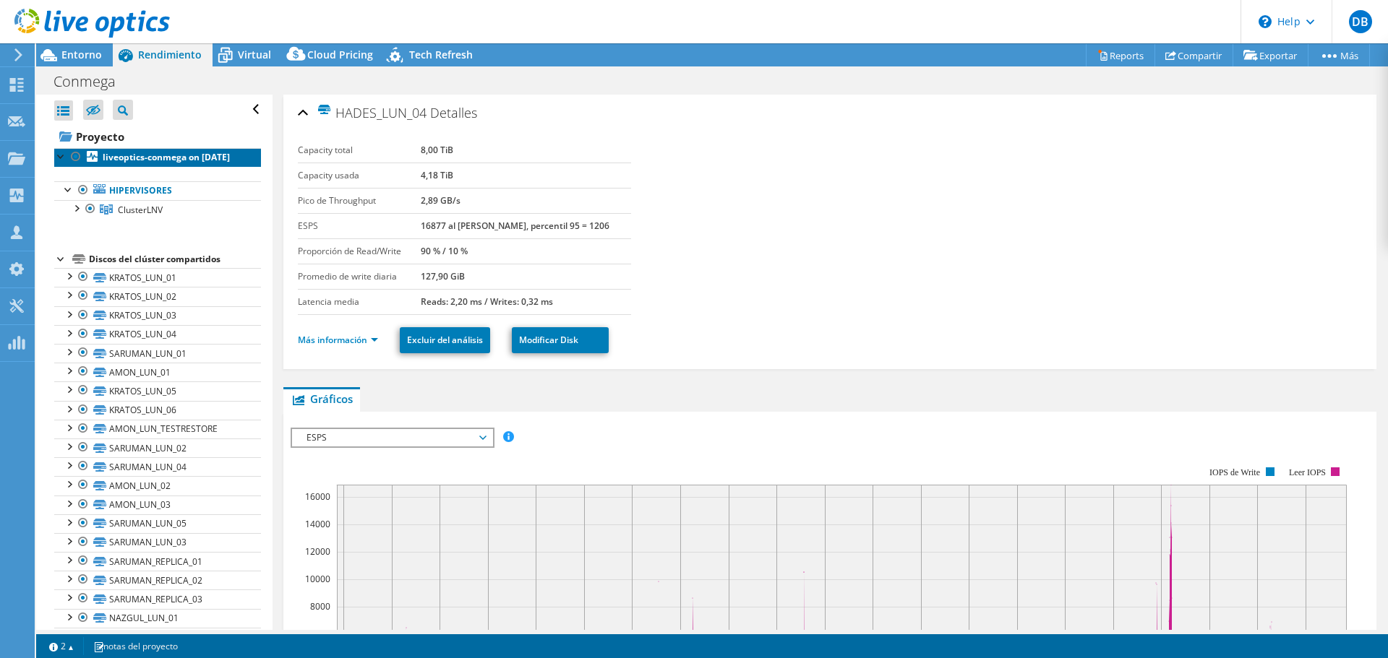
click at [124, 158] on b "liveoptics-conmega on [DATE]" at bounding box center [166, 157] width 127 height 12
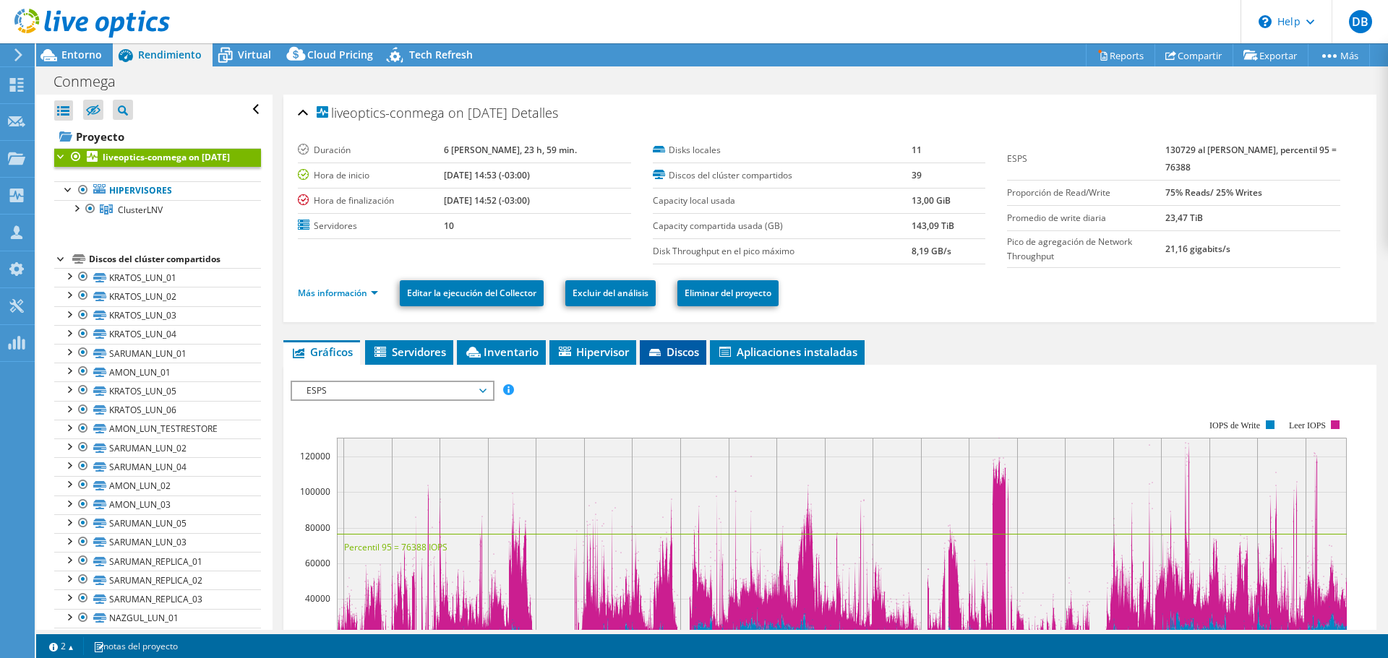
click at [682, 348] on span "Discos" at bounding box center [673, 352] width 52 height 14
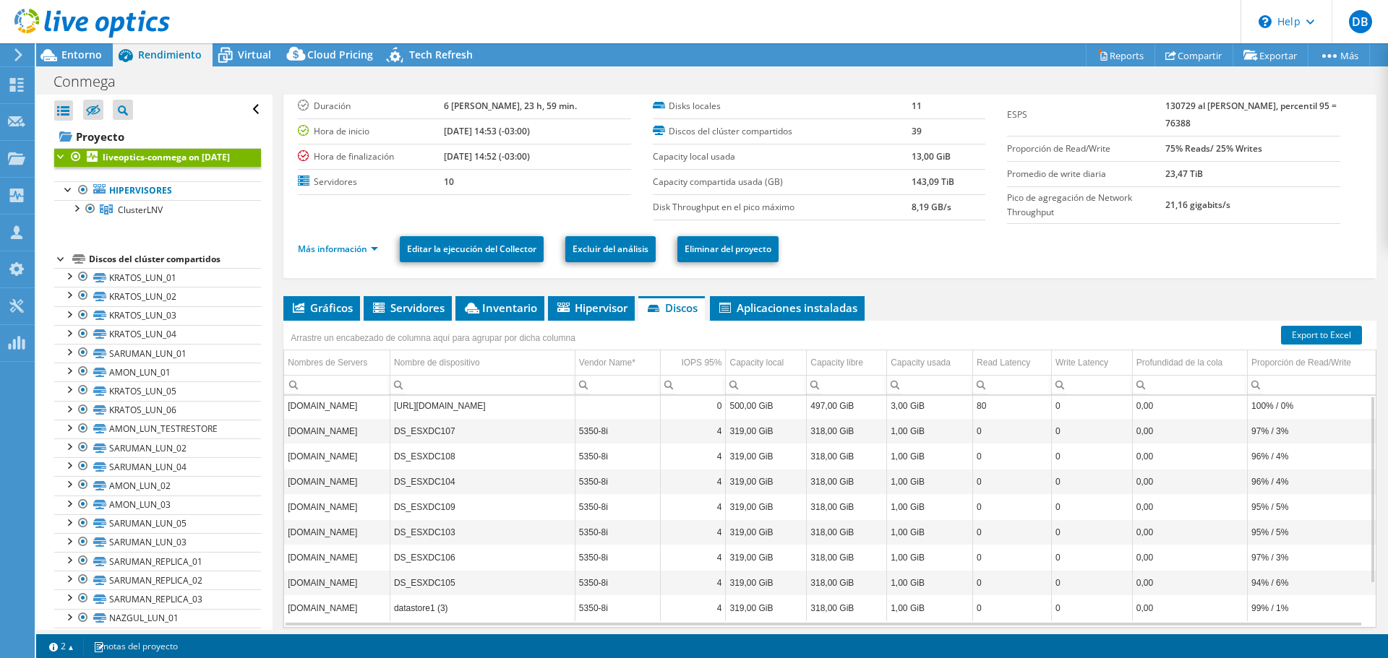
scroll to position [97, 0]
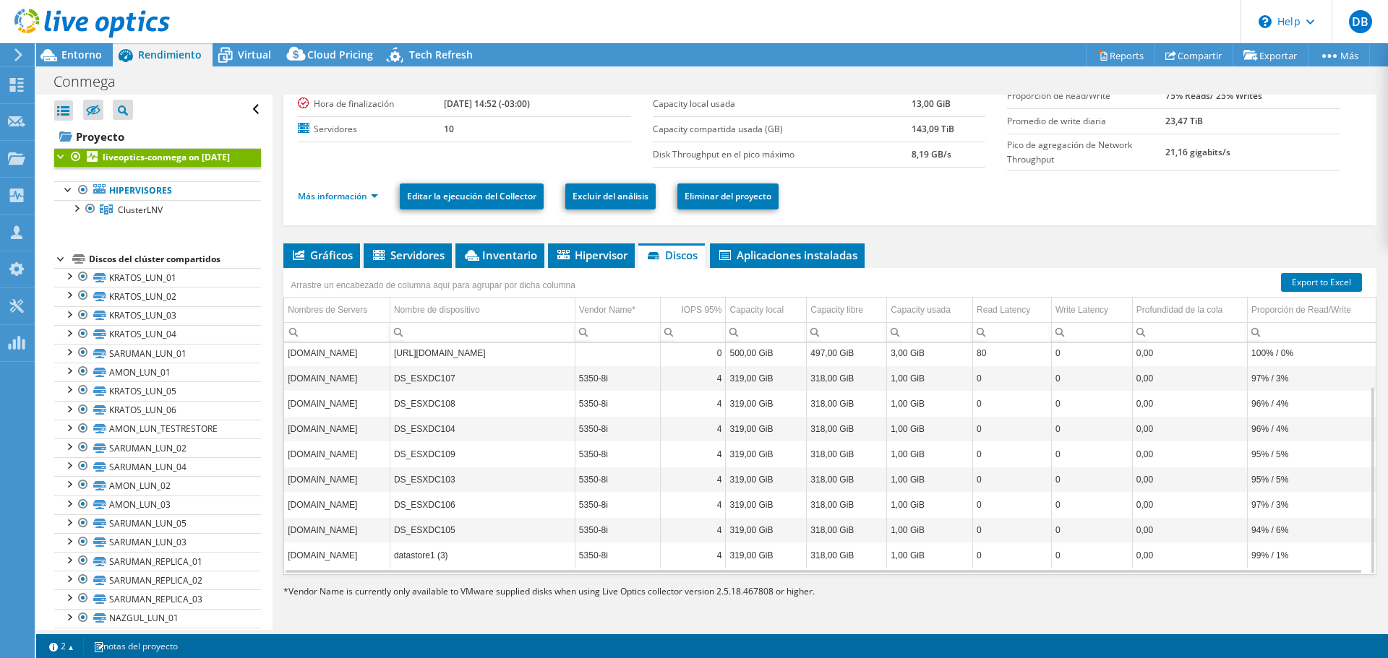
click at [464, 390] on td "DS_ESXDC107" at bounding box center [482, 378] width 185 height 25
click at [430, 351] on td "[URL][DOMAIN_NAME]" at bounding box center [482, 352] width 185 height 25
click at [458, 299] on td "Nombre de dispositivo" at bounding box center [482, 310] width 185 height 25
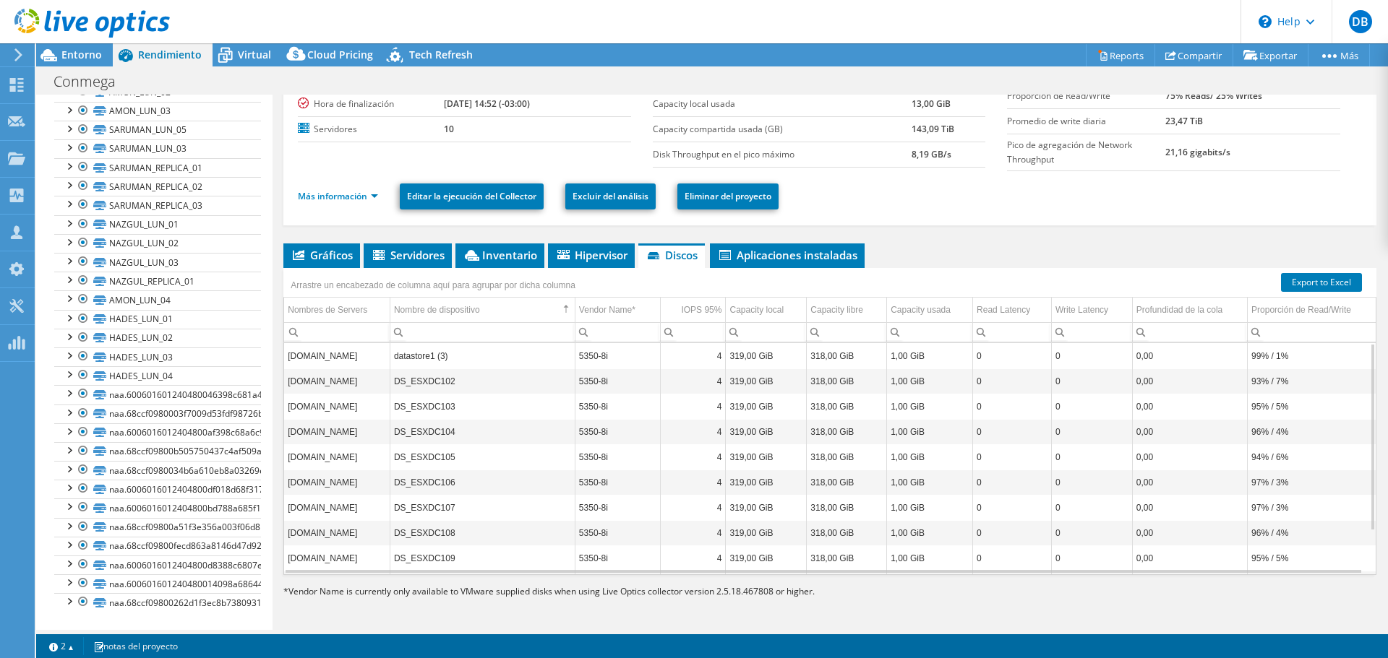
scroll to position [0, 0]
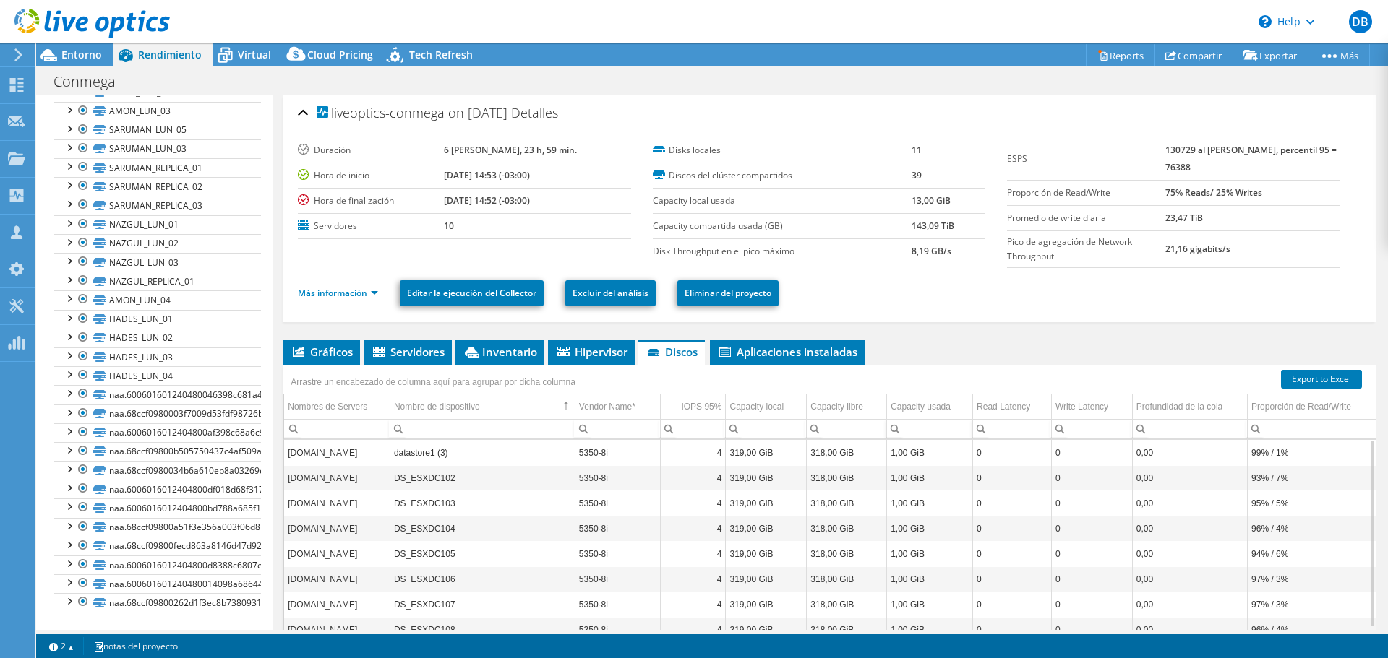
click at [317, 450] on td "[DOMAIN_NAME]" at bounding box center [337, 452] width 106 height 25
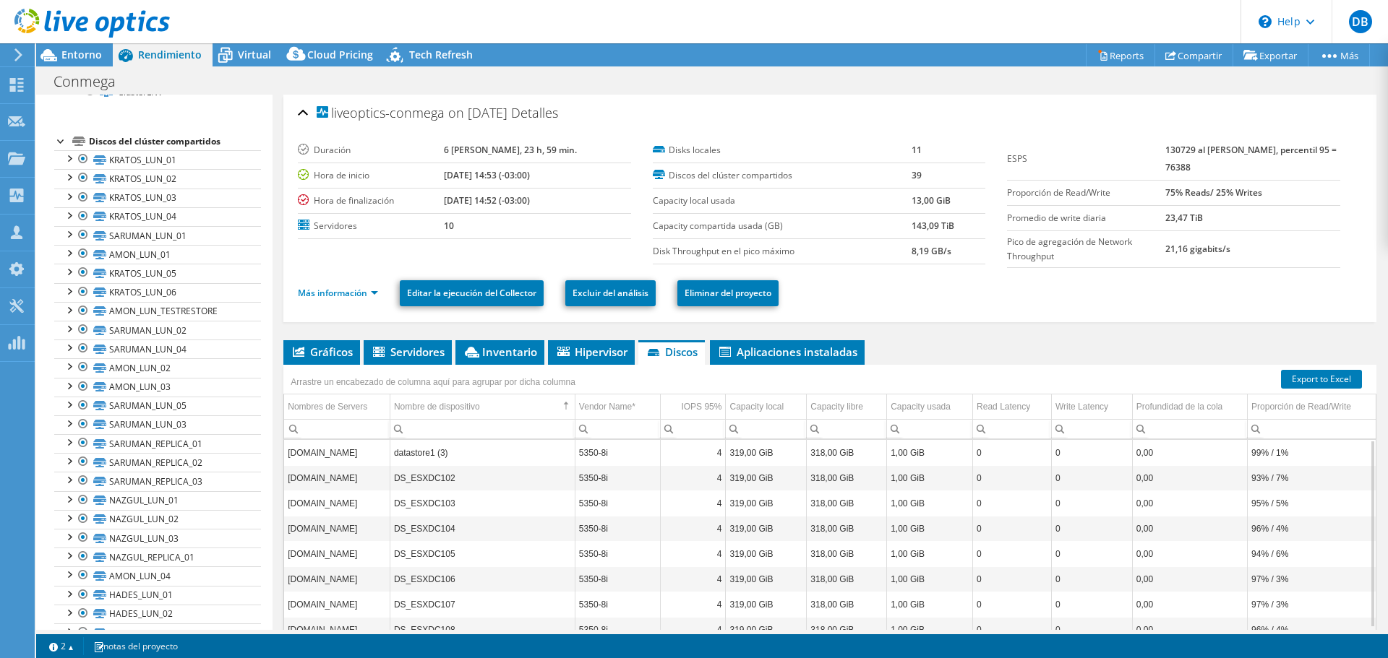
click at [165, 150] on div "Discos del clúster compartidos" at bounding box center [175, 141] width 172 height 17
click at [152, 169] on link "KRATOS_LUN_01" at bounding box center [157, 159] width 207 height 19
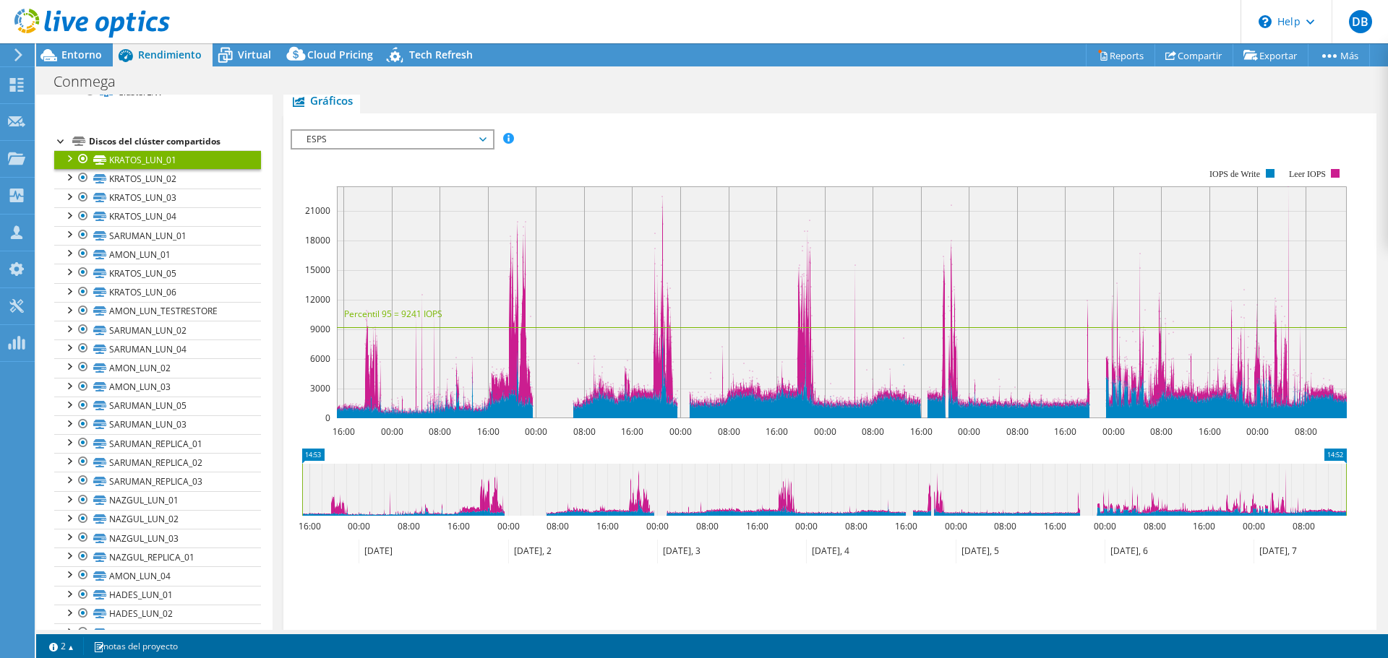
scroll to position [361, 0]
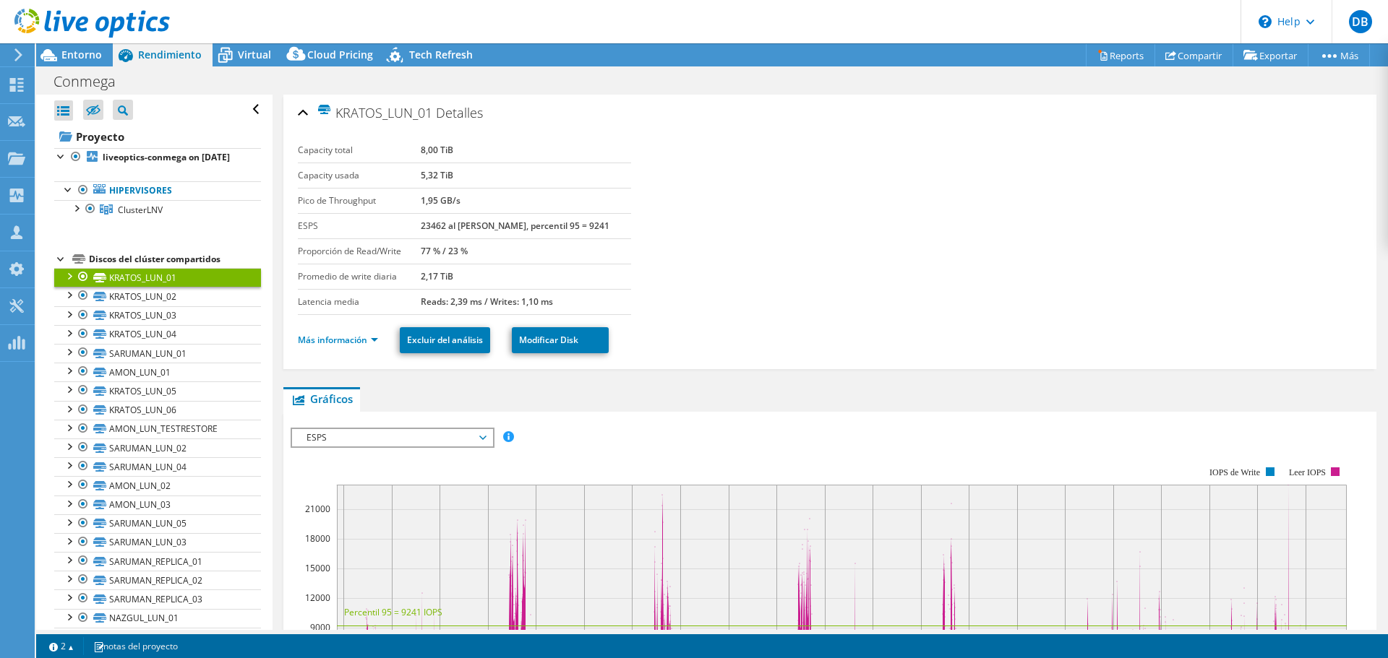
select select "USD"
click at [131, 306] on link "KRATOS_LUN_02" at bounding box center [157, 296] width 207 height 19
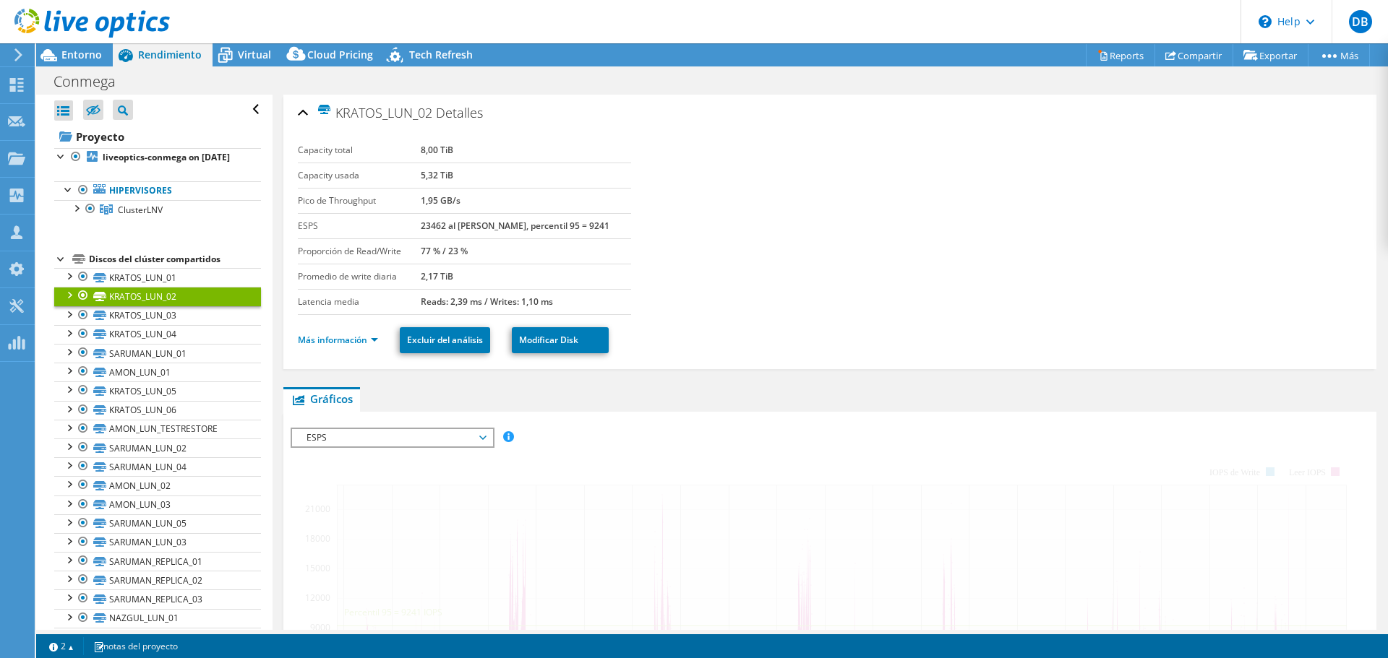
click at [155, 268] on div "Discos del clúster compartidos" at bounding box center [175, 259] width 172 height 17
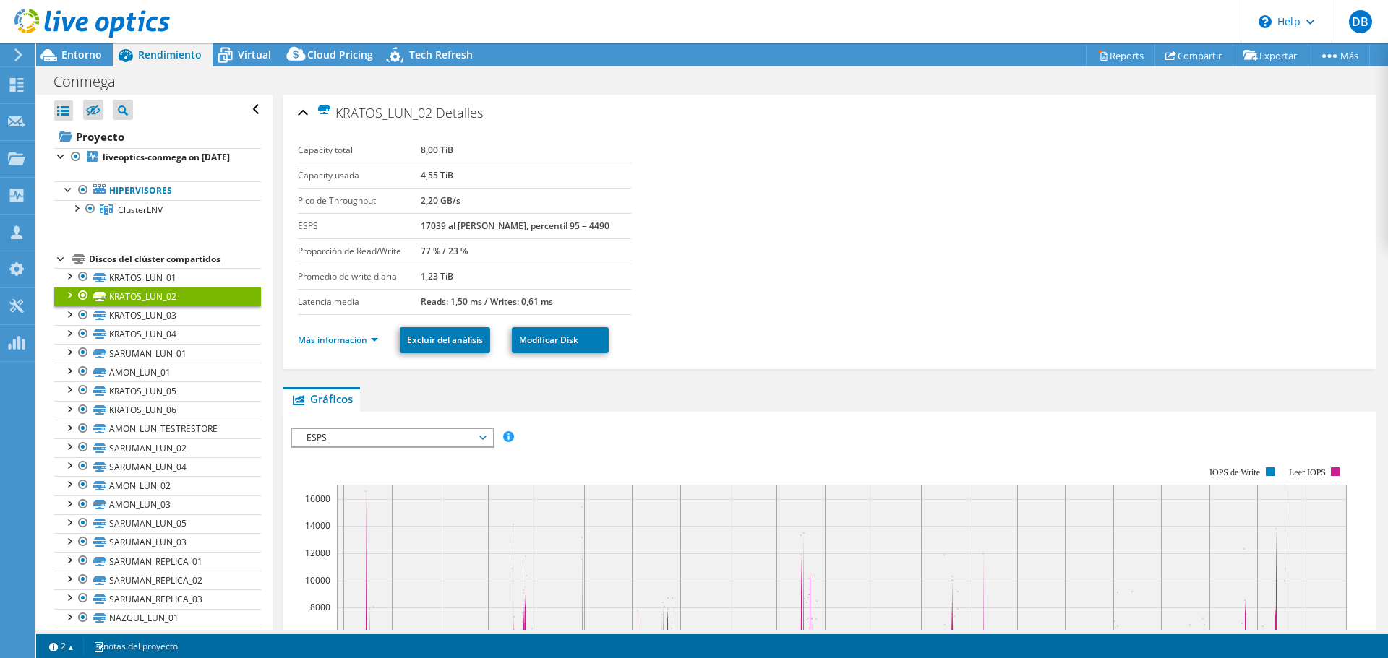
click at [147, 268] on div "Discos del clúster compartidos" at bounding box center [175, 259] width 172 height 17
click at [137, 287] on link "KRATOS_LUN_01" at bounding box center [157, 277] width 207 height 19
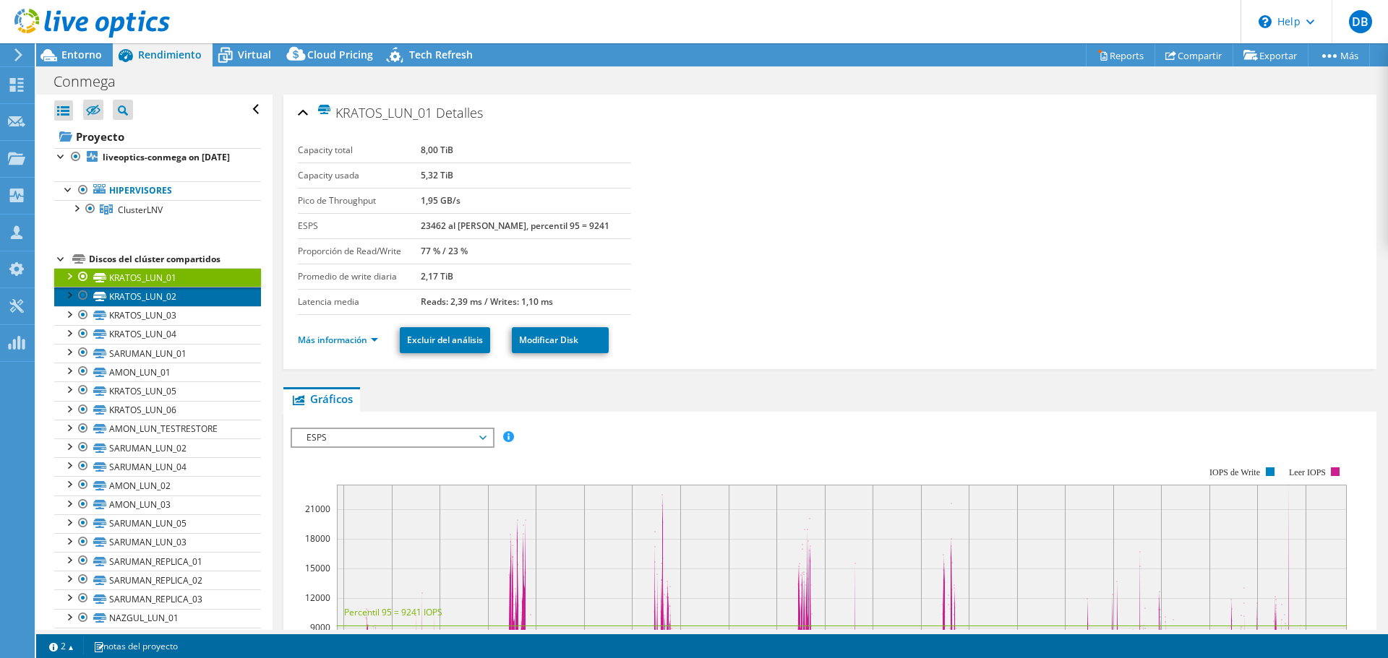
click at [147, 306] on link "KRATOS_LUN_02" at bounding box center [157, 296] width 207 height 19
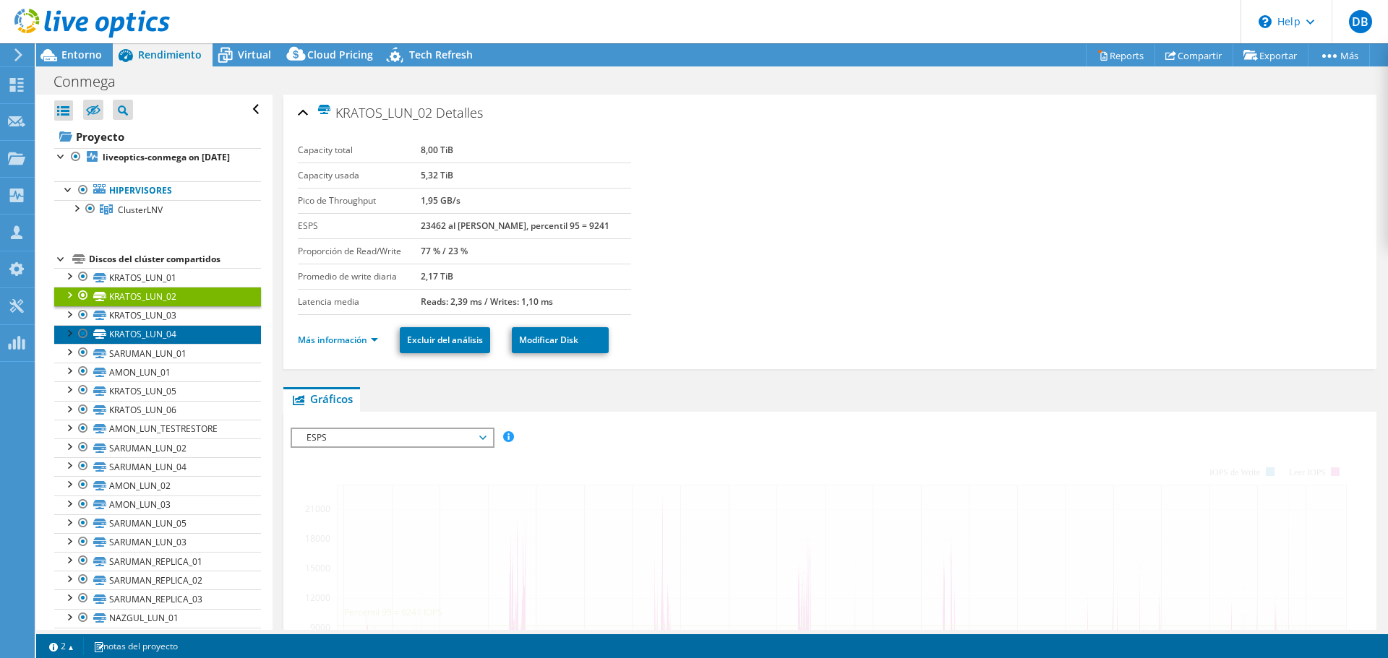
click at [143, 343] on link "KRATOS_LUN_04" at bounding box center [157, 334] width 207 height 19
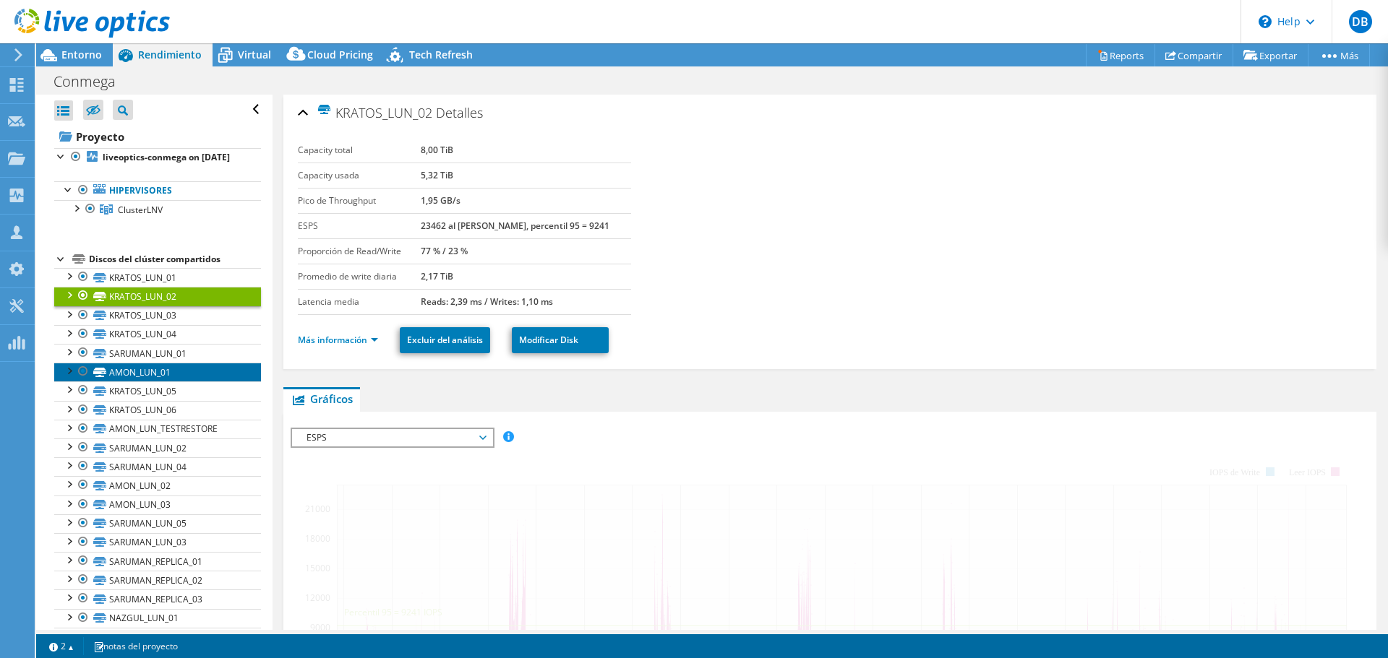
click at [161, 379] on link "AMON_LUN_01" at bounding box center [157, 372] width 207 height 19
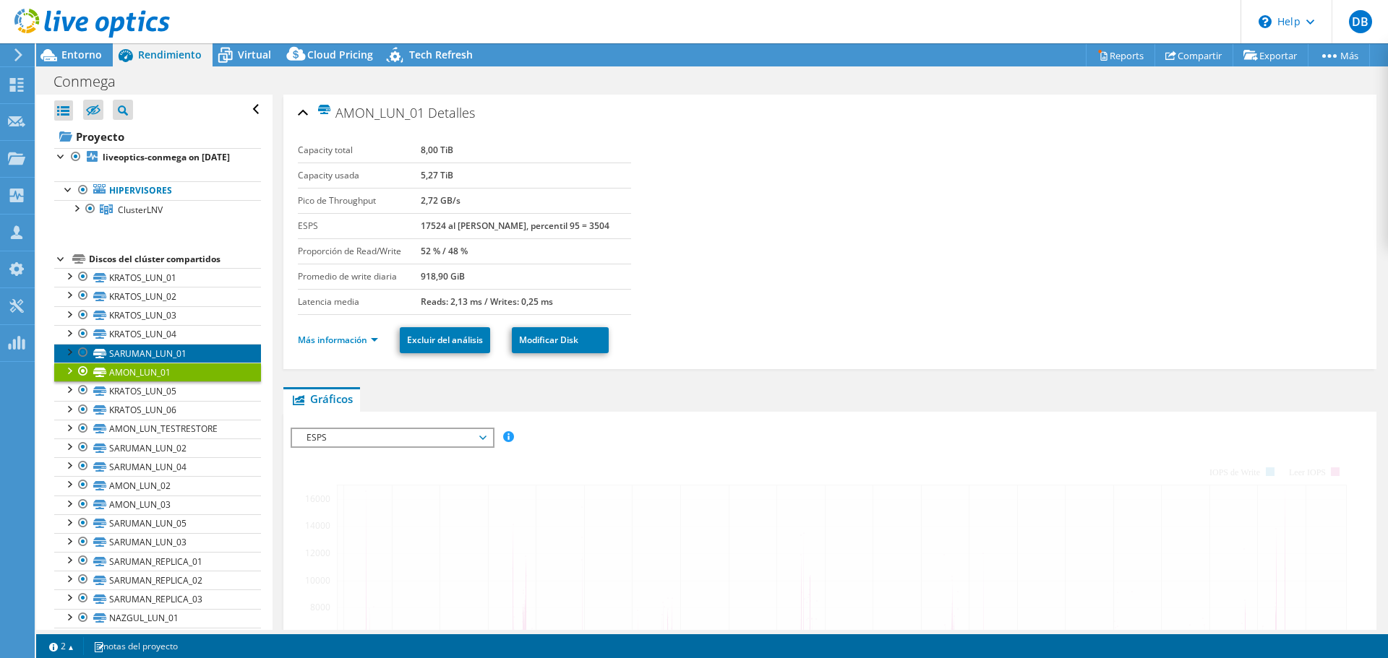
click at [160, 363] on link "SARUMAN_LUN_01" at bounding box center [157, 353] width 207 height 19
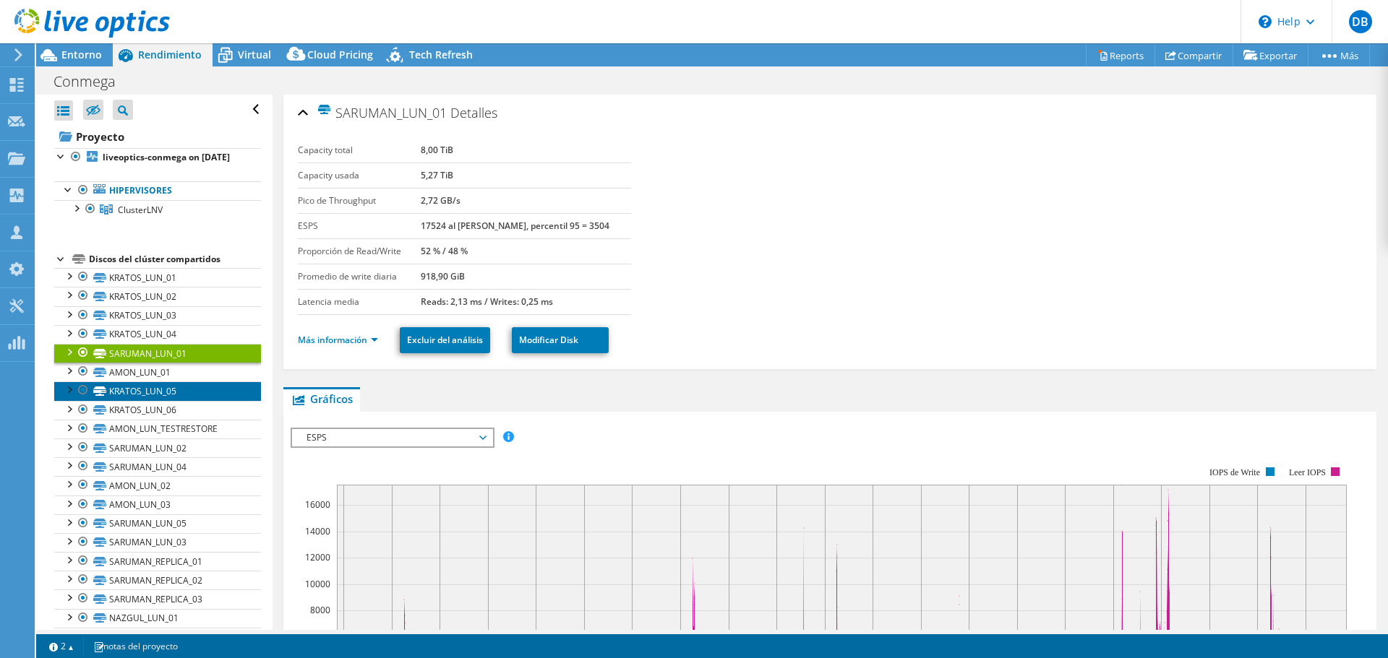
click at [160, 400] on link "KRATOS_LUN_05" at bounding box center [157, 391] width 207 height 19
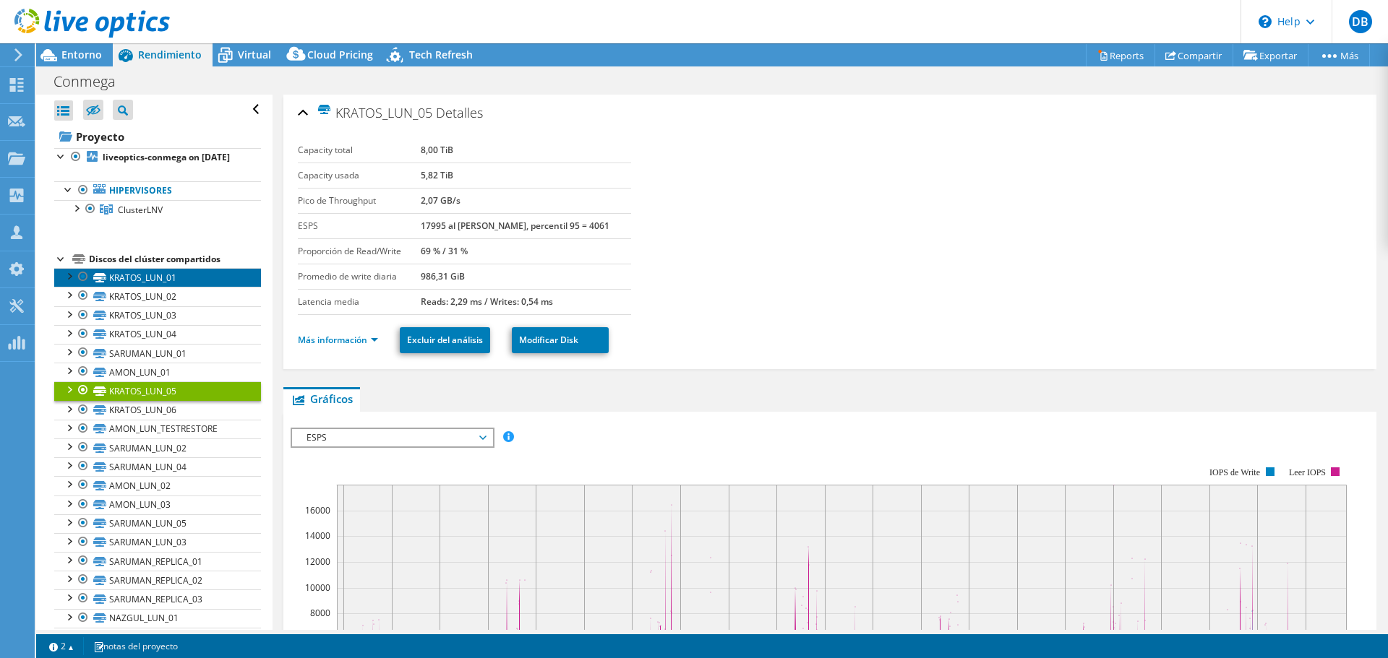
click at [140, 287] on link "KRATOS_LUN_01" at bounding box center [157, 277] width 207 height 19
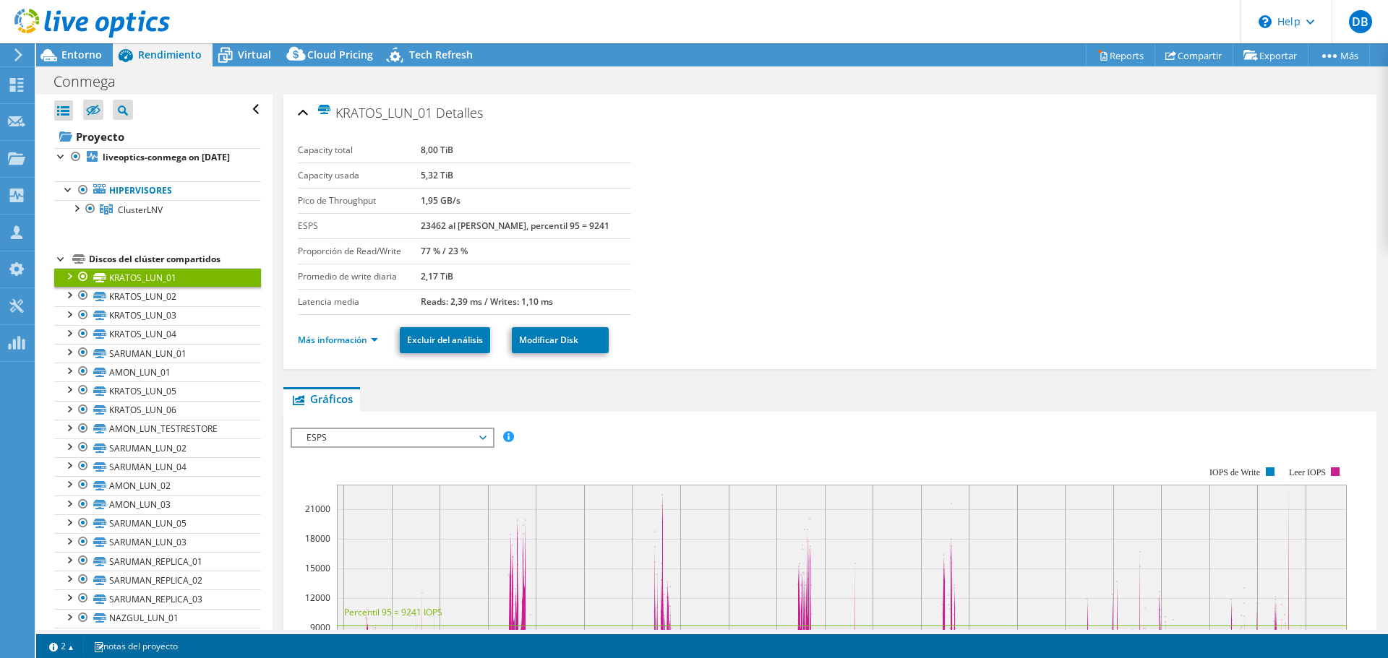
click at [168, 261] on div "Proyecto liveoptics-conmega on [DATE] Hipervisores ClusterLNV" at bounding box center [157, 566] width 207 height 882
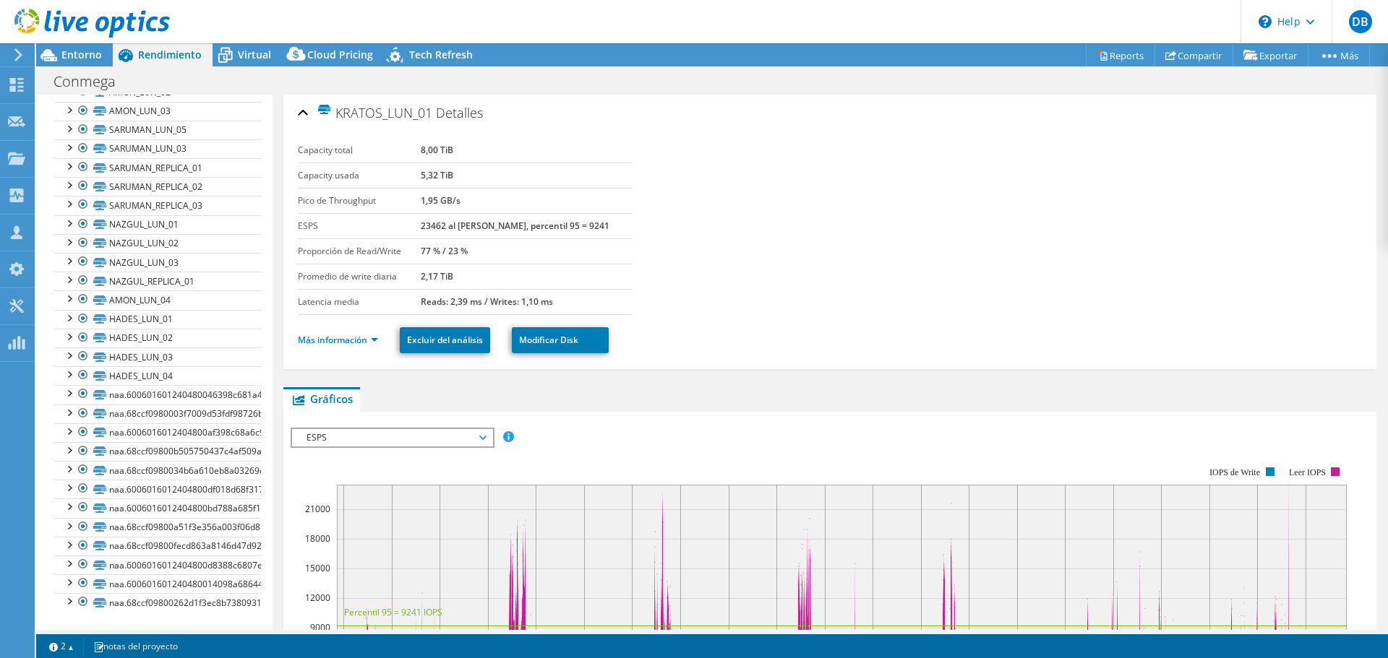
scroll to position [407, 0]
click at [1113, 56] on link "Reports" at bounding box center [1120, 55] width 69 height 22
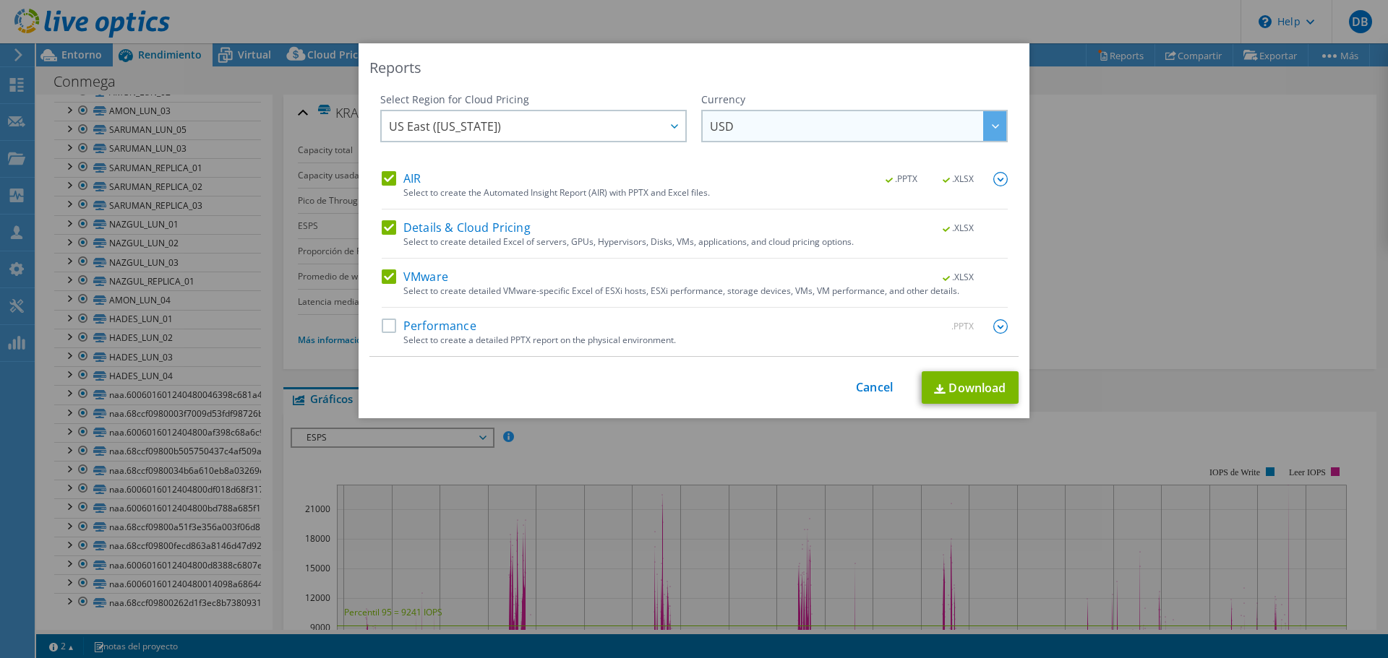
click at [775, 121] on span "USD" at bounding box center [858, 126] width 296 height 30
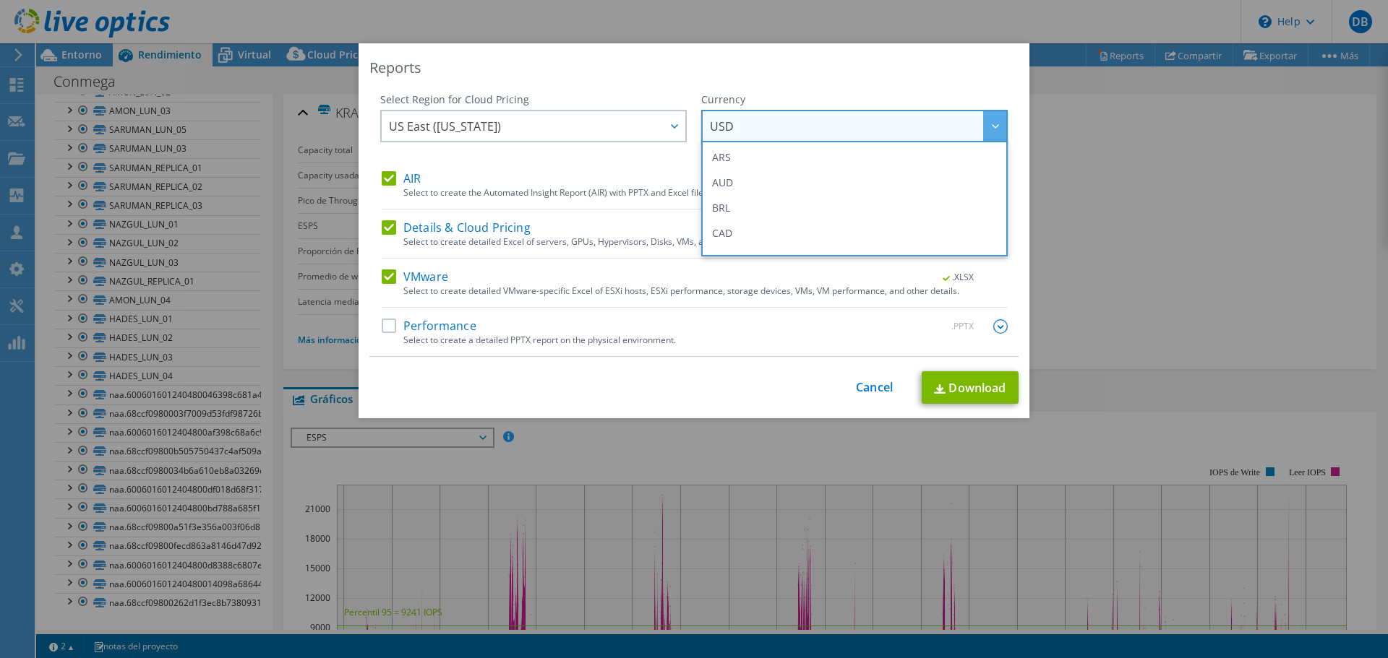
click at [775, 121] on span "USD" at bounding box center [858, 126] width 296 height 30
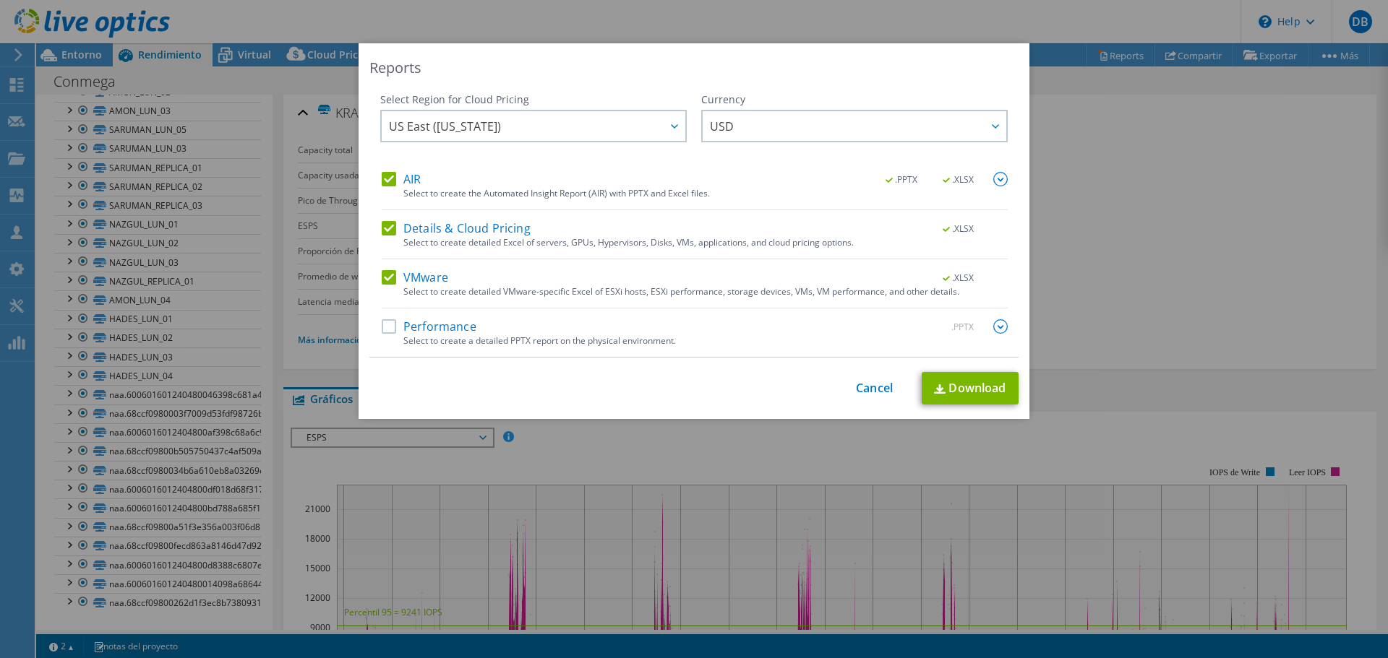
click at [393, 230] on label "Details & Cloud Pricing" at bounding box center [456, 228] width 149 height 14
click at [0, 0] on input "Details & Cloud Pricing" at bounding box center [0, 0] width 0 height 0
click at [394, 189] on div "AIR .PPTX .XLSX Select to create the Automated Insight Report (AIR) with PPTX a…" at bounding box center [695, 191] width 626 height 38
click at [856, 382] on link "Cancel" at bounding box center [874, 389] width 37 height 14
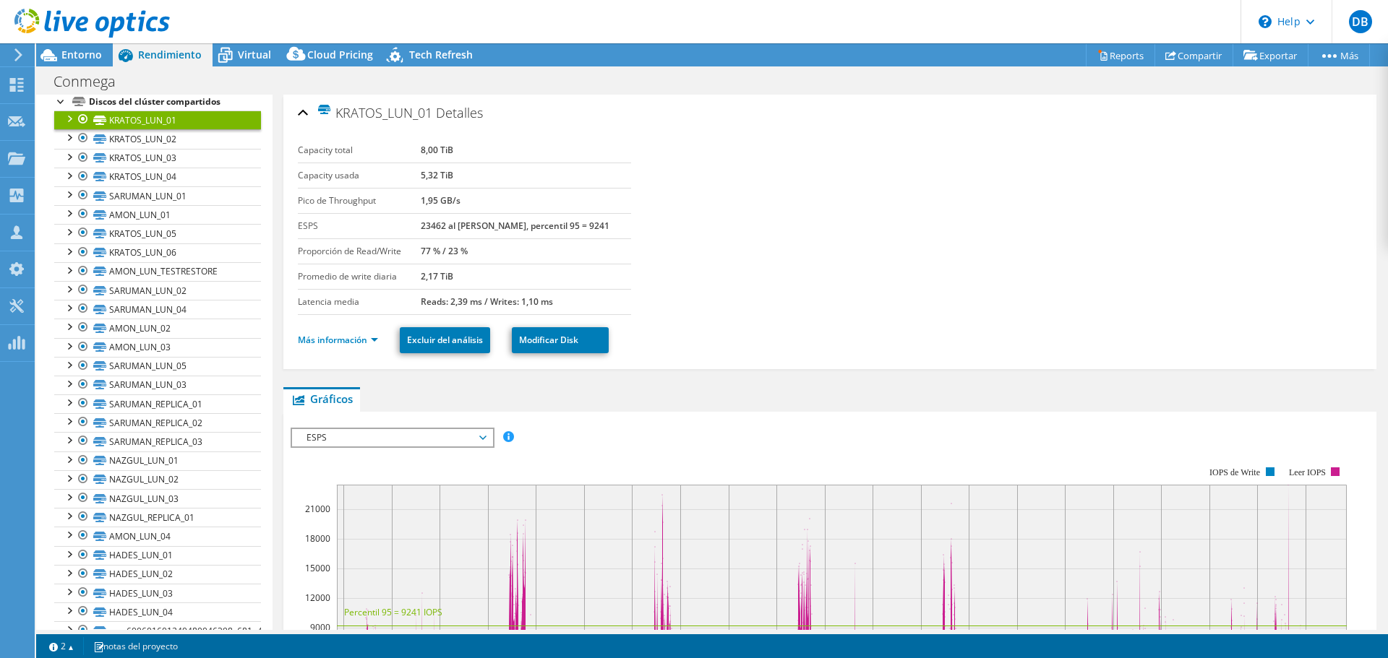
scroll to position [46, 0]
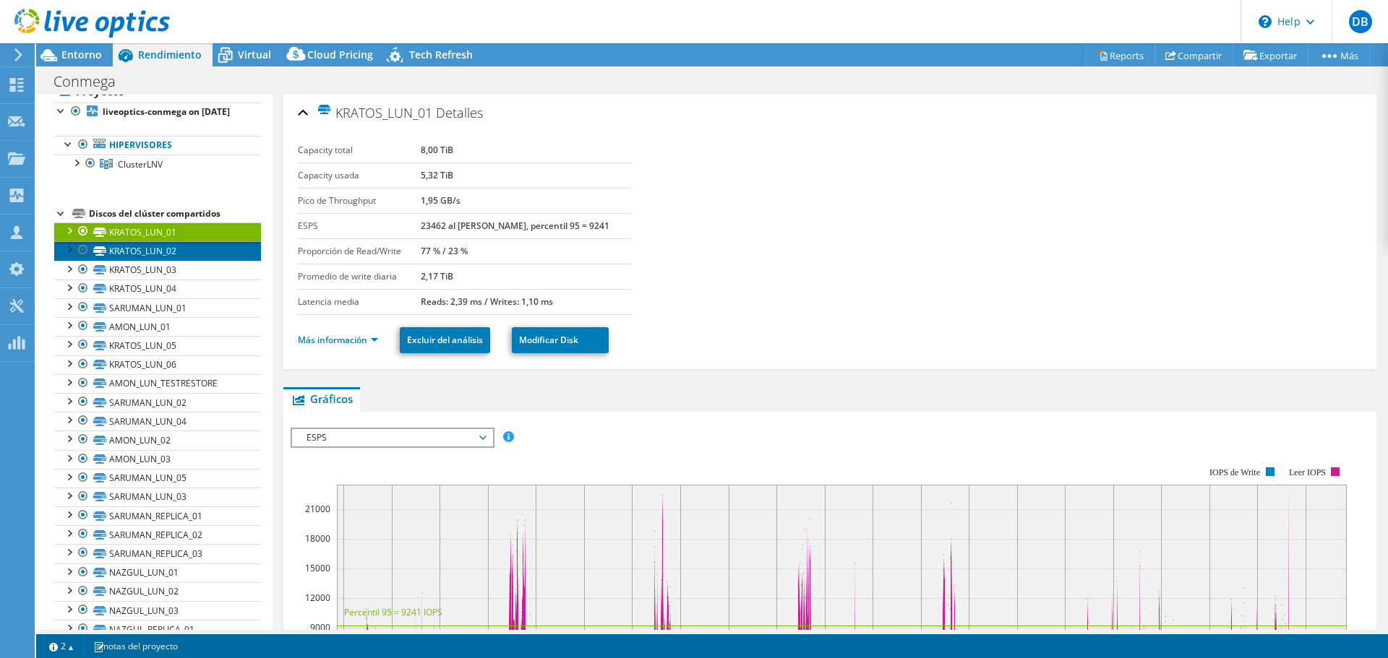
click at [129, 260] on link "KRATOS_LUN_02" at bounding box center [157, 250] width 207 height 19
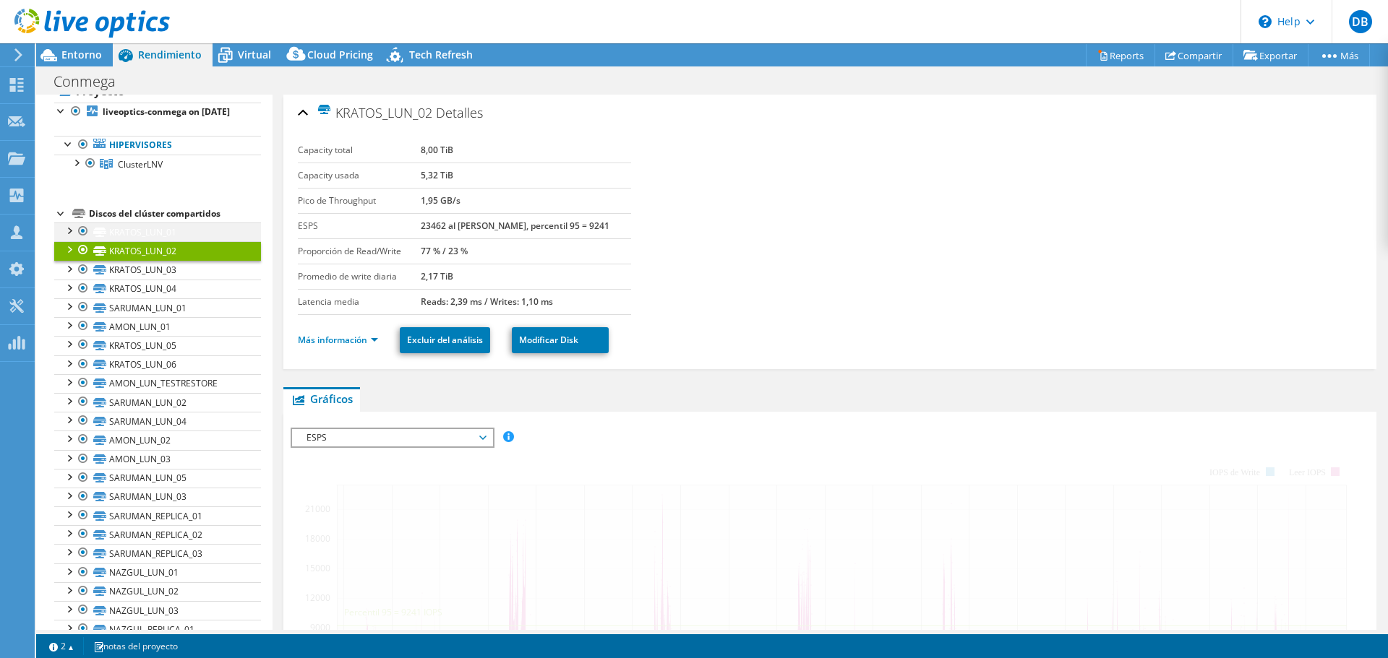
click at [138, 237] on link "KRATOS_LUN_01" at bounding box center [157, 232] width 207 height 19
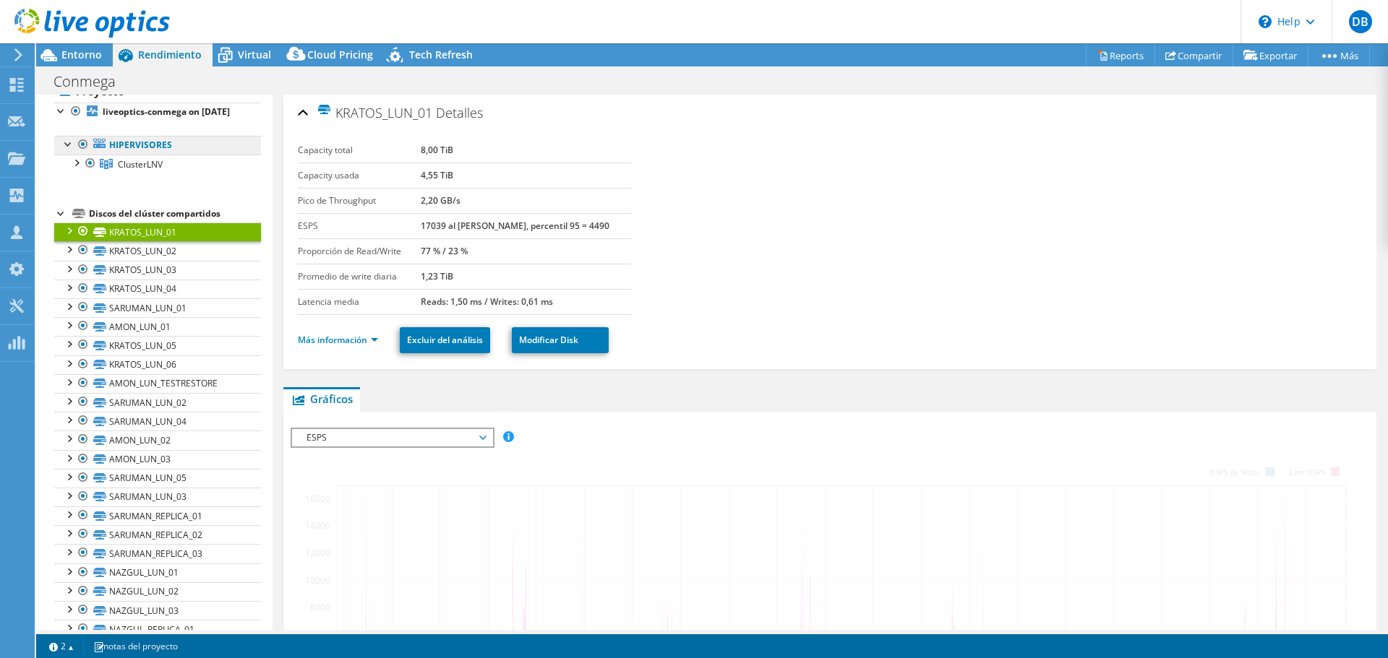
click at [138, 153] on link "Hipervisores" at bounding box center [157, 145] width 207 height 19
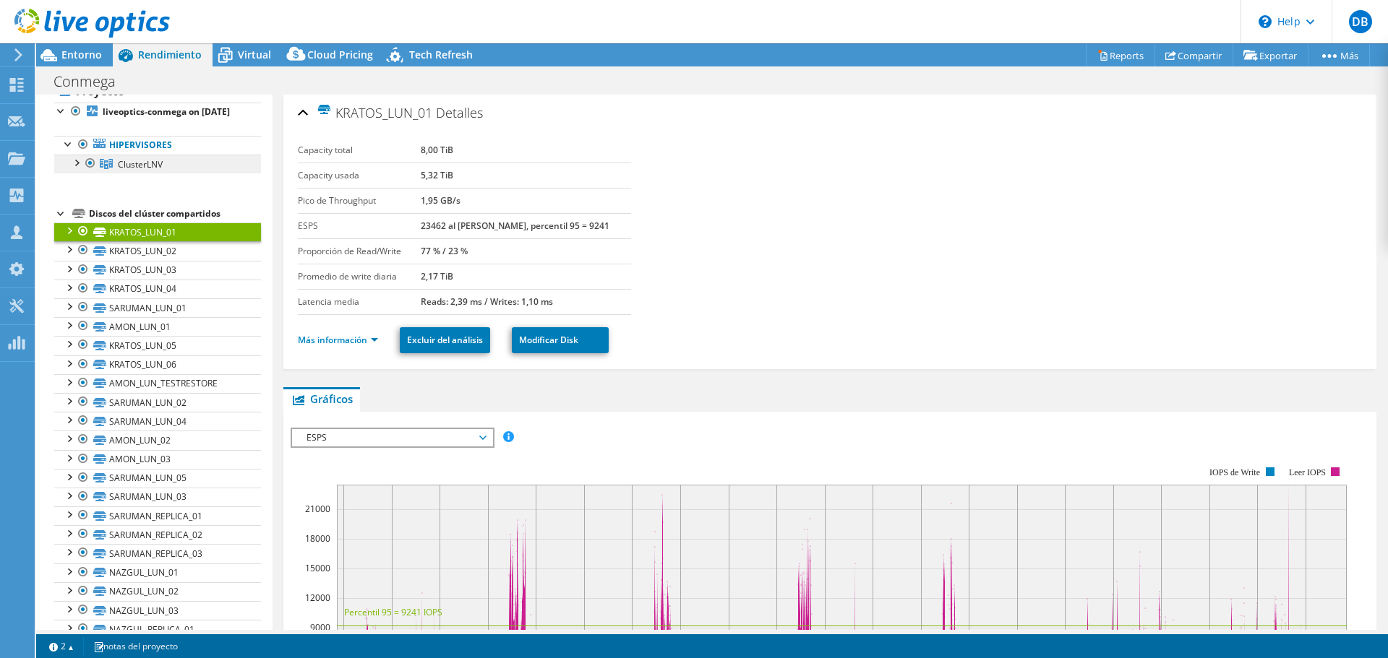
click at [132, 171] on span "ClusterLNV" at bounding box center [140, 164] width 45 height 12
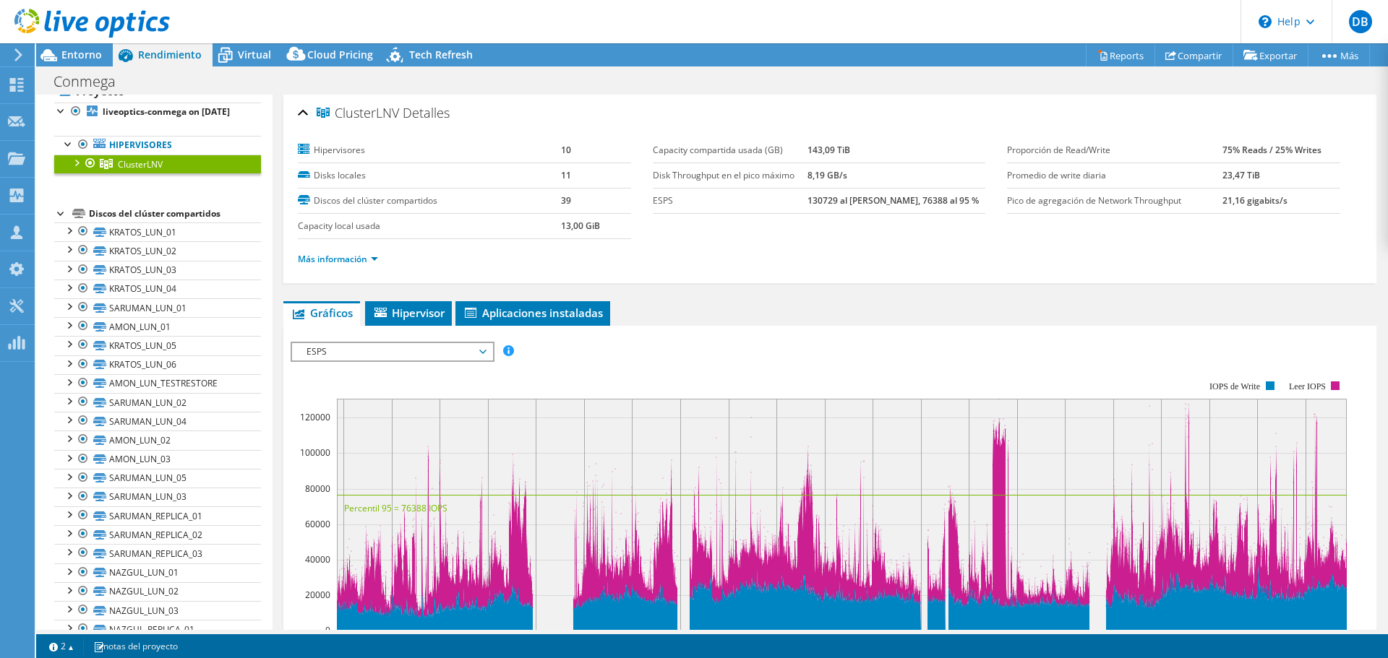
click at [76, 169] on div at bounding box center [76, 162] width 14 height 14
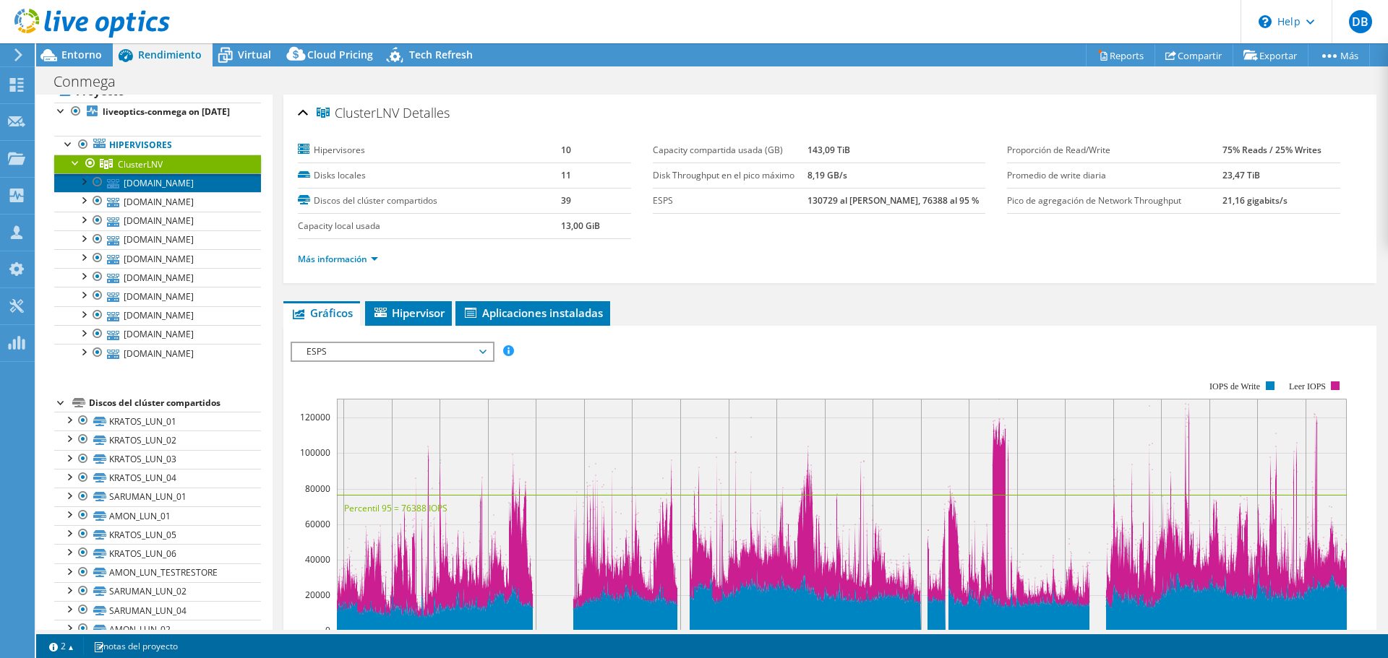
click at [153, 192] on link "[DOMAIN_NAME]" at bounding box center [157, 182] width 207 height 19
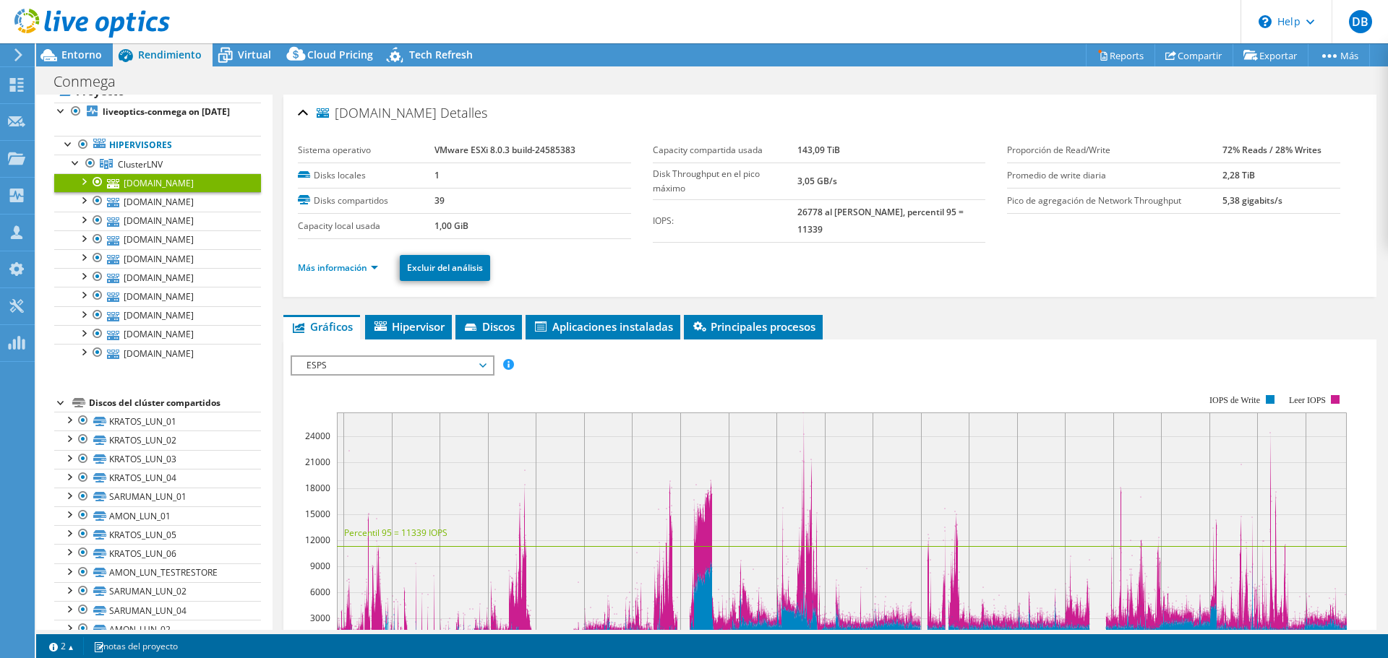
click at [79, 188] on div at bounding box center [83, 180] width 14 height 14
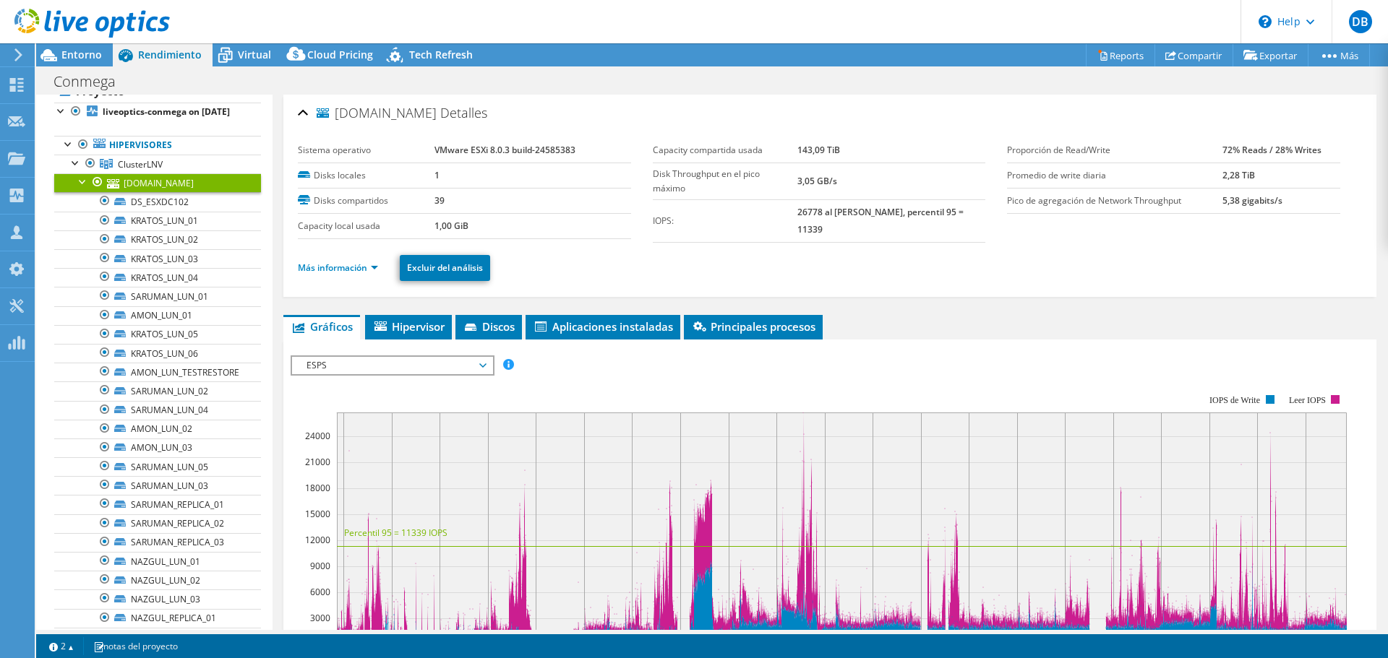
click at [79, 188] on div at bounding box center [83, 180] width 14 height 14
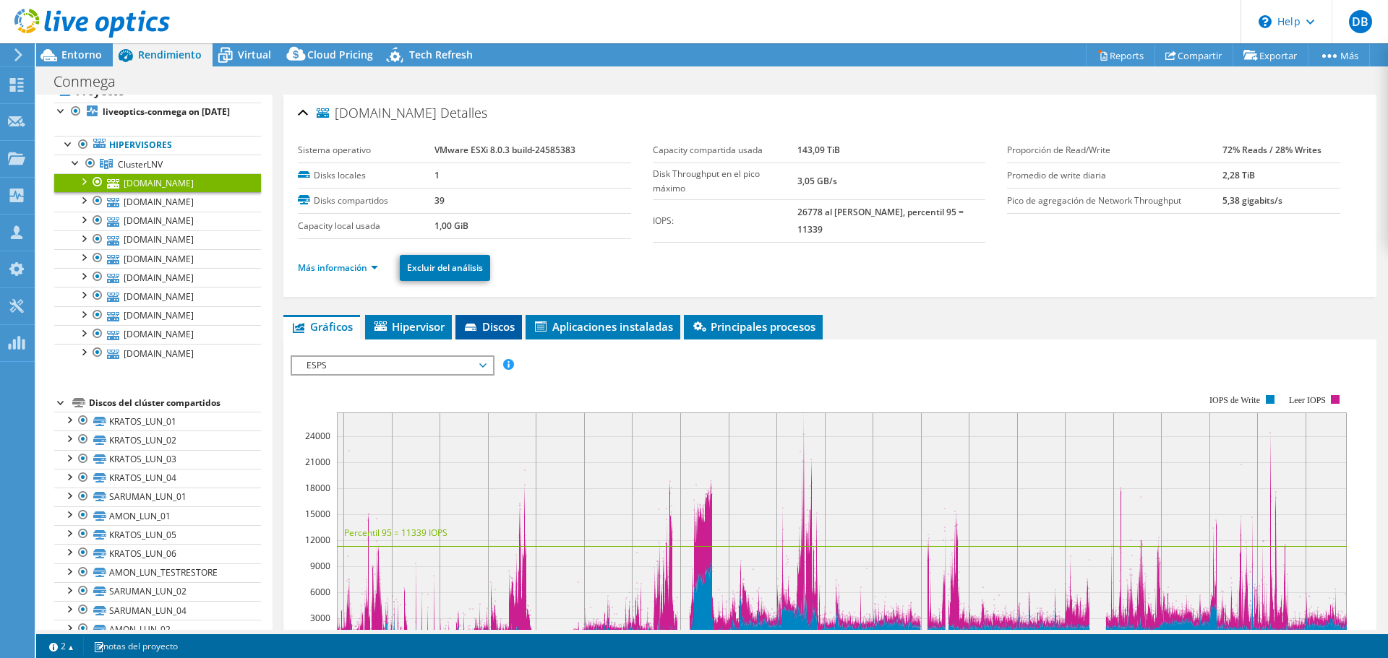
click at [494, 322] on span "Discos" at bounding box center [489, 326] width 52 height 14
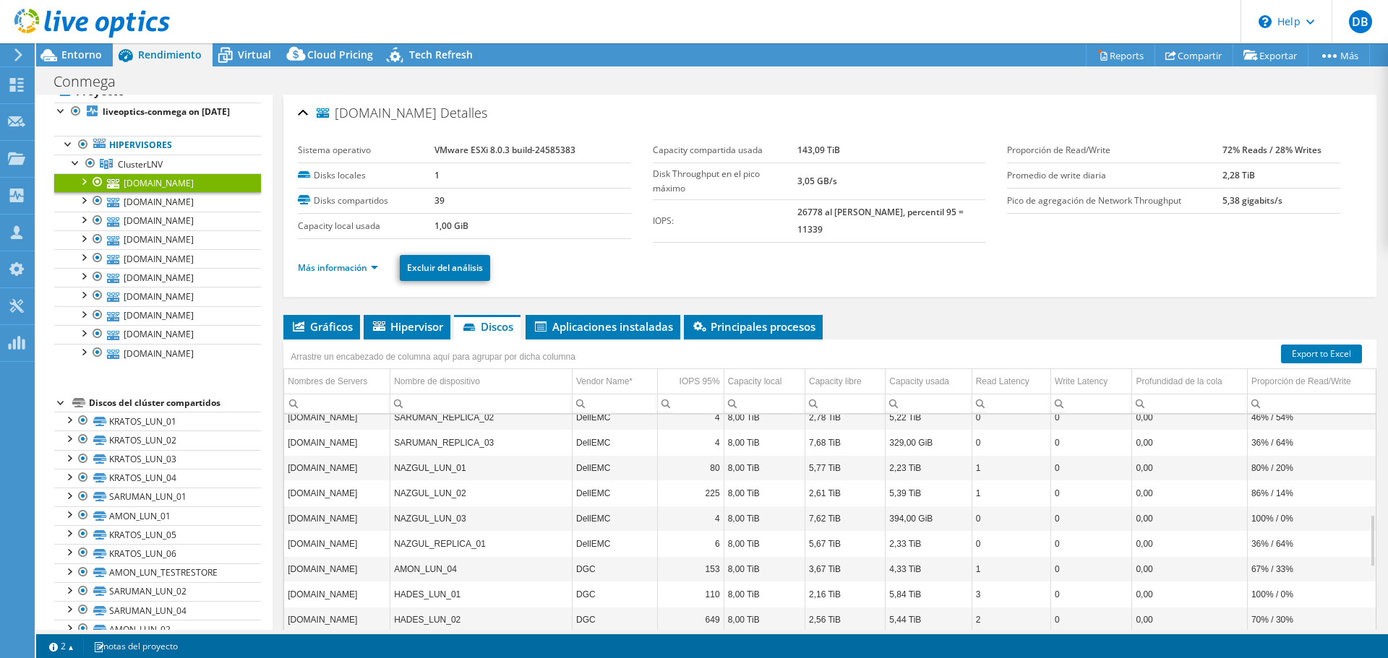
scroll to position [7, 0]
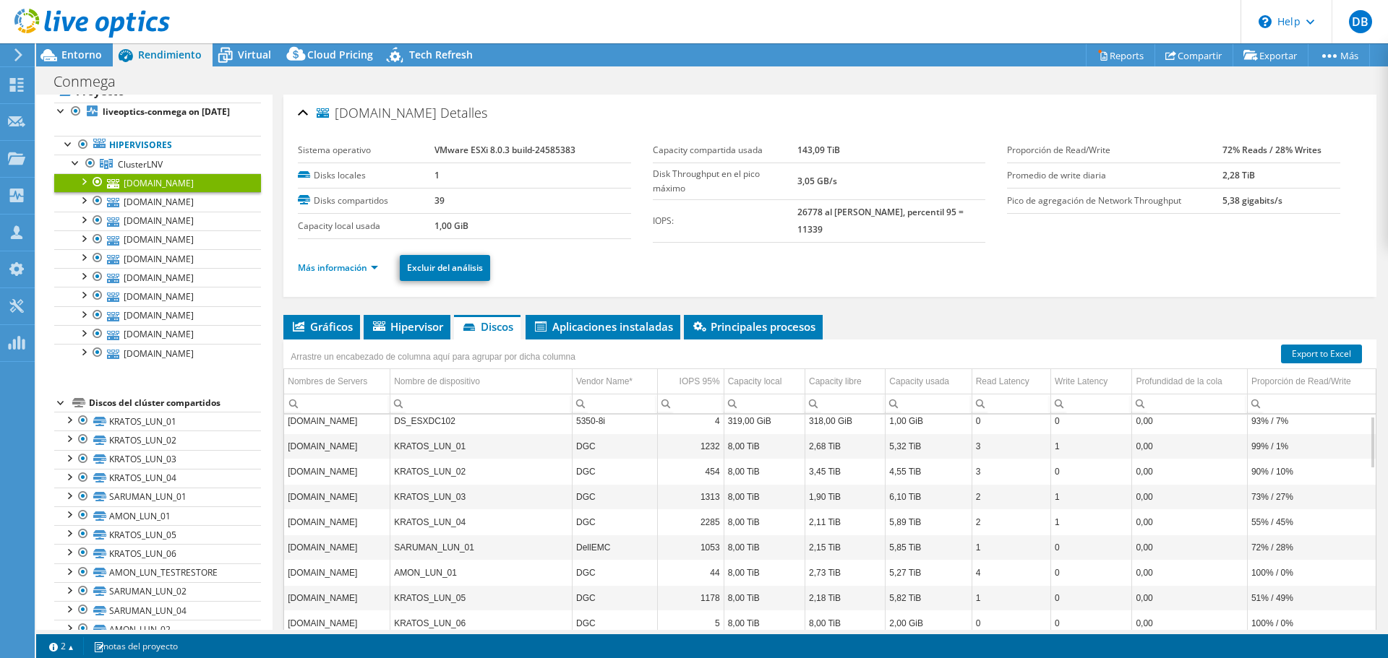
click at [1295, 342] on div "Arrastre un encabezado de columna aquí para agrupar por dicha columna" at bounding box center [829, 349] width 1093 height 19
click at [1313, 356] on link "Export to Excel" at bounding box center [1321, 354] width 81 height 19
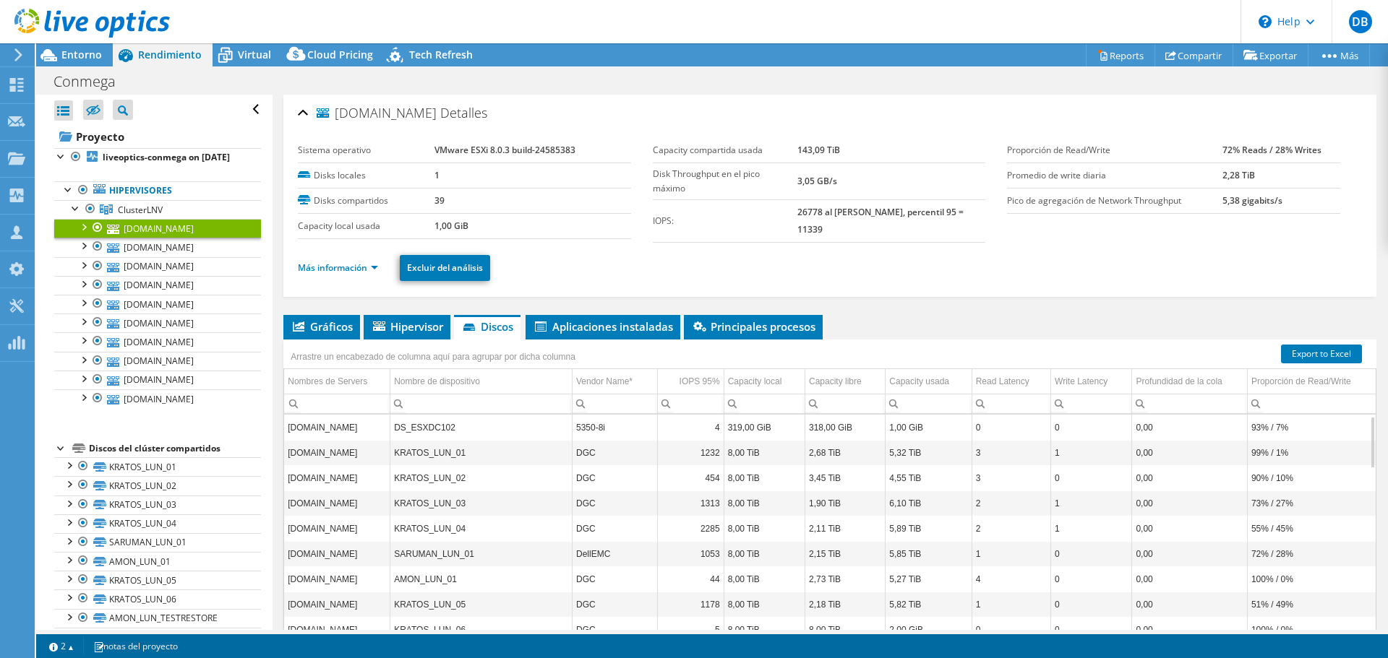
select select "USD"
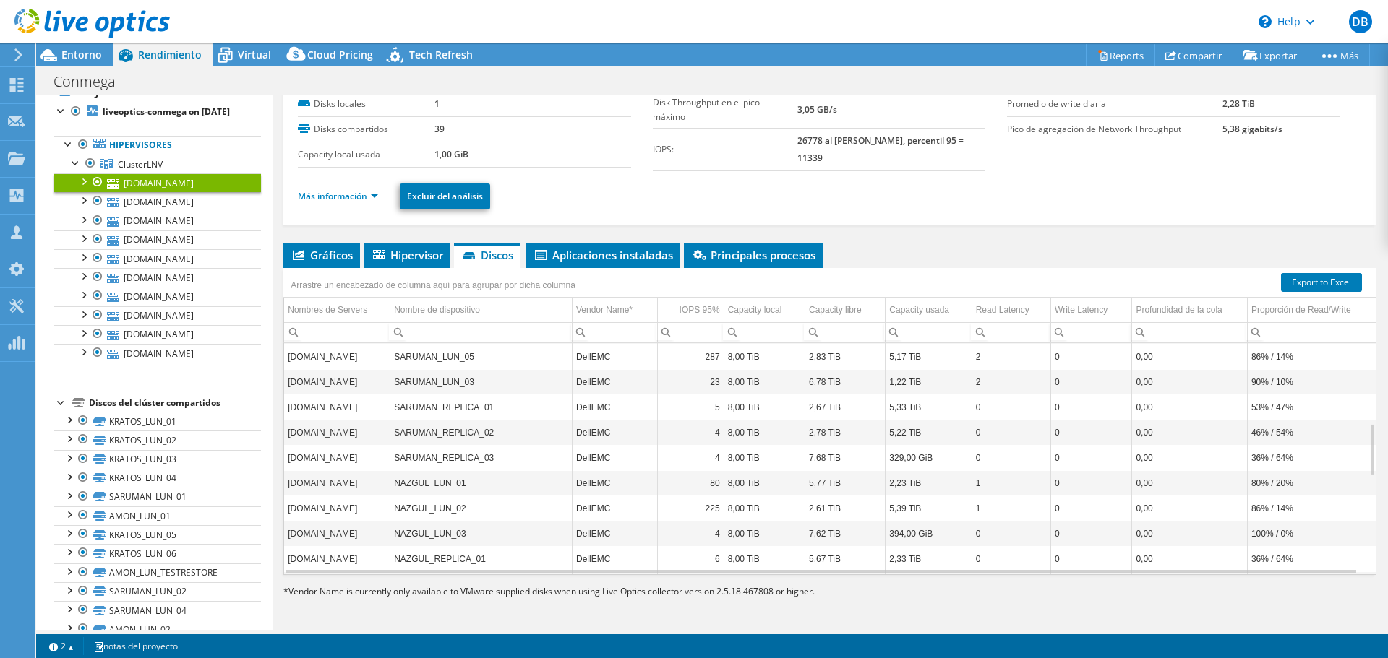
scroll to position [787, 0]
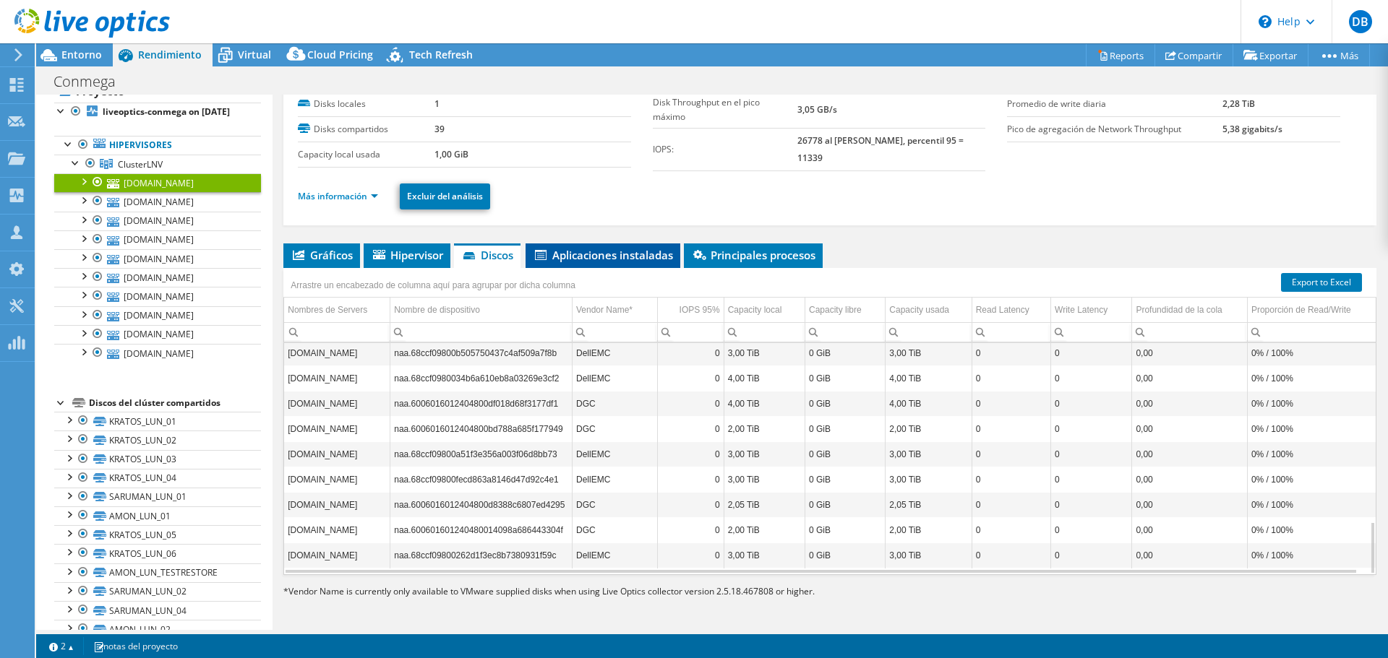
click at [620, 254] on span "Aplicaciones instaladas" at bounding box center [603, 255] width 140 height 14
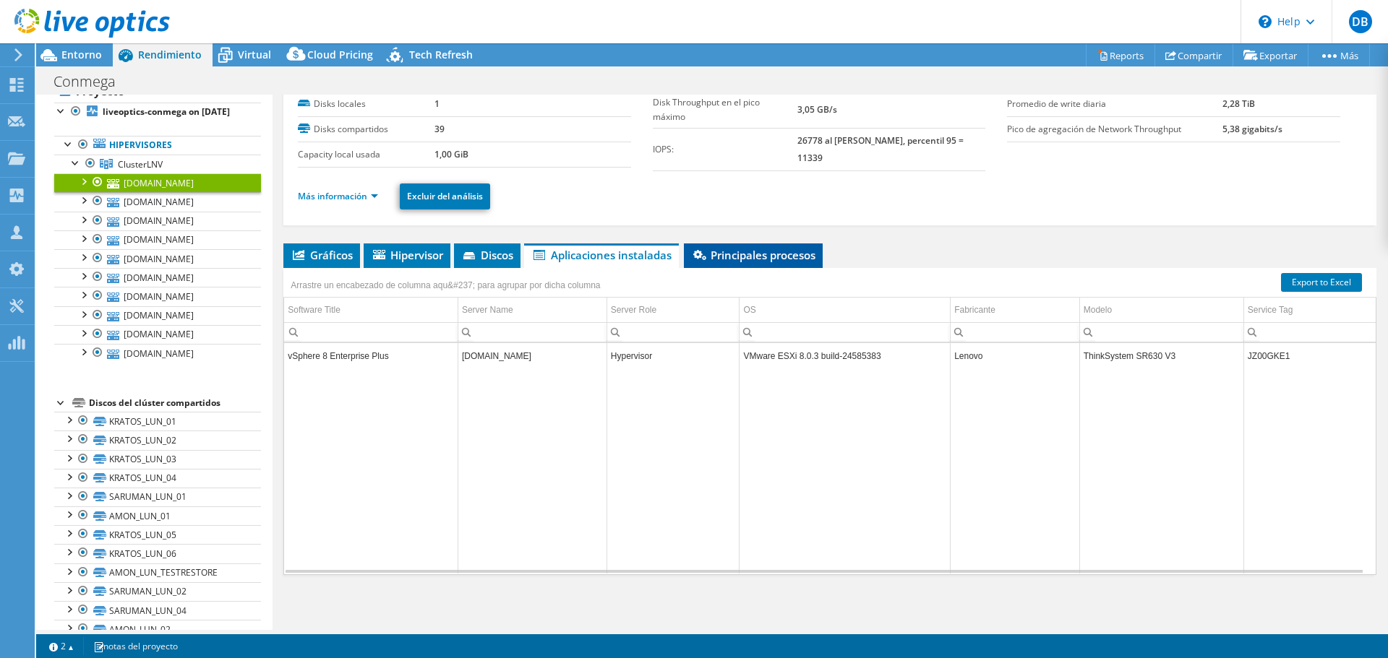
click at [769, 255] on span "Principales procesos" at bounding box center [753, 255] width 124 height 14
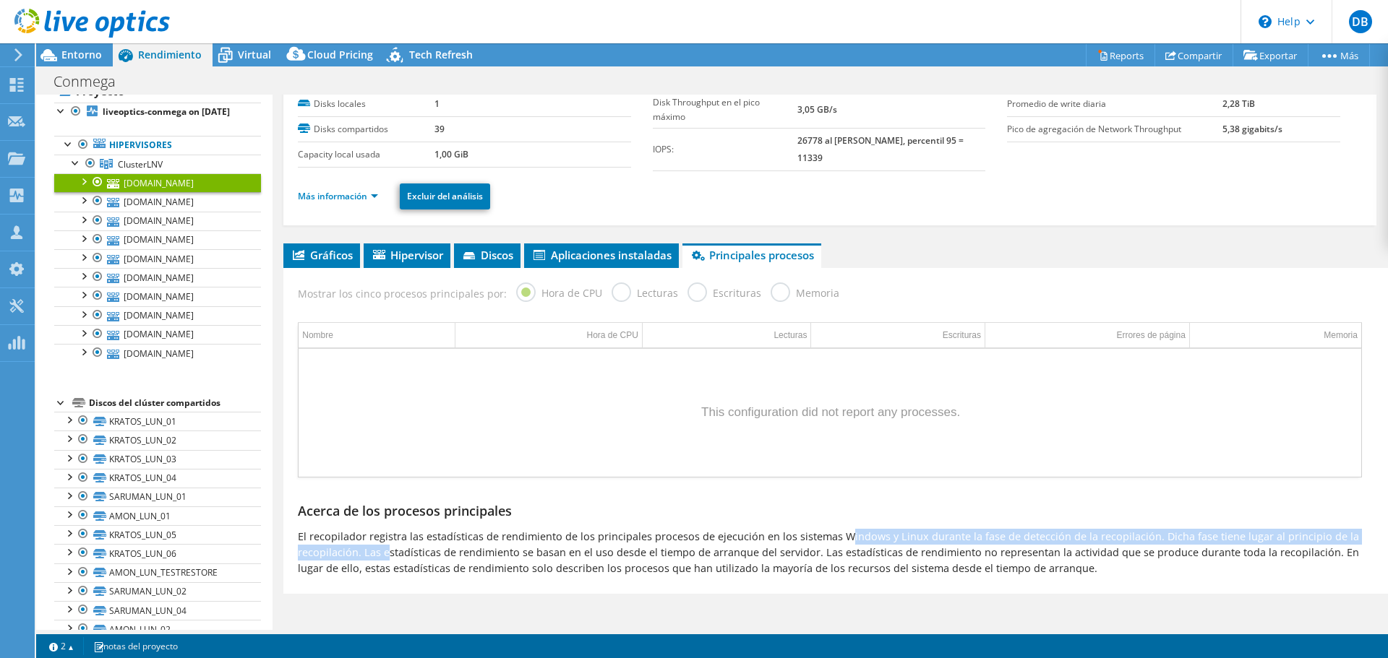
drag, startPoint x: 453, startPoint y: 544, endPoint x: 843, endPoint y: 521, distance: 390.2
click at [843, 521] on div "Acerca de los procesos principales El recopilador registra las estadísticas de …" at bounding box center [830, 540] width 1078 height 110
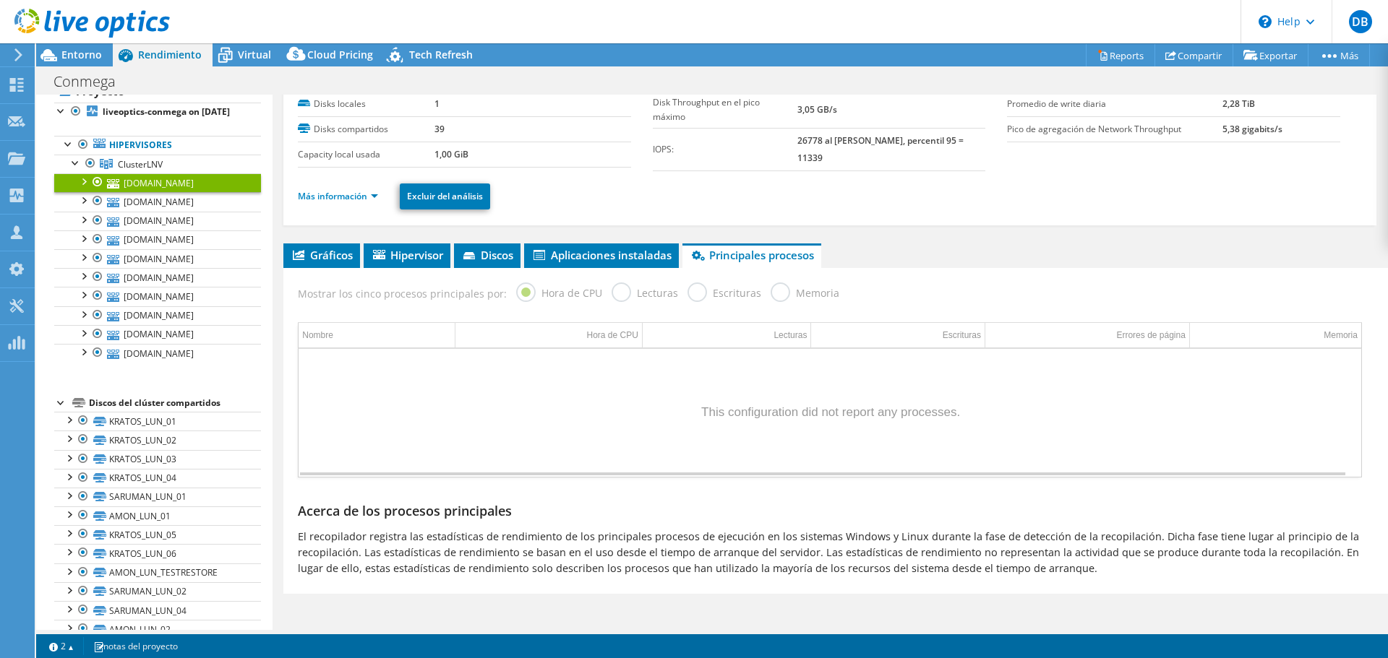
click at [762, 421] on div "Data grid" at bounding box center [830, 413] width 1063 height 128
click at [540, 295] on label "Hora de CPU" at bounding box center [559, 292] width 86 height 18
click at [612, 283] on label "Lecturas" at bounding box center [645, 292] width 67 height 18
